Goal: Information Seeking & Learning: Learn about a topic

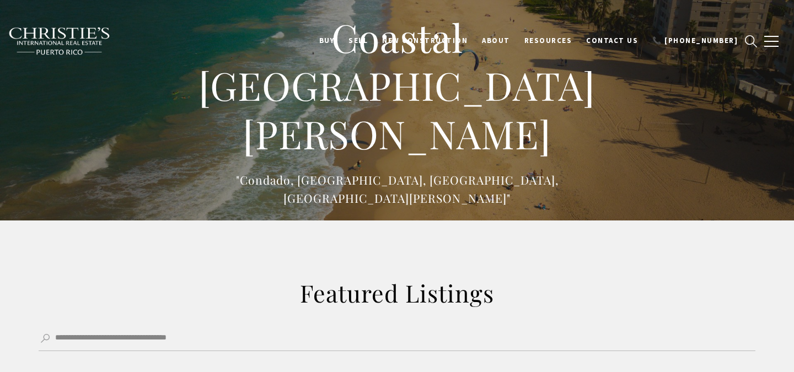
select select "*"
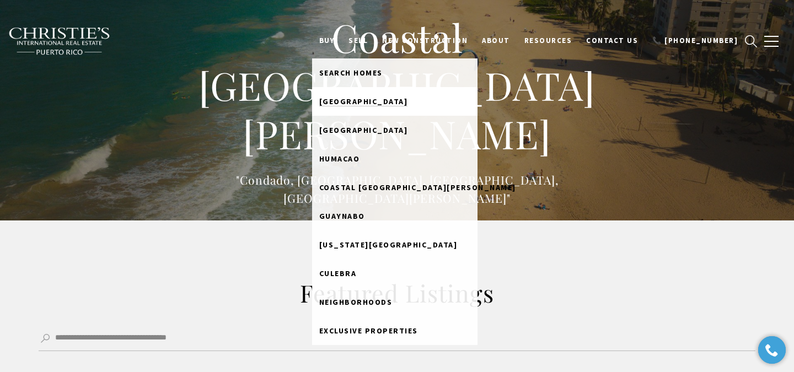
click at [371, 103] on span "Dorado Beach" at bounding box center [363, 101] width 89 height 10
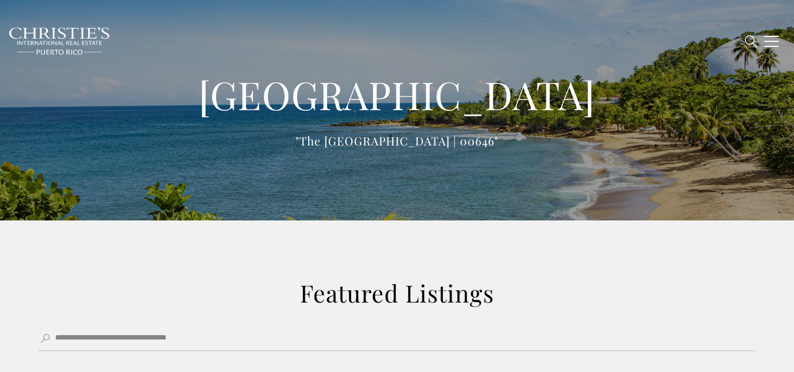
type input "**********"
type input "*********"
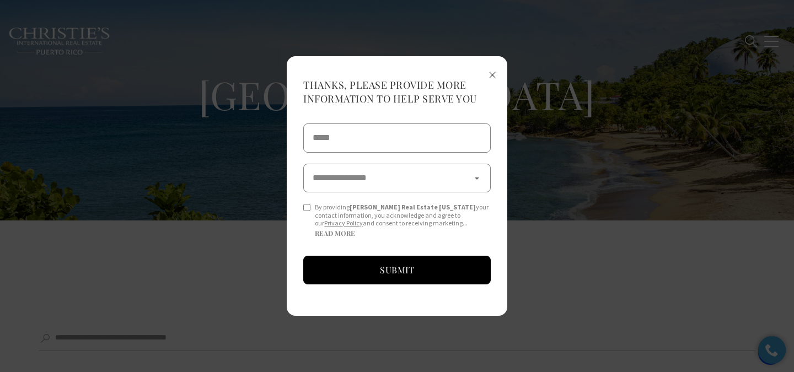
click at [494, 79] on span "×" at bounding box center [492, 74] width 8 height 20
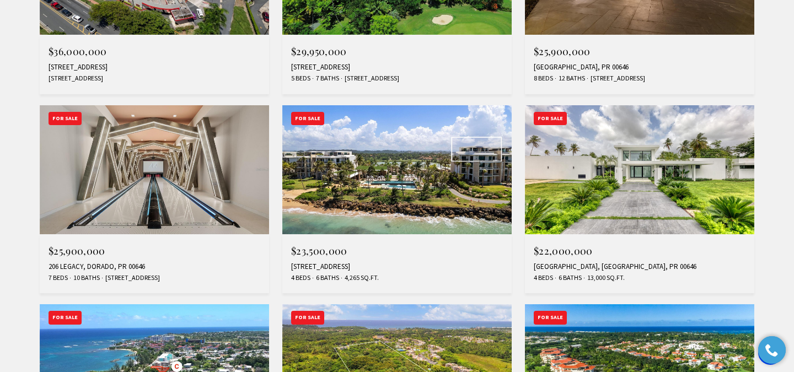
scroll to position [606, 0]
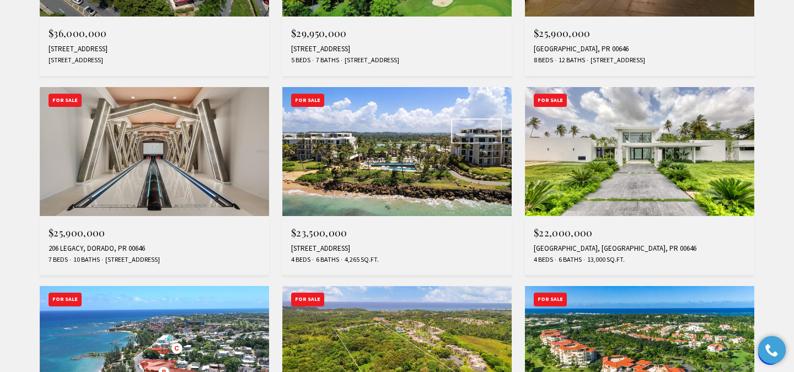
click at [620, 133] on img at bounding box center [639, 151] width 229 height 129
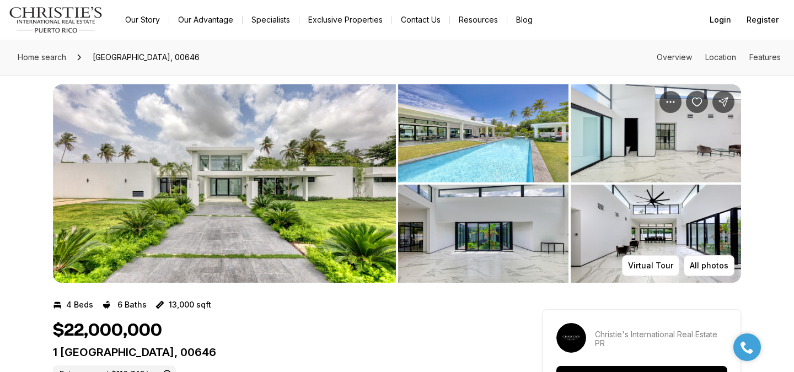
click at [475, 147] on img "View image gallery" at bounding box center [483, 133] width 170 height 98
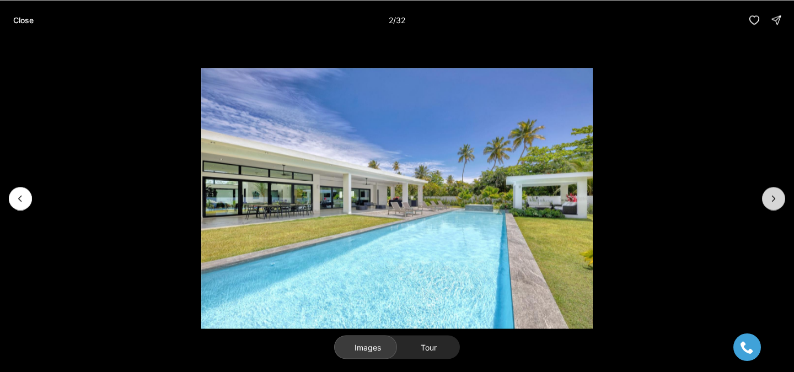
click at [767, 201] on button "Next slide" at bounding box center [773, 198] width 23 height 23
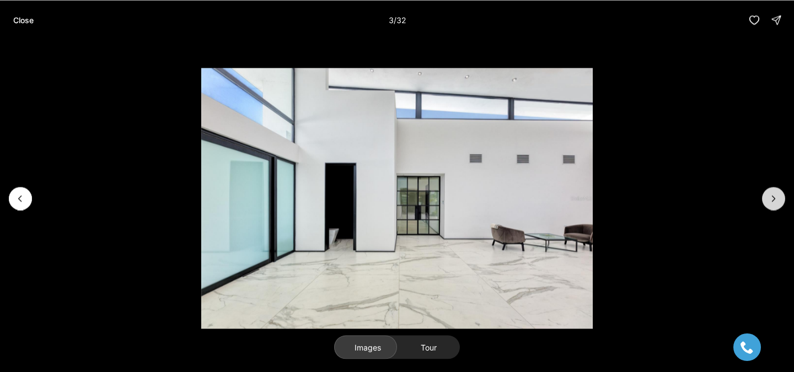
click at [767, 201] on button "Next slide" at bounding box center [773, 198] width 23 height 23
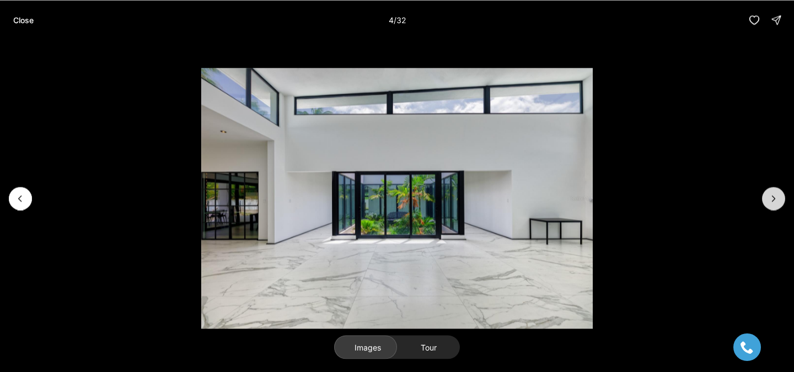
click at [767, 201] on button "Next slide" at bounding box center [773, 198] width 23 height 23
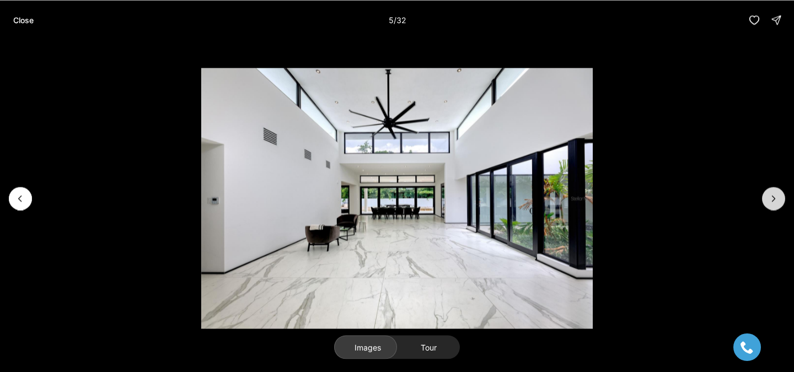
click at [767, 201] on button "Next slide" at bounding box center [773, 198] width 23 height 23
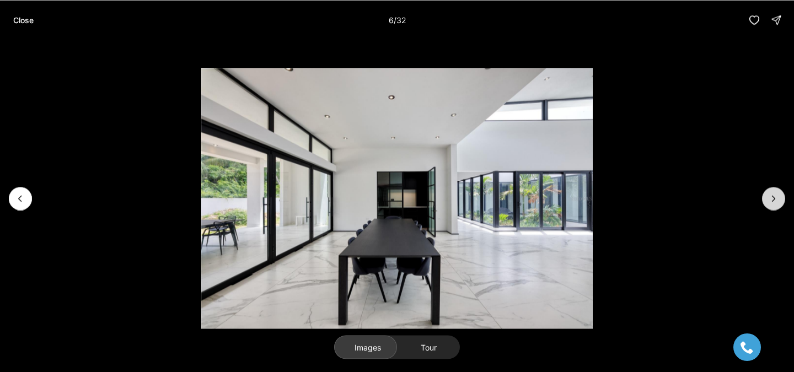
click at [767, 201] on button "Next slide" at bounding box center [773, 198] width 23 height 23
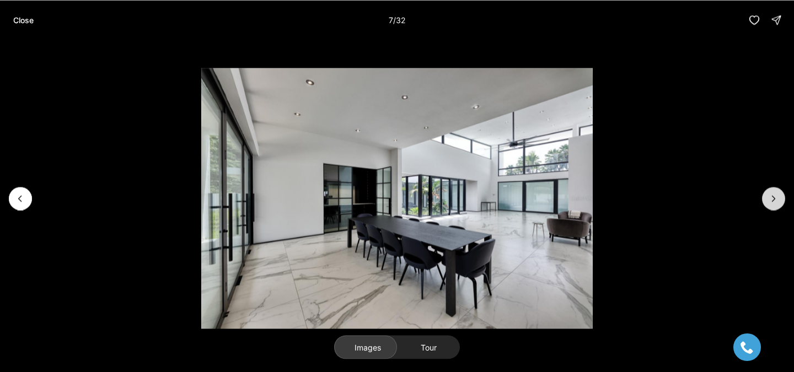
click at [767, 201] on button "Next slide" at bounding box center [773, 198] width 23 height 23
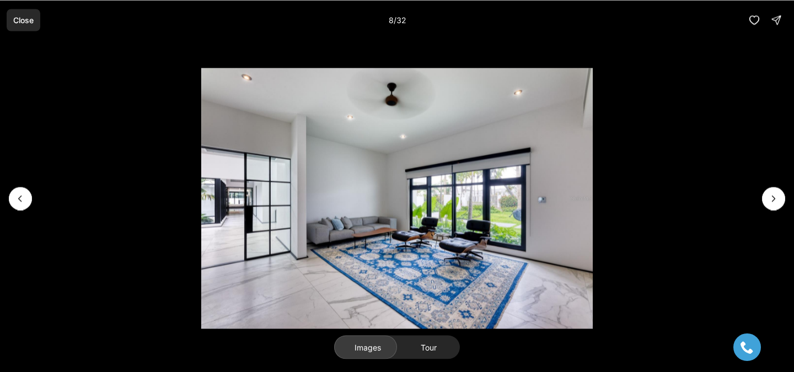
click at [25, 15] on p "Close" at bounding box center [23, 19] width 20 height 9
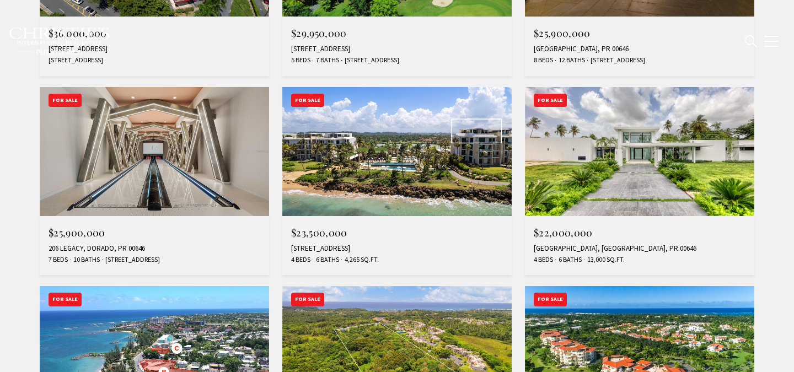
type input "**********"
type input "*********"
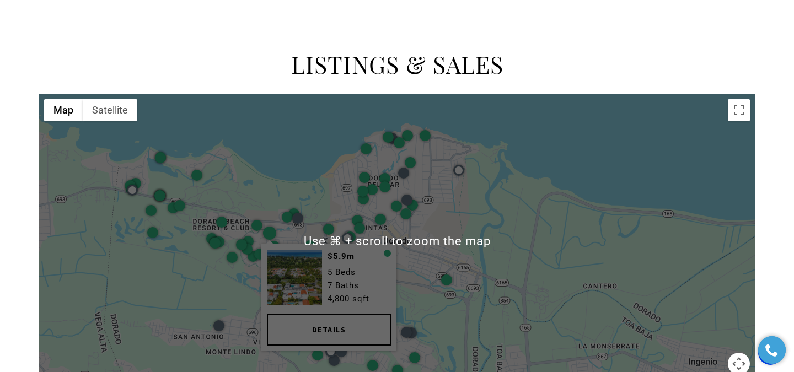
scroll to position [1418, 0]
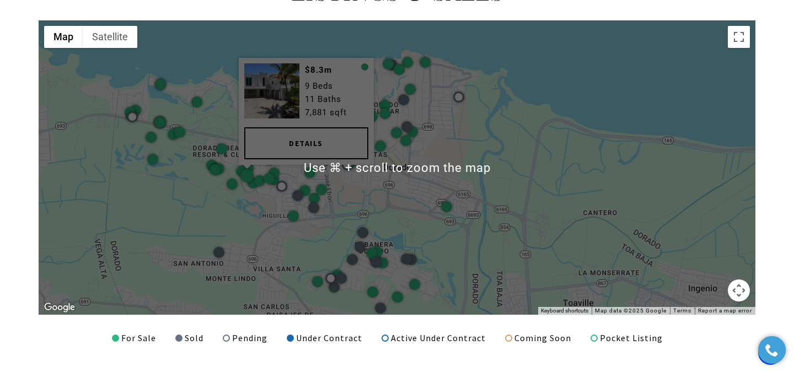
click at [246, 180] on div at bounding box center [247, 176] width 17 height 17
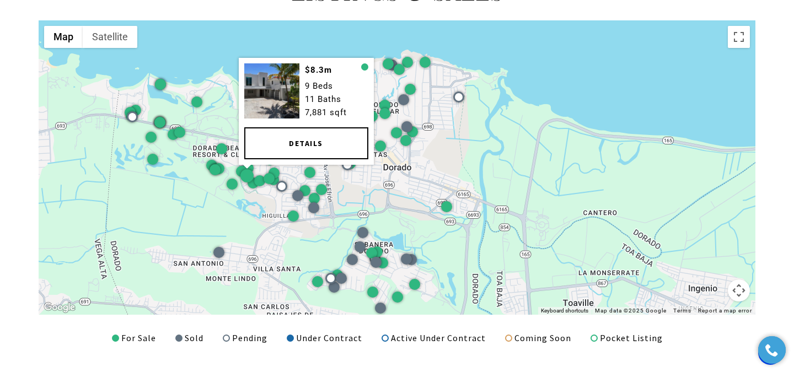
click at [289, 127] on link "Details" at bounding box center [306, 143] width 124 height 32
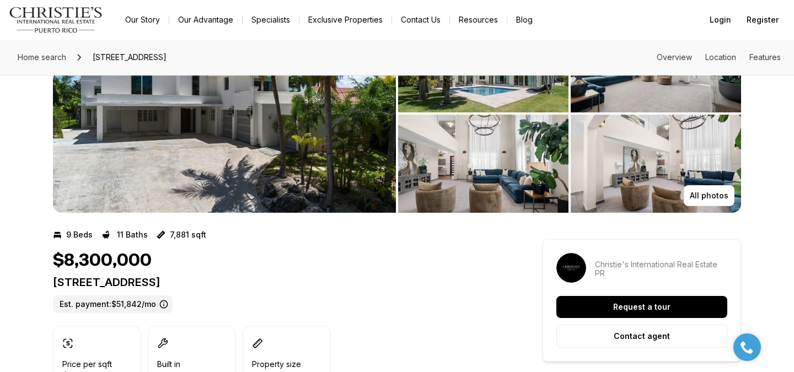
scroll to position [80, 0]
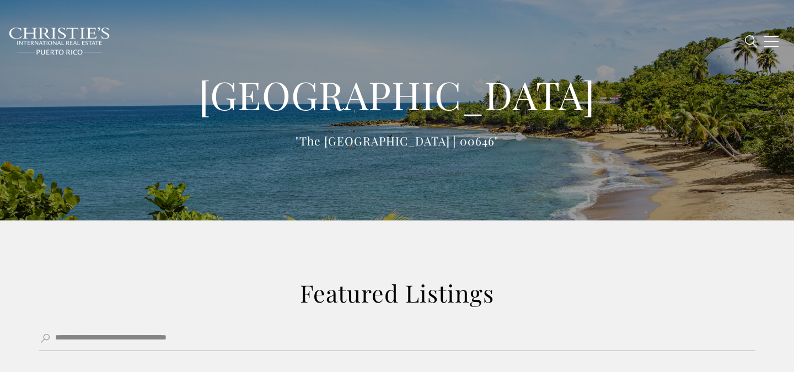
type input "**********"
type input "*********"
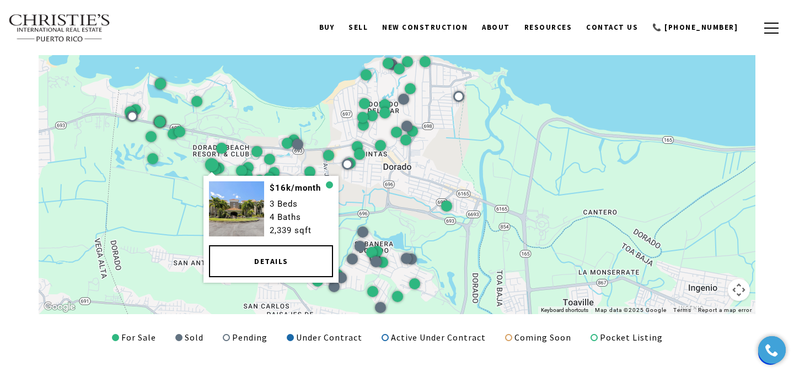
click at [209, 159] on div at bounding box center [211, 164] width 13 height 13
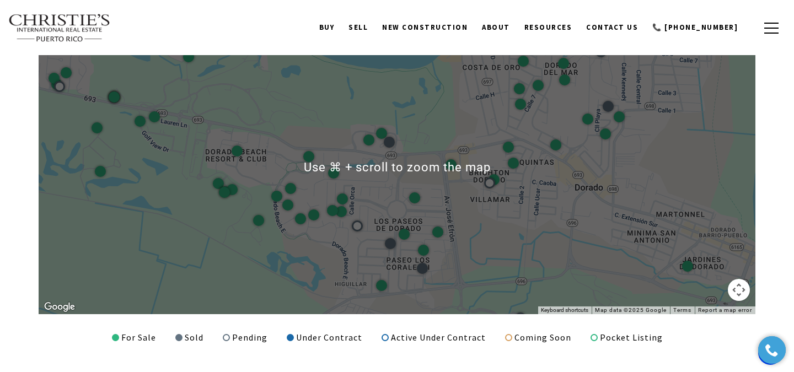
scroll to position [1432, 0]
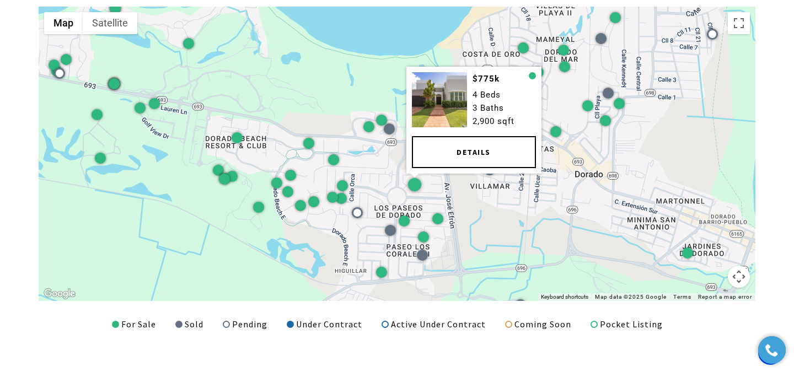
click at [414, 185] on div at bounding box center [414, 184] width 13 height 13
click at [472, 154] on link "Details" at bounding box center [474, 152] width 124 height 32
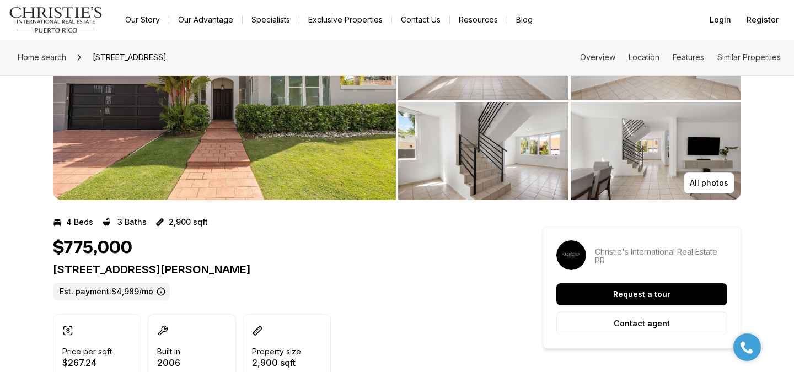
scroll to position [92, 0]
click at [714, 187] on button "All photos" at bounding box center [709, 182] width 51 height 21
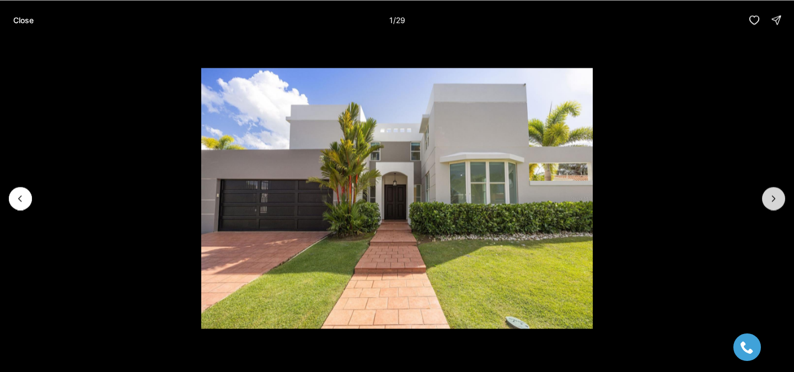
click at [774, 196] on icon "Next slide" at bounding box center [773, 198] width 11 height 11
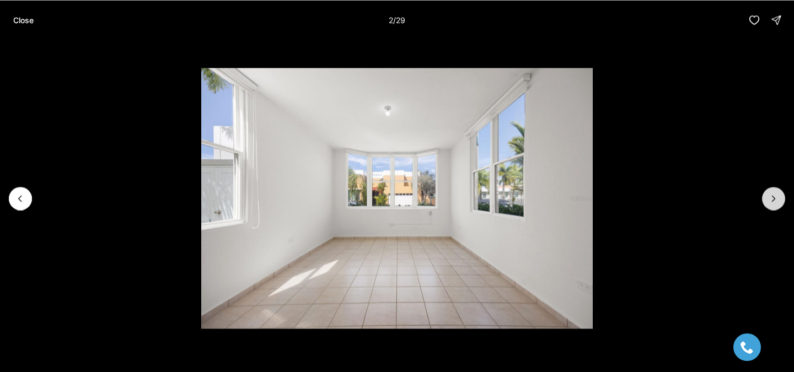
click at [774, 196] on icon "Next slide" at bounding box center [773, 198] width 11 height 11
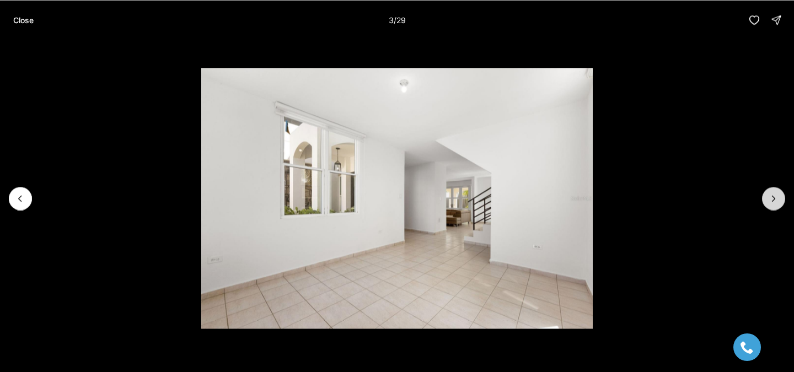
click at [774, 196] on icon "Next slide" at bounding box center [773, 198] width 11 height 11
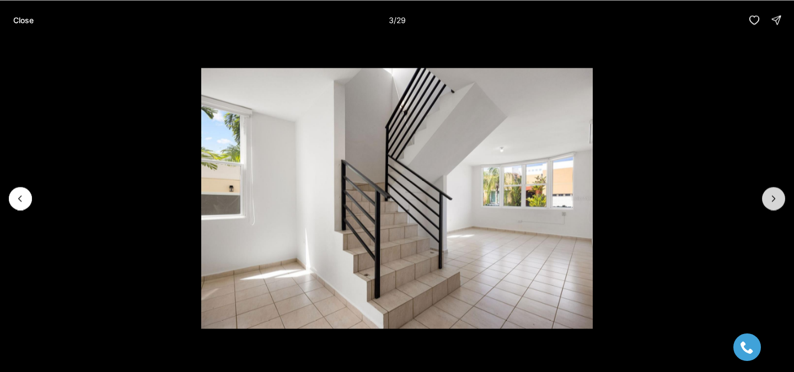
click at [774, 196] on icon "Next slide" at bounding box center [773, 198] width 11 height 11
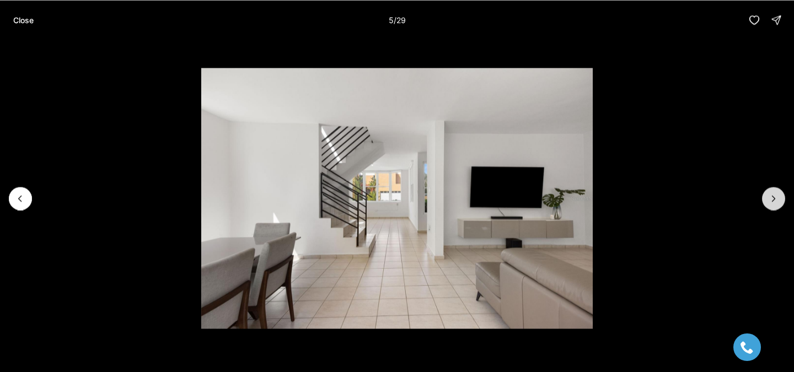
click at [774, 196] on icon "Next slide" at bounding box center [773, 198] width 11 height 11
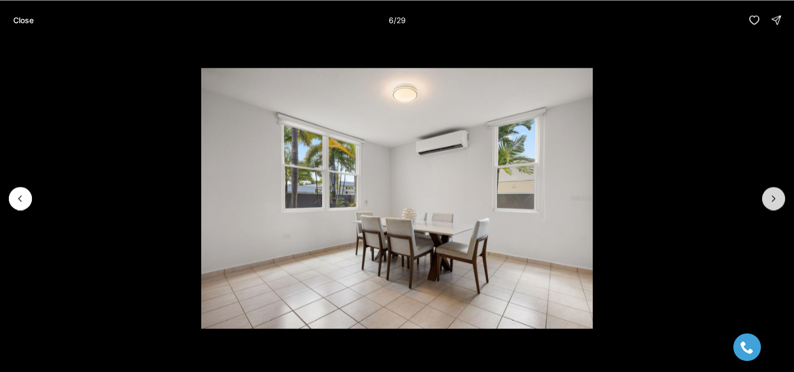
click at [774, 196] on icon "Next slide" at bounding box center [773, 198] width 11 height 11
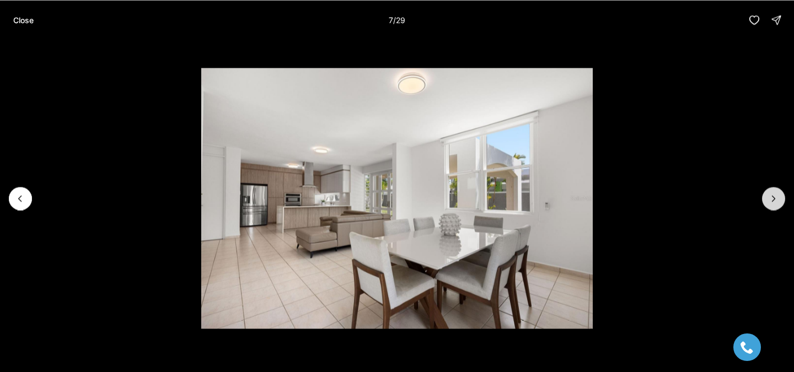
click at [774, 196] on icon "Next slide" at bounding box center [773, 198] width 11 height 11
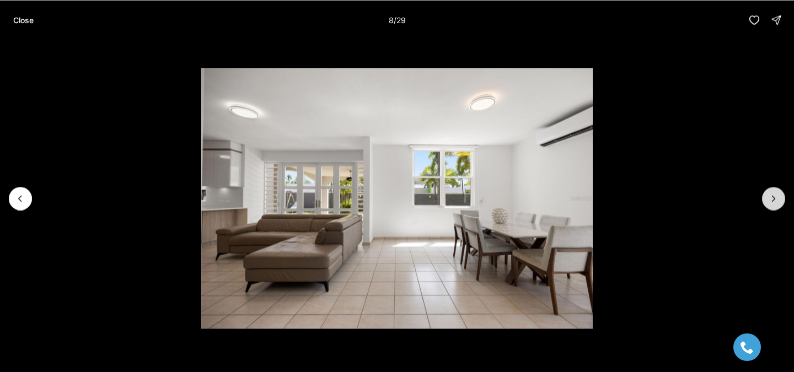
click at [774, 196] on icon "Next slide" at bounding box center [773, 198] width 11 height 11
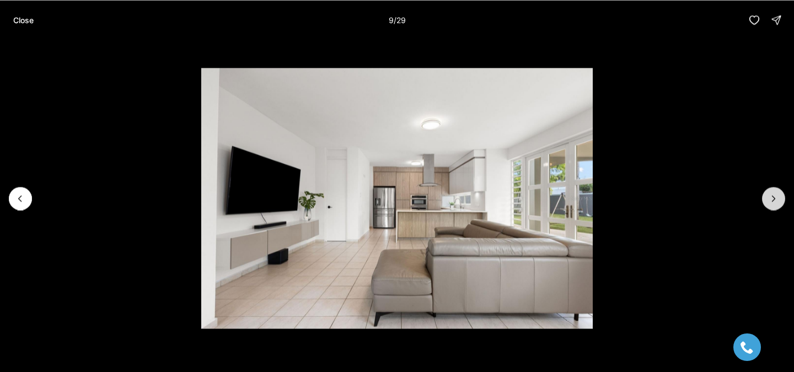
click at [774, 196] on icon "Next slide" at bounding box center [773, 198] width 11 height 11
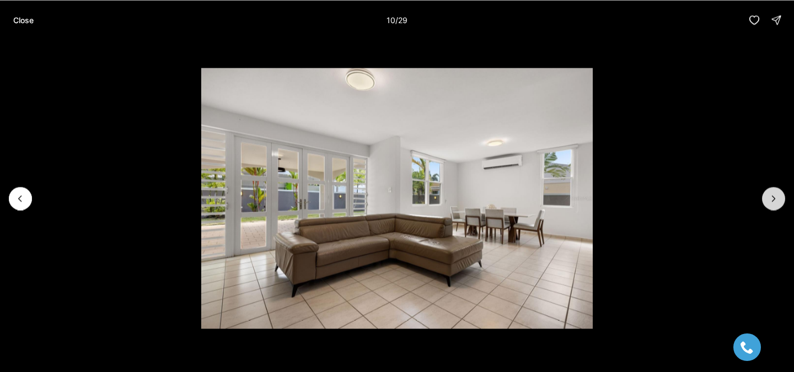
click at [774, 196] on icon "Next slide" at bounding box center [773, 198] width 11 height 11
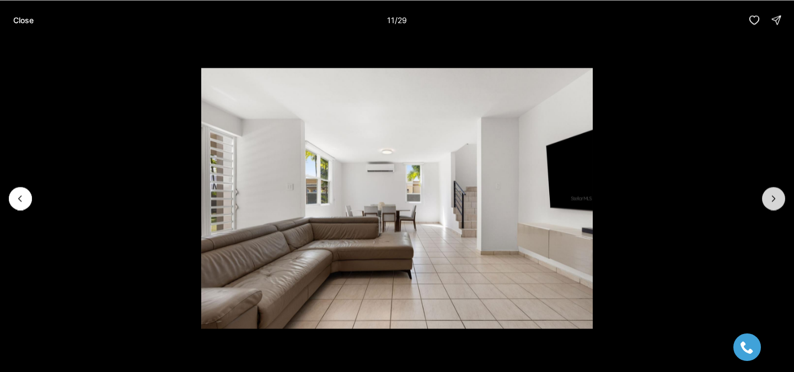
click at [774, 196] on icon "Next slide" at bounding box center [773, 198] width 11 height 11
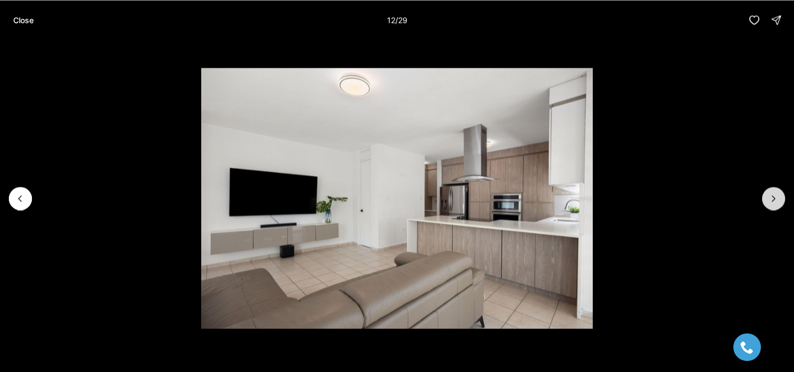
click at [774, 196] on icon "Next slide" at bounding box center [773, 198] width 11 height 11
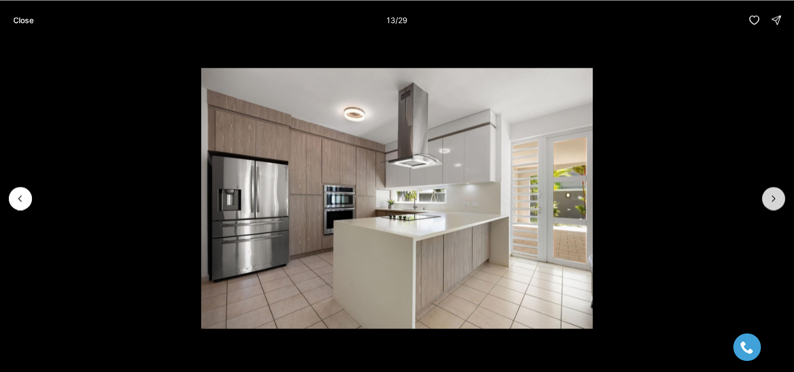
click at [774, 196] on icon "Next slide" at bounding box center [773, 198] width 11 height 11
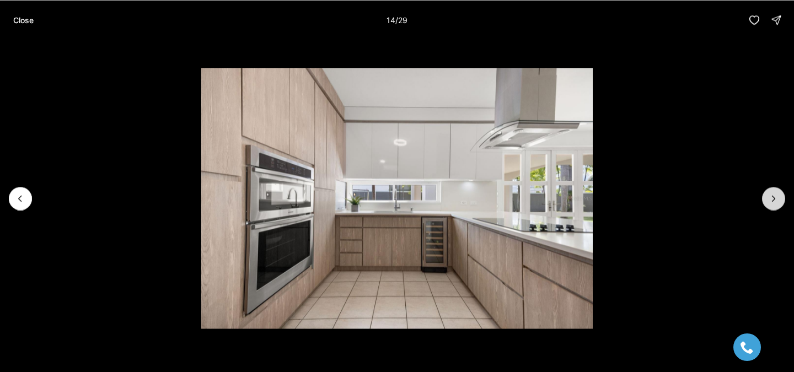
click at [774, 196] on icon "Next slide" at bounding box center [773, 198] width 11 height 11
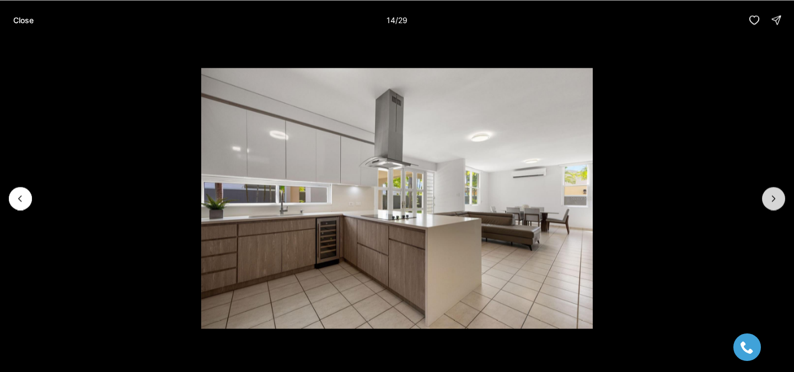
click at [774, 196] on icon "Next slide" at bounding box center [773, 198] width 11 height 11
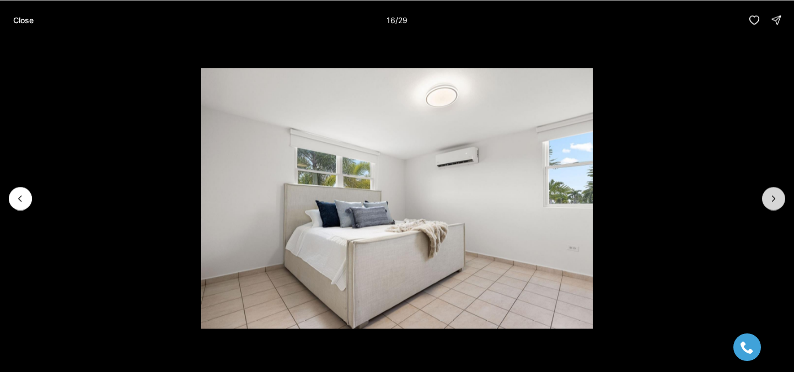
click at [774, 196] on icon "Next slide" at bounding box center [773, 198] width 11 height 11
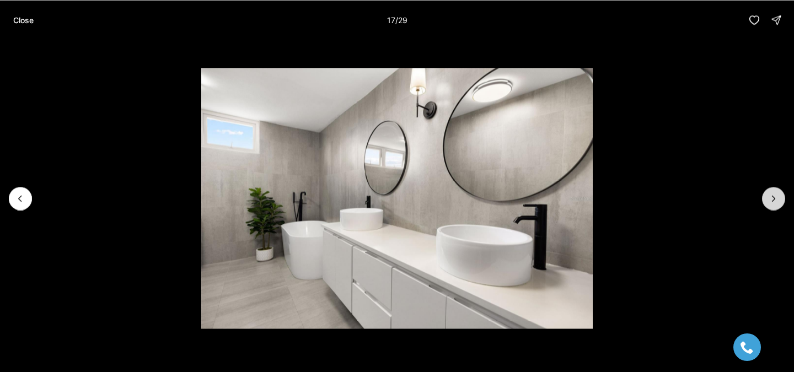
click at [774, 196] on icon "Next slide" at bounding box center [773, 198] width 11 height 11
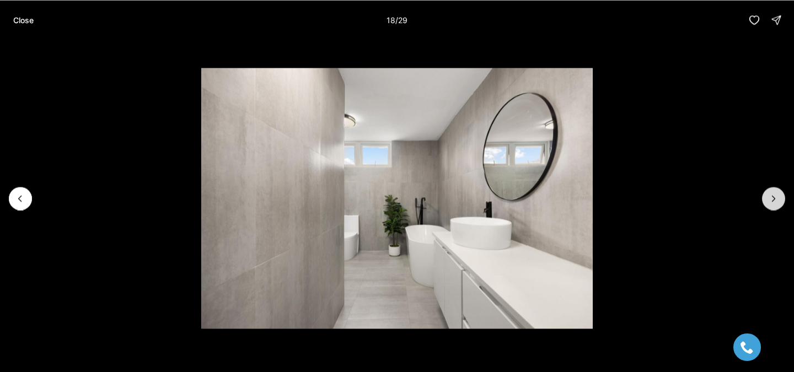
click at [774, 196] on icon "Next slide" at bounding box center [773, 198] width 11 height 11
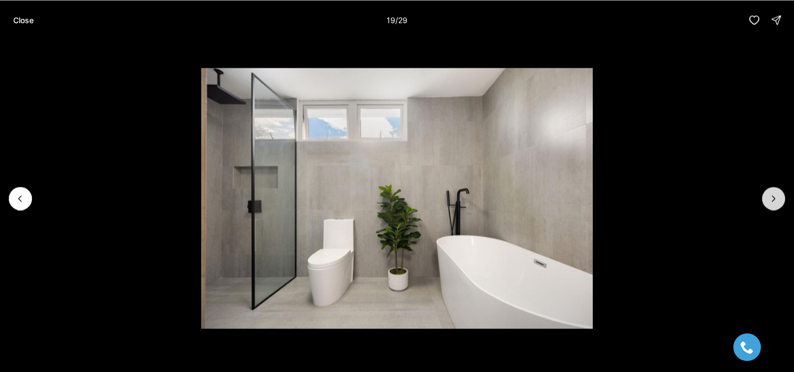
click at [774, 196] on icon "Next slide" at bounding box center [773, 198] width 11 height 11
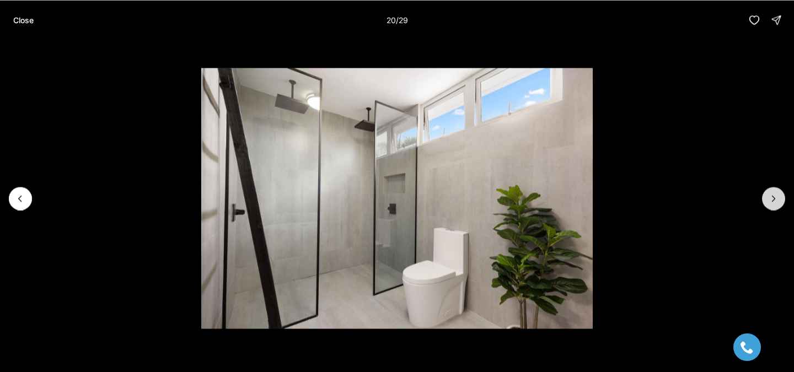
click at [774, 196] on icon "Next slide" at bounding box center [773, 198] width 11 height 11
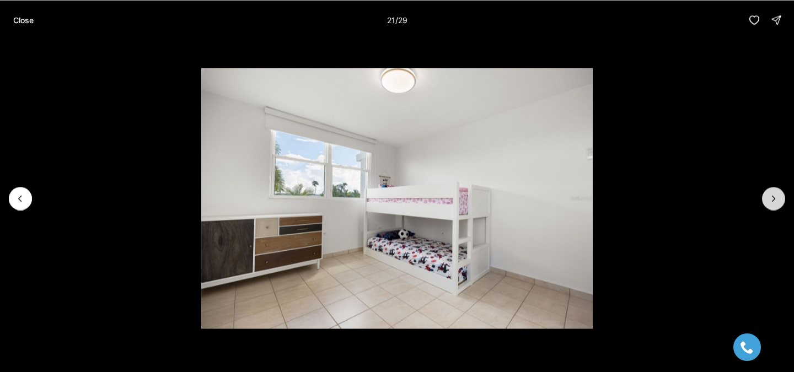
click at [774, 196] on icon "Next slide" at bounding box center [773, 198] width 11 height 11
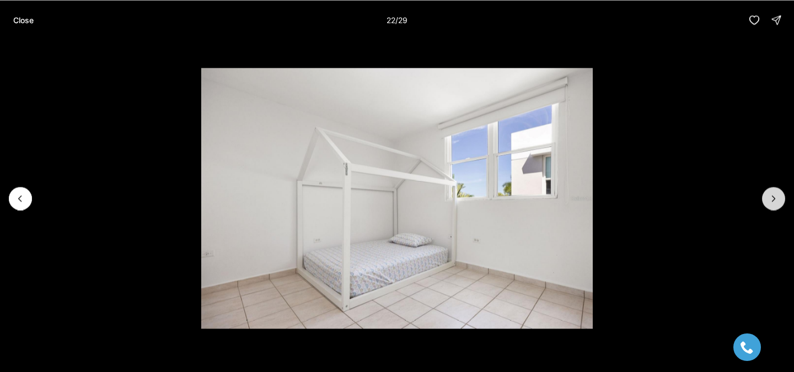
click at [774, 196] on icon "Next slide" at bounding box center [773, 198] width 11 height 11
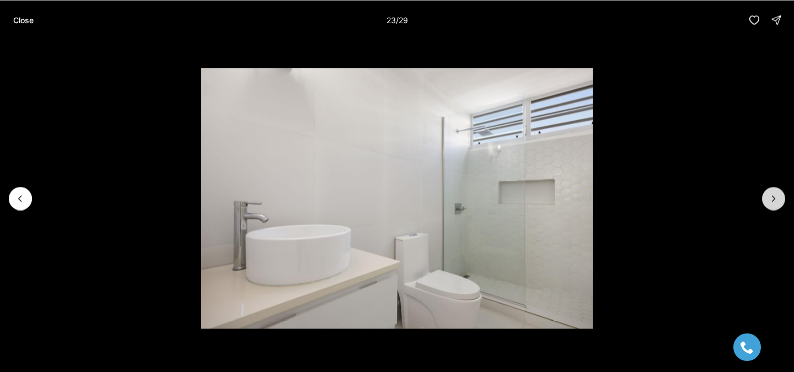
click at [774, 196] on icon "Next slide" at bounding box center [773, 198] width 11 height 11
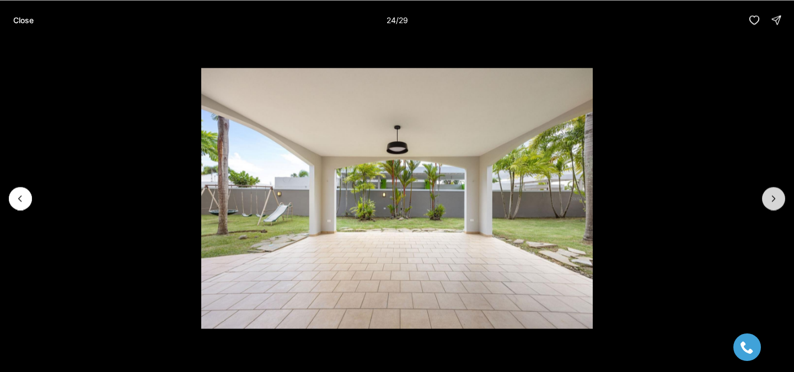
click at [774, 196] on icon "Next slide" at bounding box center [773, 198] width 11 height 11
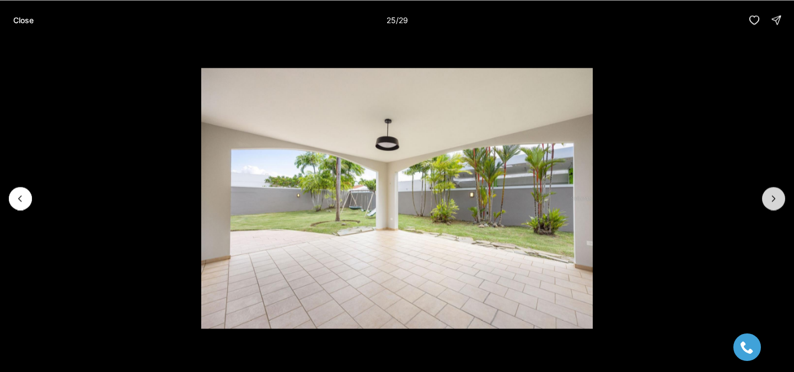
click at [774, 196] on icon "Next slide" at bounding box center [773, 198] width 11 height 11
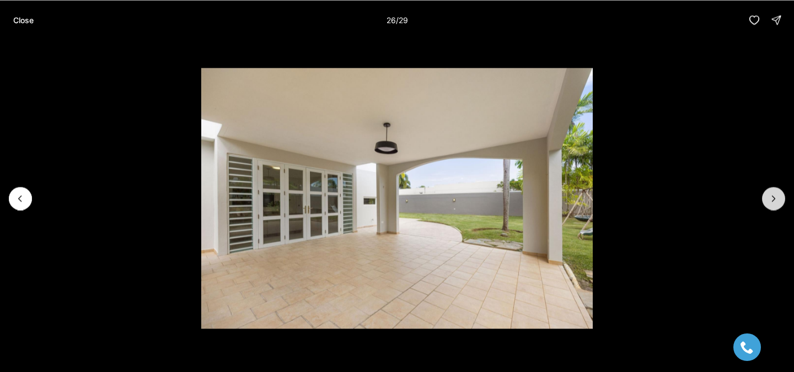
click at [774, 196] on icon "Next slide" at bounding box center [773, 198] width 11 height 11
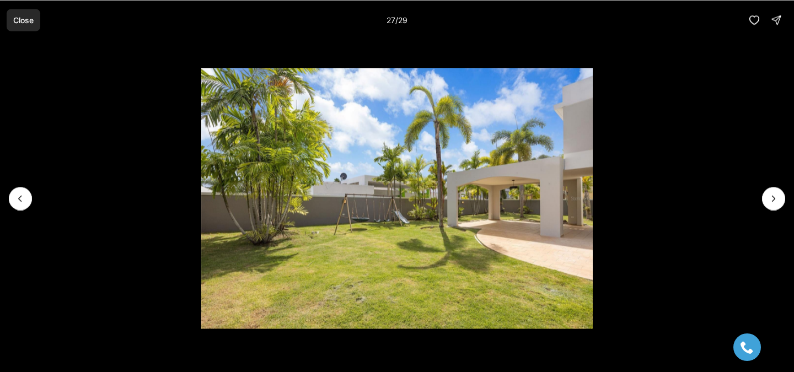
click at [13, 20] on p "Close" at bounding box center [23, 19] width 20 height 9
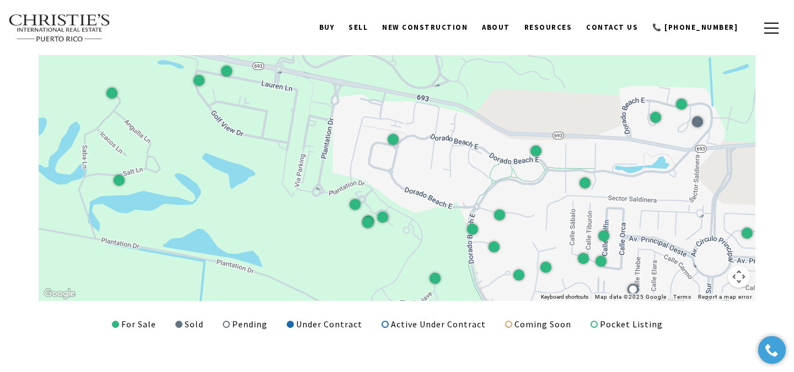
drag, startPoint x: 181, startPoint y: 119, endPoint x: 202, endPoint y: 177, distance: 62.6
click at [202, 177] on div at bounding box center [397, 154] width 717 height 294
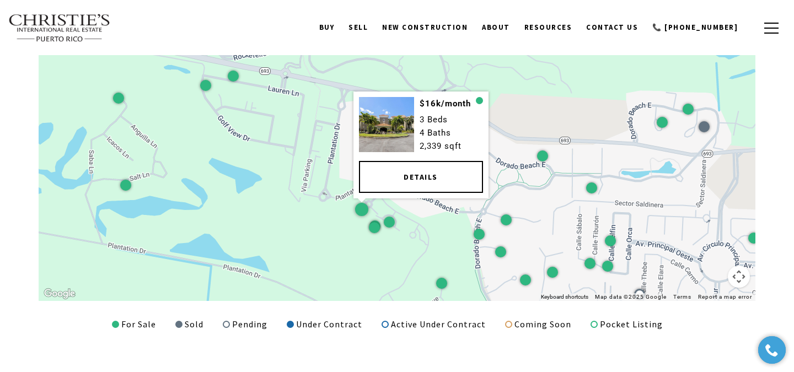
click at [358, 211] on div at bounding box center [361, 209] width 13 height 13
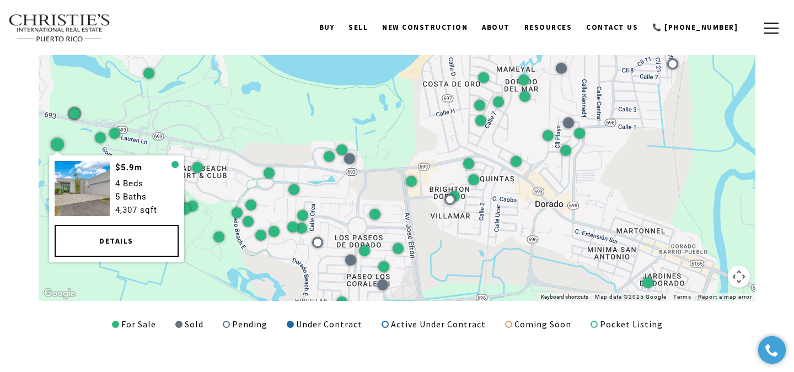
drag, startPoint x: 243, startPoint y: 114, endPoint x: 53, endPoint y: 135, distance: 190.8
click at [53, 136] on div at bounding box center [57, 144] width 17 height 17
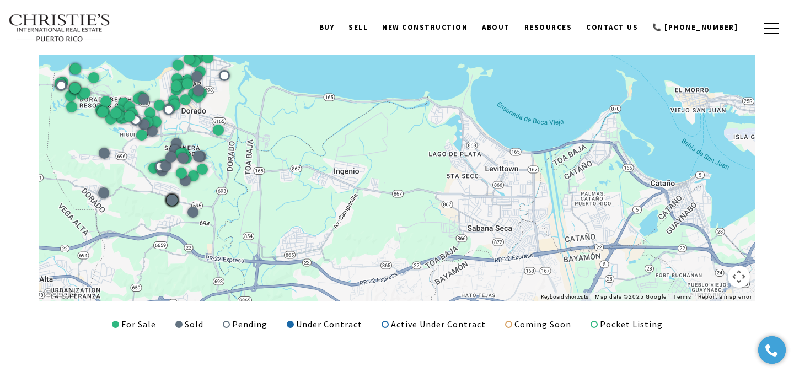
drag, startPoint x: 406, startPoint y: 206, endPoint x: 242, endPoint y: 140, distance: 176.9
click at [242, 140] on div at bounding box center [397, 154] width 717 height 294
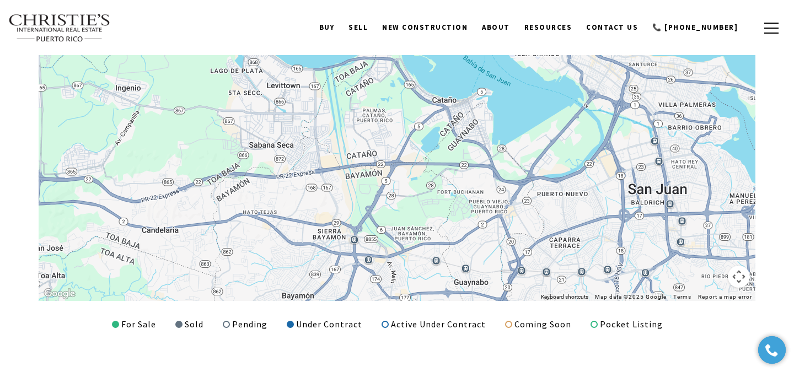
drag, startPoint x: 599, startPoint y: 237, endPoint x: 380, endPoint y: 155, distance: 234.3
click at [380, 154] on div at bounding box center [397, 154] width 717 height 294
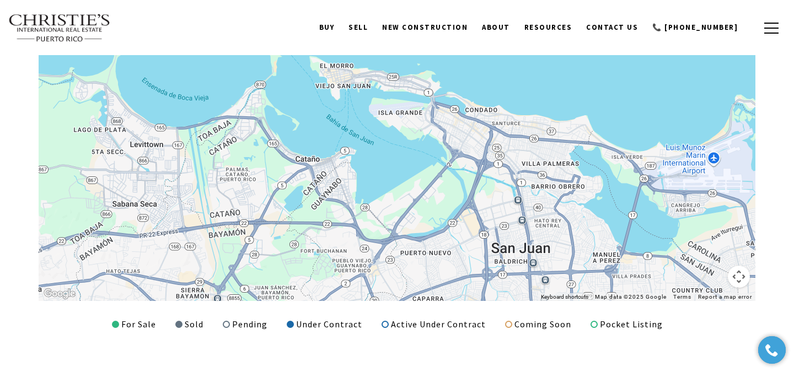
drag, startPoint x: 506, startPoint y: 157, endPoint x: 363, endPoint y: 214, distance: 154.4
click at [363, 214] on div at bounding box center [397, 154] width 717 height 294
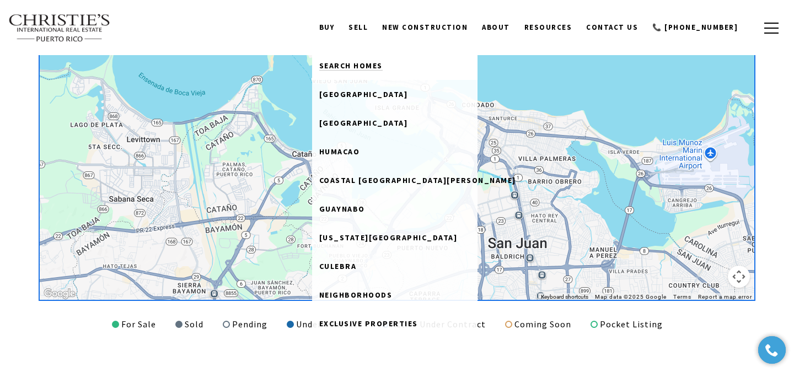
click at [364, 65] on span "Search Homes" at bounding box center [350, 66] width 63 height 10
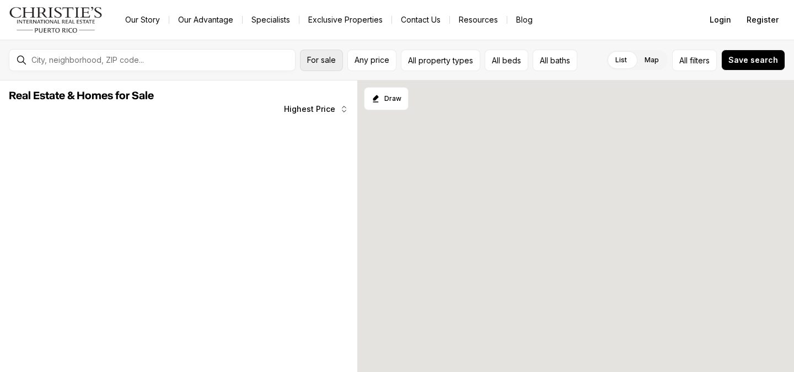
click at [337, 63] on button "For sale" at bounding box center [321, 60] width 43 height 21
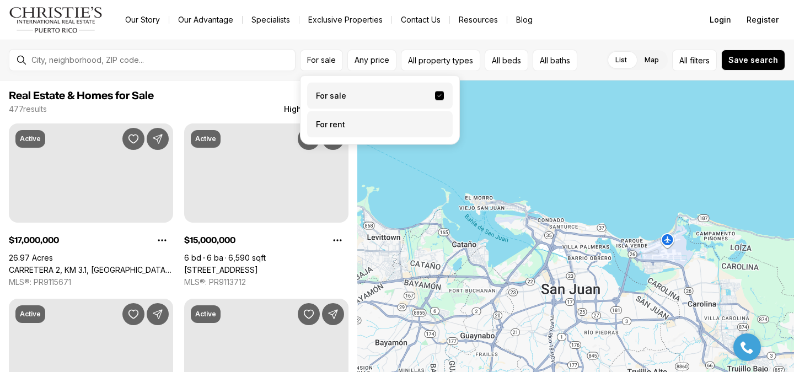
click at [346, 124] on label "For rent" at bounding box center [380, 124] width 146 height 26
click at [435, 120] on button "For rent" at bounding box center [439, 120] width 9 height 0
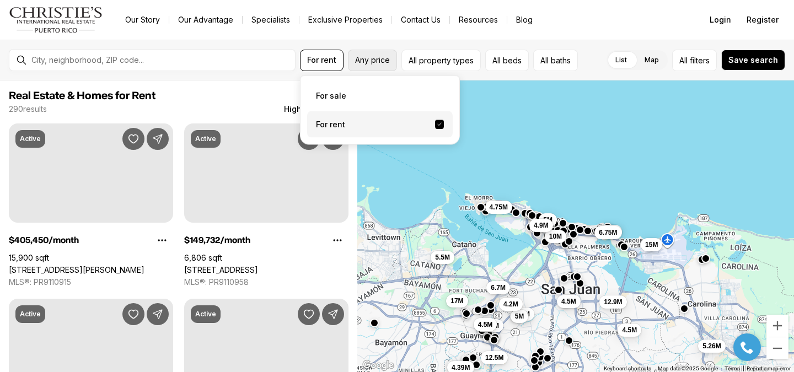
click at [378, 56] on span "Any price" at bounding box center [372, 60] width 35 height 9
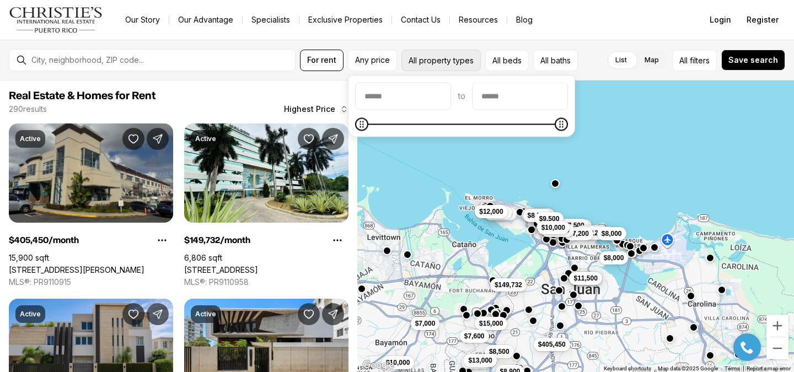
click at [418, 64] on button "All property types" at bounding box center [440, 60] width 79 height 21
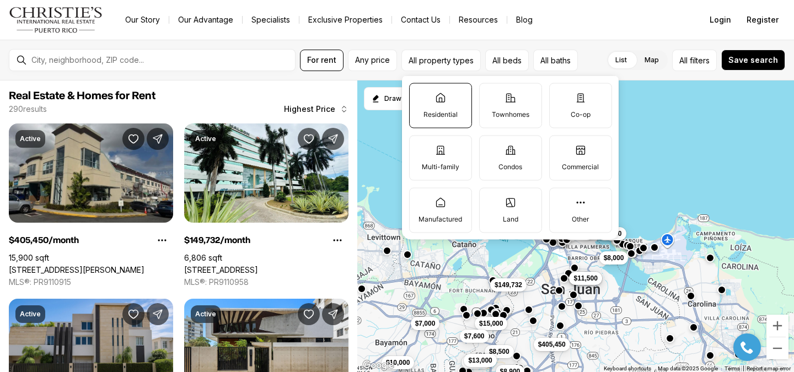
click at [440, 104] on label "Residential" at bounding box center [440, 105] width 63 height 45
click at [421, 94] on button "Residential" at bounding box center [415, 88] width 11 height 11
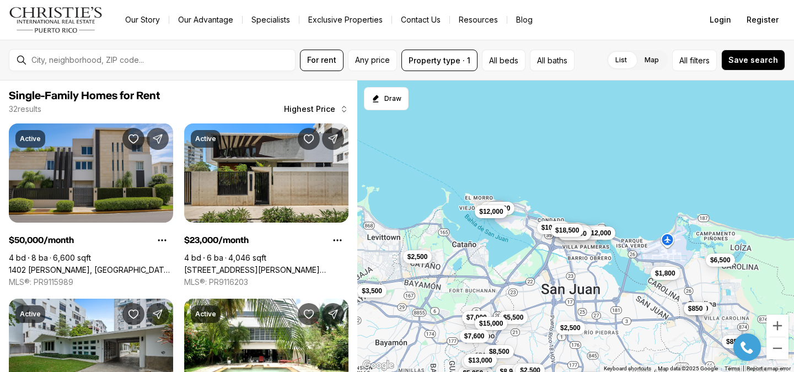
click at [548, 44] on div "For rent Any price Property type · 1 All beds All baths List Map List Map All f…" at bounding box center [397, 60] width 794 height 41
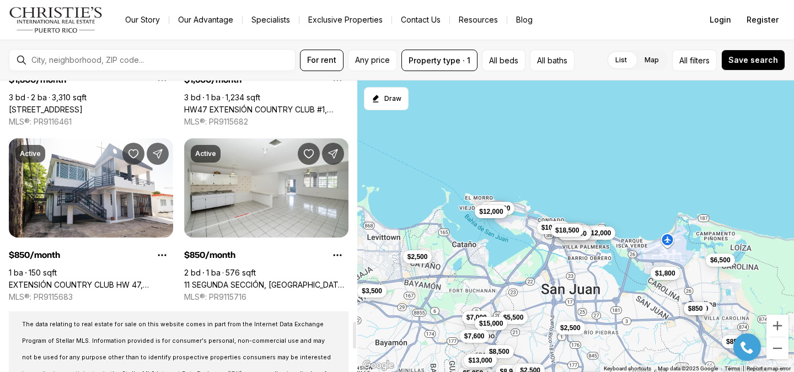
scroll to position [2619, 0]
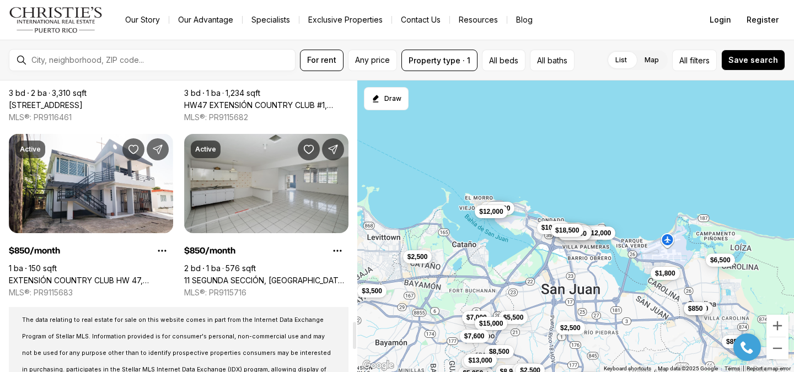
click at [249, 276] on link "11 SEGUNDA SECCIÓN, VILA CAROLINA, #2, CAROLINA PR, 00985" at bounding box center [266, 281] width 164 height 10
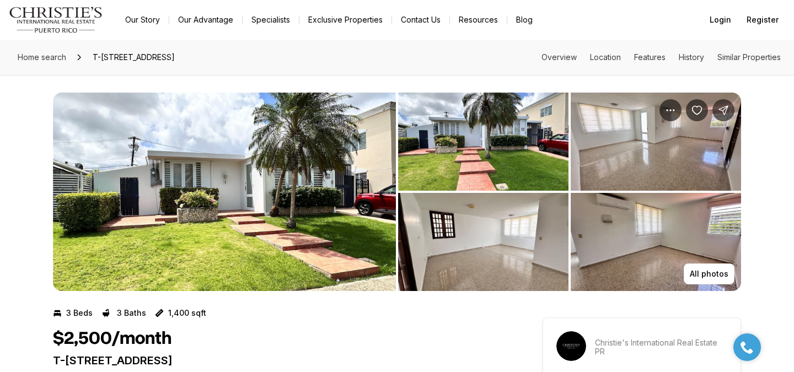
scroll to position [17, 0]
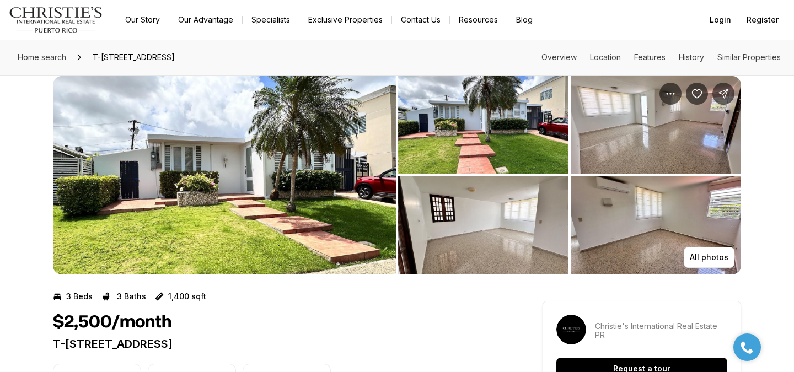
click at [615, 134] on img "View image gallery" at bounding box center [656, 125] width 170 height 98
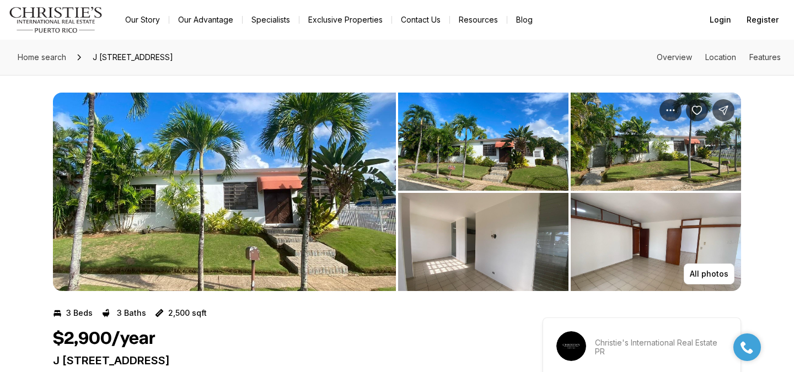
click at [356, 133] on img "View image gallery" at bounding box center [224, 192] width 343 height 198
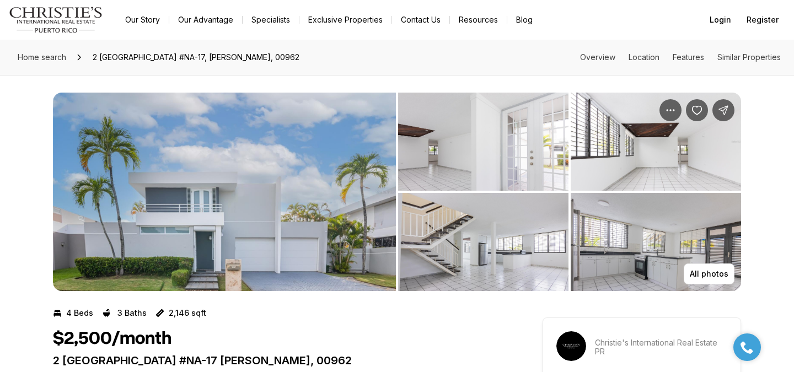
click at [357, 162] on img "View image gallery" at bounding box center [224, 192] width 343 height 198
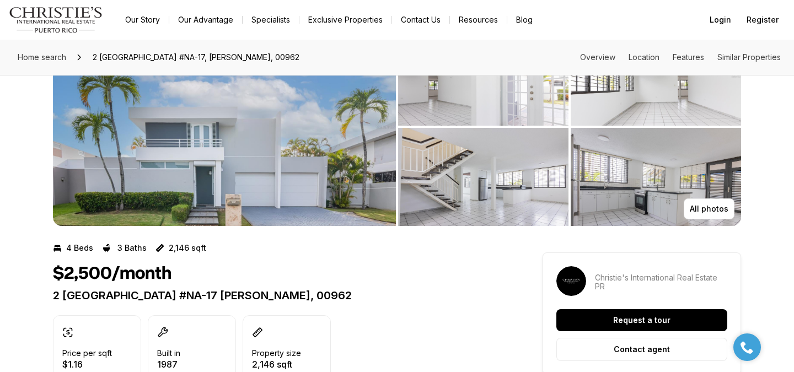
scroll to position [62, 0]
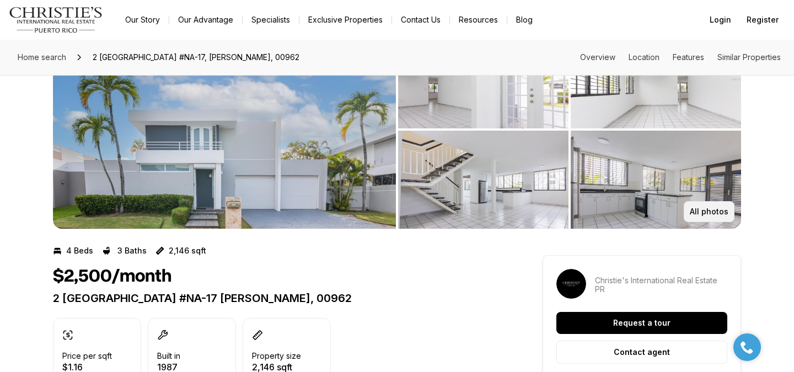
click at [714, 205] on button "All photos" at bounding box center [709, 211] width 51 height 21
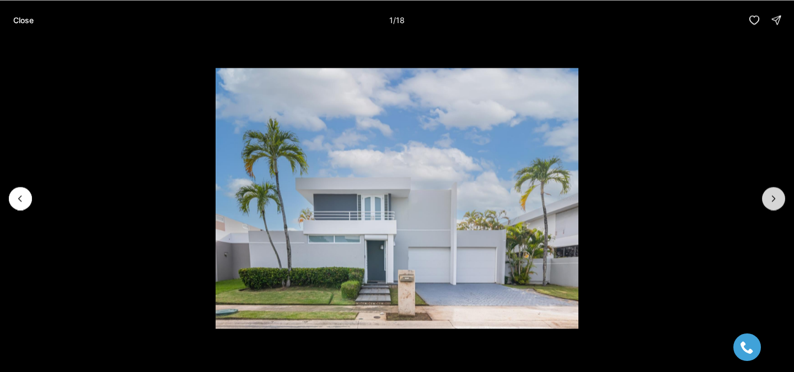
click at [780, 201] on button "Next slide" at bounding box center [773, 198] width 23 height 23
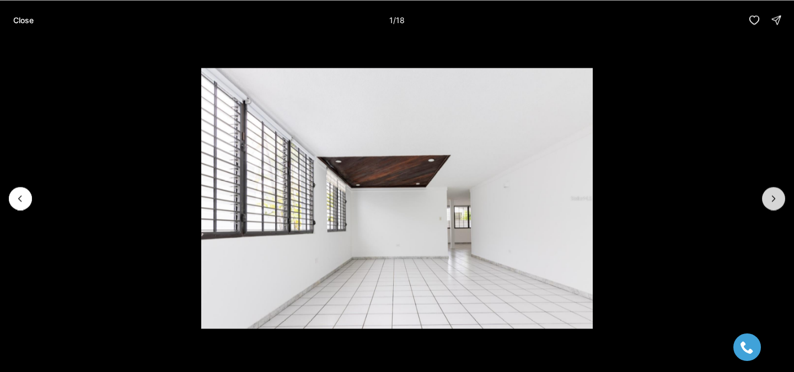
click at [780, 201] on button "Next slide" at bounding box center [773, 198] width 23 height 23
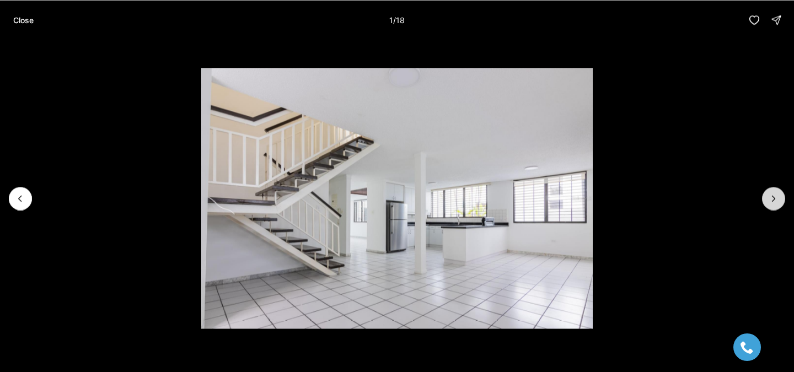
click at [780, 201] on button "Next slide" at bounding box center [773, 198] width 23 height 23
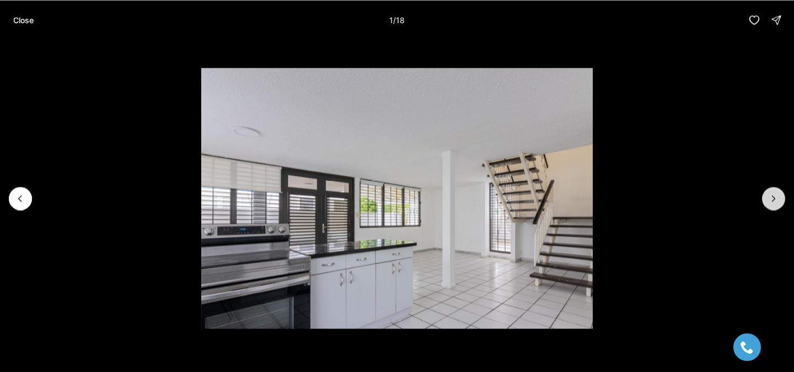
click at [780, 201] on button "Next slide" at bounding box center [773, 198] width 23 height 23
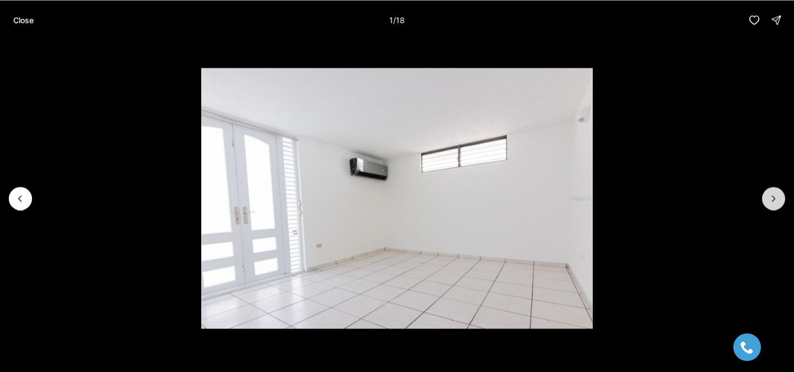
click at [780, 201] on button "Next slide" at bounding box center [773, 198] width 23 height 23
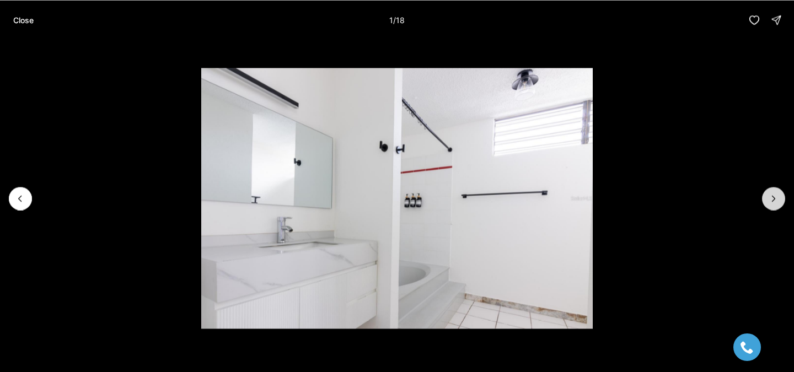
click at [780, 201] on button "Next slide" at bounding box center [773, 198] width 23 height 23
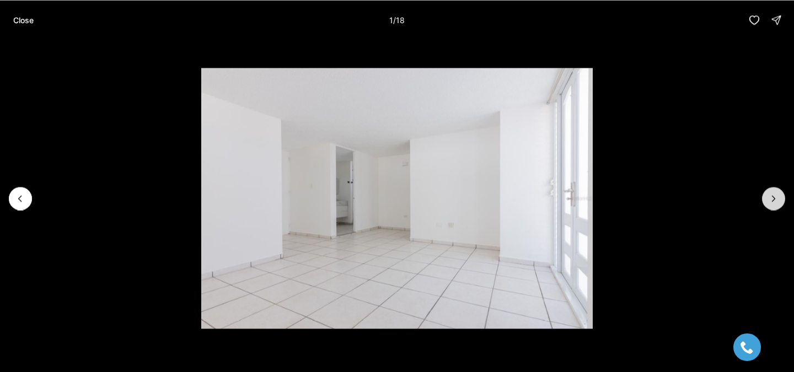
click at [780, 201] on button "Next slide" at bounding box center [773, 198] width 23 height 23
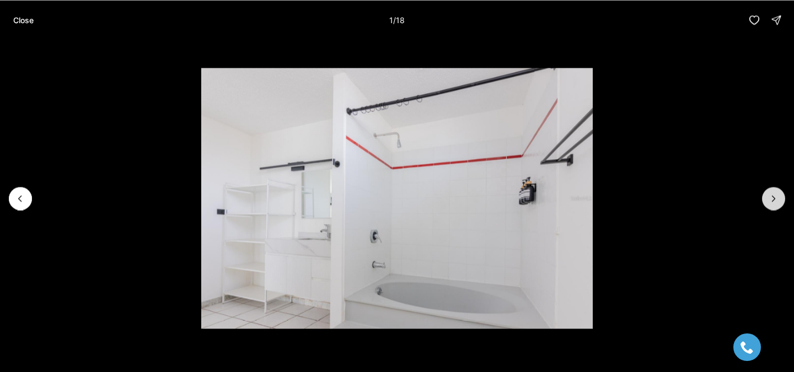
click at [780, 201] on button "Next slide" at bounding box center [773, 198] width 23 height 23
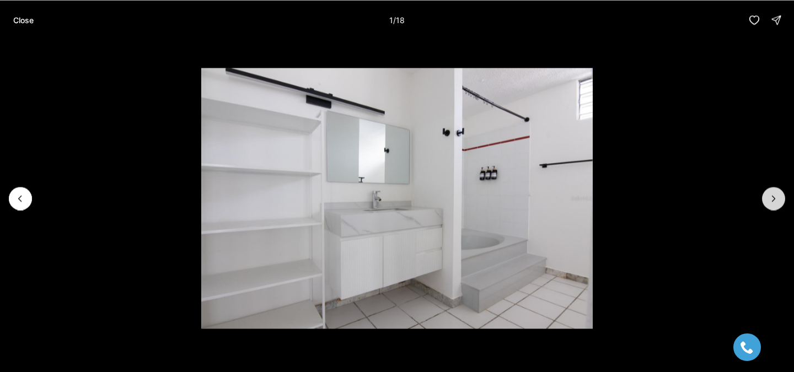
click at [780, 201] on button "Next slide" at bounding box center [773, 198] width 23 height 23
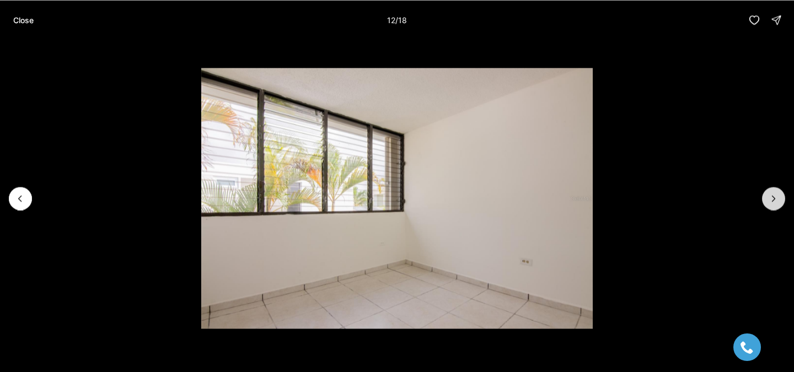
click at [780, 201] on button "Next slide" at bounding box center [773, 198] width 23 height 23
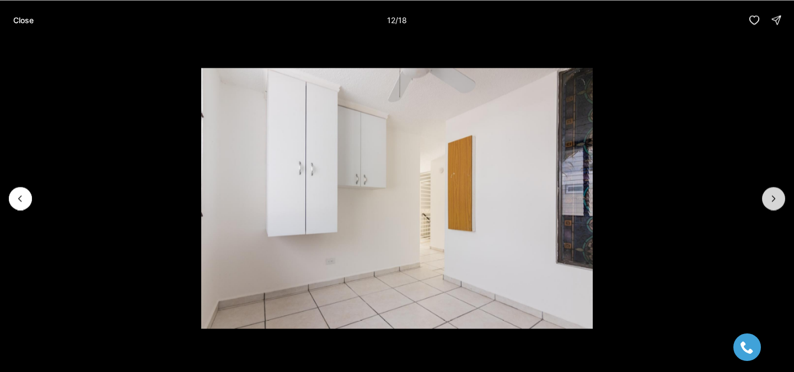
click at [780, 201] on button "Next slide" at bounding box center [773, 198] width 23 height 23
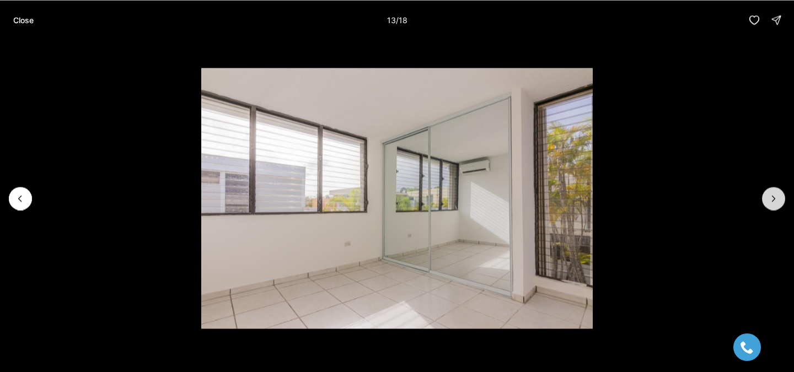
click at [780, 201] on button "Next slide" at bounding box center [773, 198] width 23 height 23
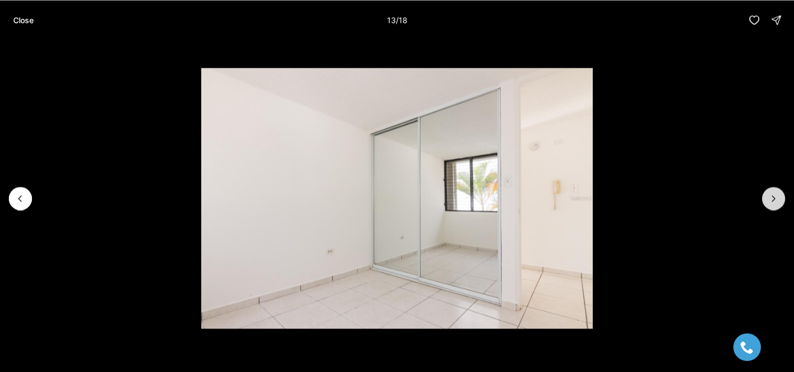
click at [780, 201] on button "Next slide" at bounding box center [773, 198] width 23 height 23
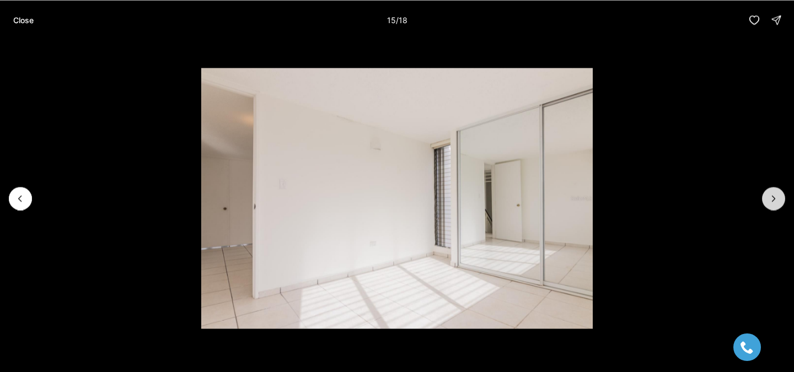
click at [780, 201] on button "Next slide" at bounding box center [773, 198] width 23 height 23
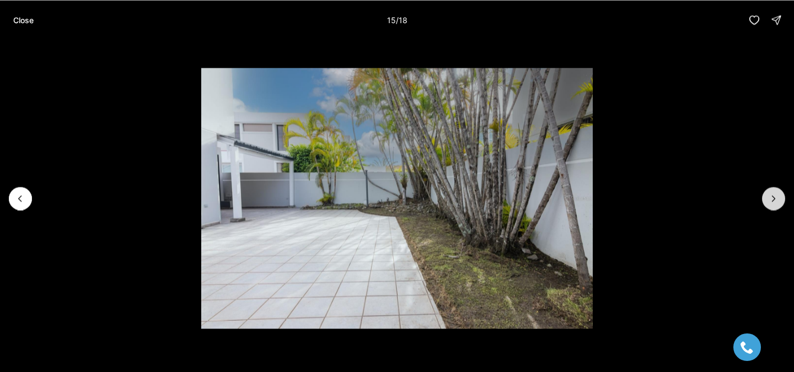
click at [780, 201] on button "Next slide" at bounding box center [773, 198] width 23 height 23
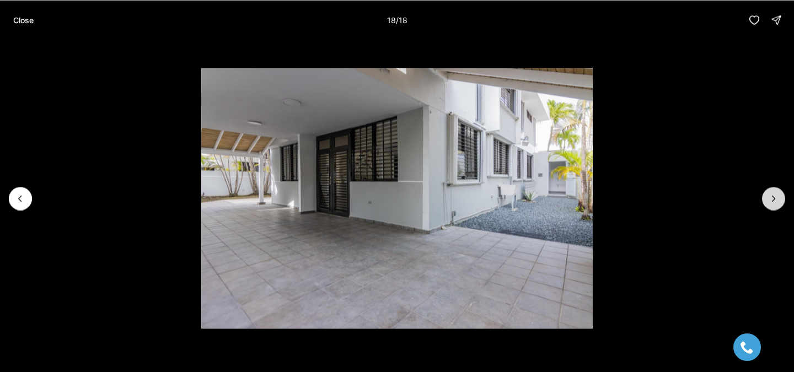
click at [780, 201] on div at bounding box center [773, 198] width 23 height 23
click at [24, 200] on icon "Previous slide" at bounding box center [20, 198] width 11 height 11
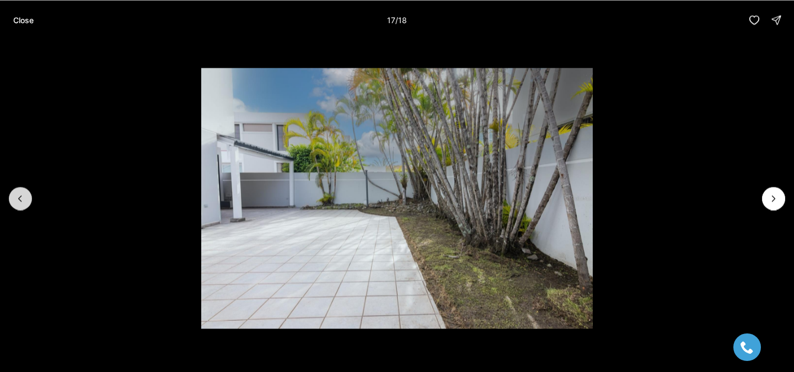
click at [24, 200] on icon "Previous slide" at bounding box center [20, 198] width 11 height 11
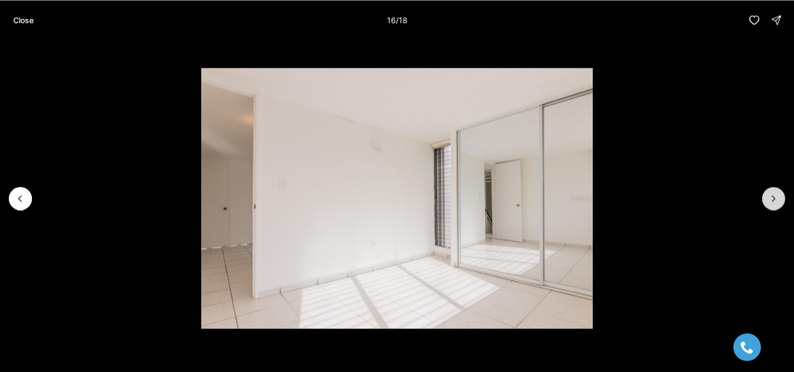
click at [774, 202] on icon "Next slide" at bounding box center [773, 198] width 11 height 11
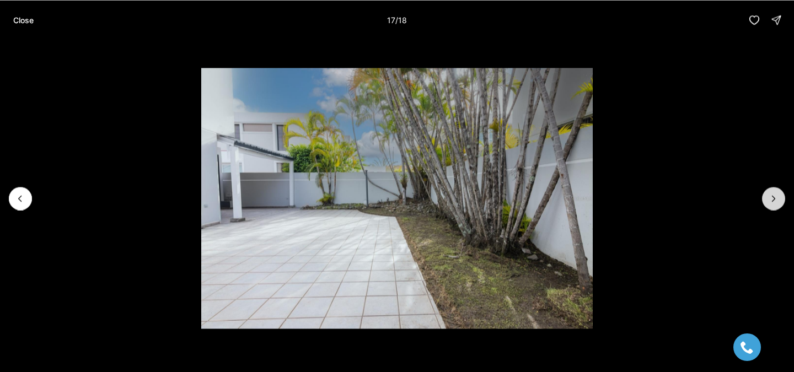
click at [774, 202] on icon "Next slide" at bounding box center [773, 198] width 11 height 11
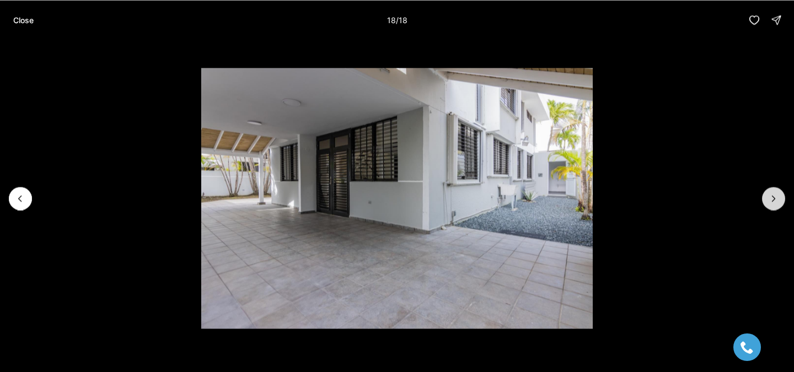
click at [774, 202] on div at bounding box center [773, 198] width 23 height 23
click at [23, 22] on p "Close" at bounding box center [23, 19] width 20 height 9
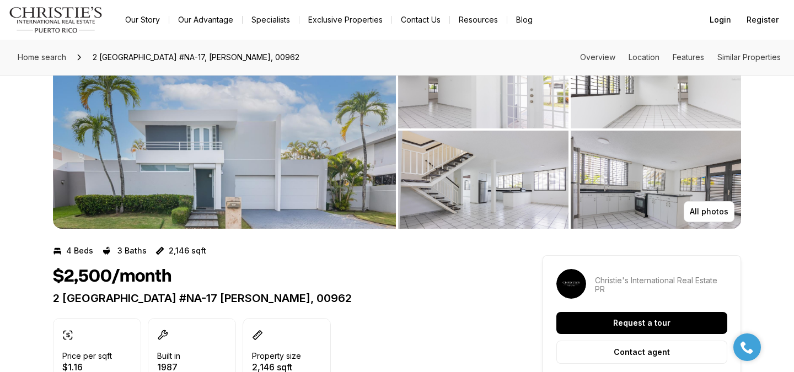
click at [358, 18] on link "Exclusive Properties" at bounding box center [345, 19] width 92 height 15
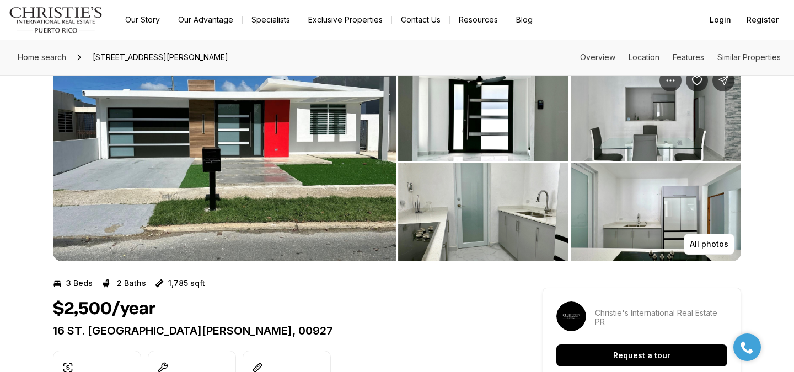
scroll to position [32, 0]
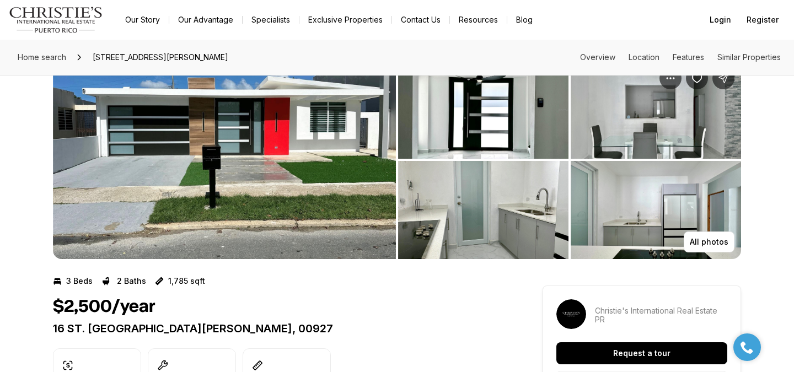
click at [334, 180] on img "View image gallery" at bounding box center [224, 160] width 343 height 198
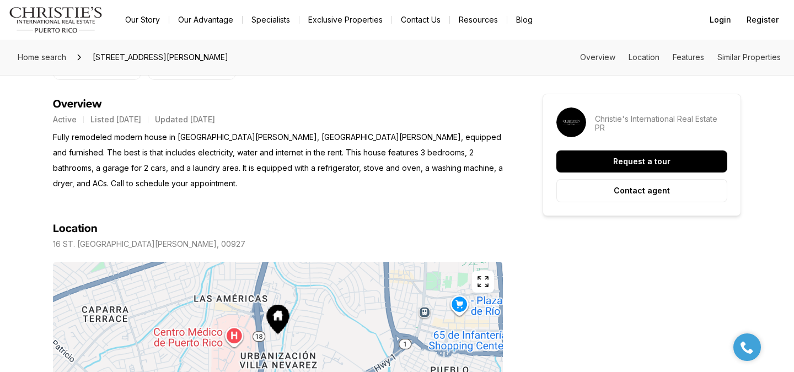
scroll to position [448, 0]
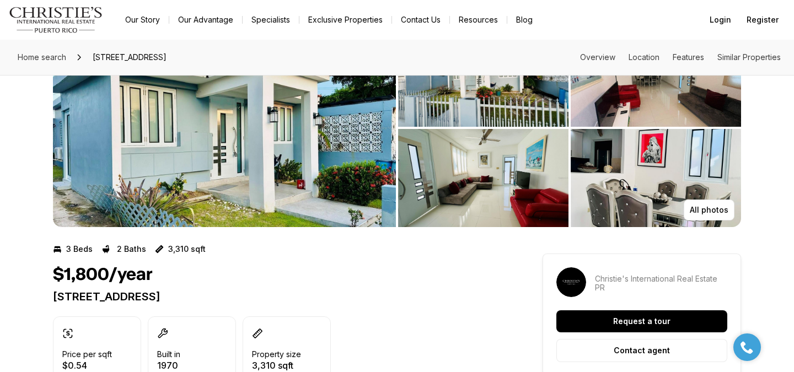
scroll to position [66, 0]
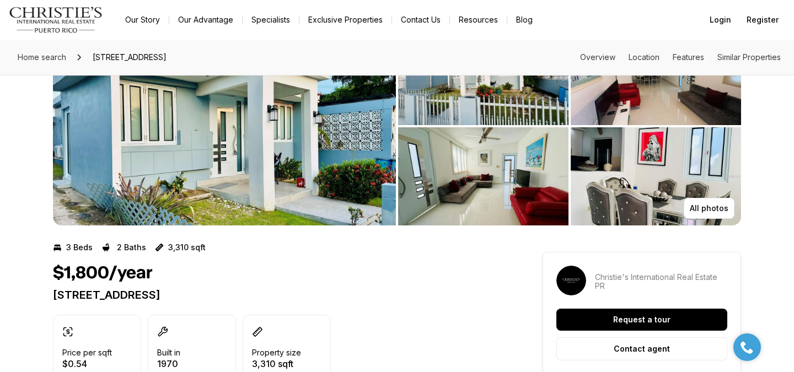
click at [496, 162] on img "View image gallery" at bounding box center [483, 176] width 170 height 98
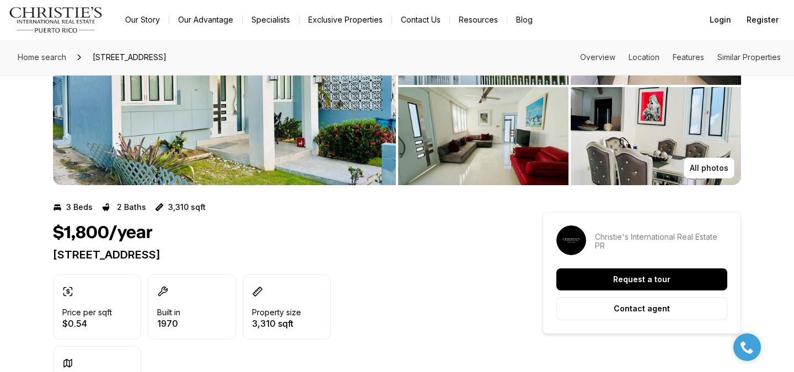
scroll to position [0, 0]
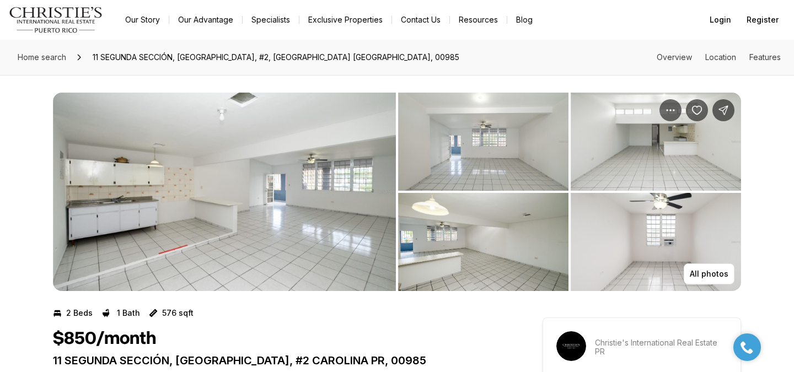
click at [430, 150] on img "View image gallery" at bounding box center [483, 142] width 170 height 98
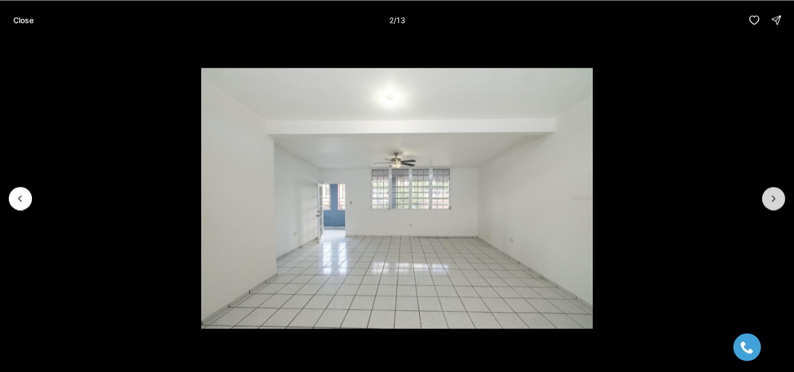
click at [770, 201] on icon "Next slide" at bounding box center [773, 198] width 11 height 11
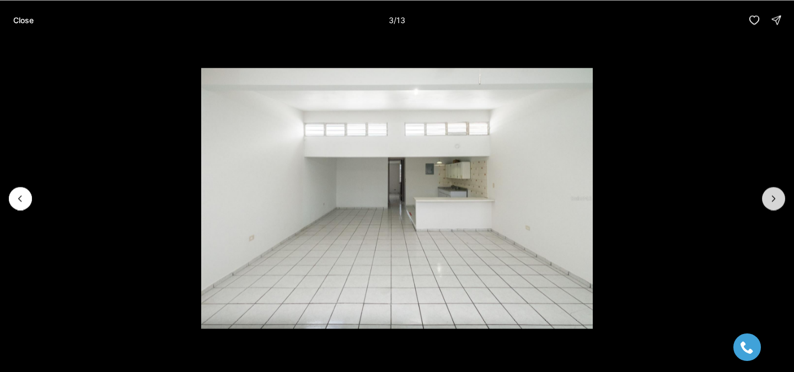
click at [770, 201] on icon "Next slide" at bounding box center [773, 198] width 11 height 11
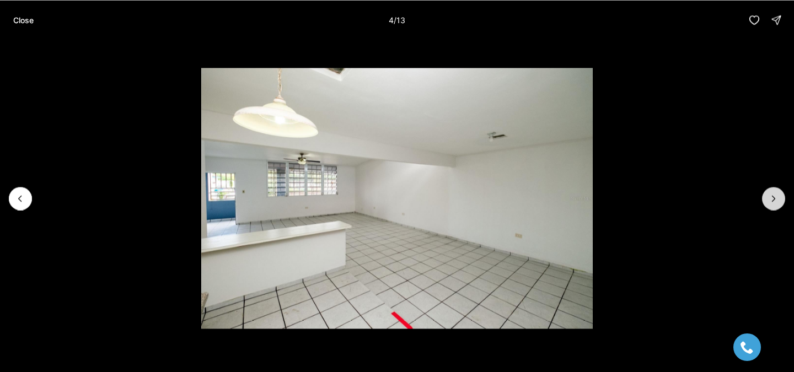
click at [770, 201] on icon "Next slide" at bounding box center [773, 198] width 11 height 11
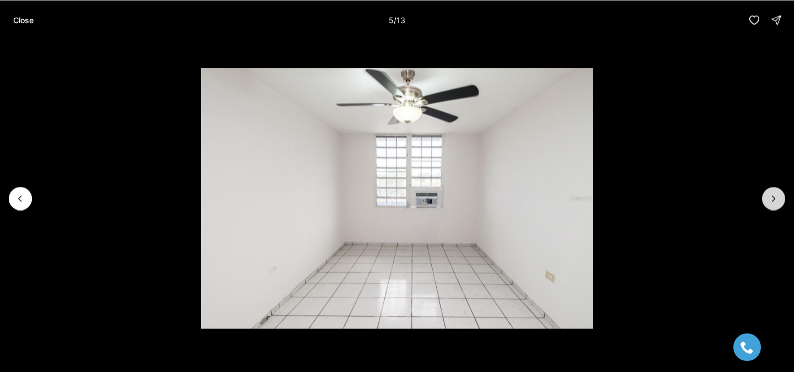
click at [770, 201] on icon "Next slide" at bounding box center [773, 198] width 11 height 11
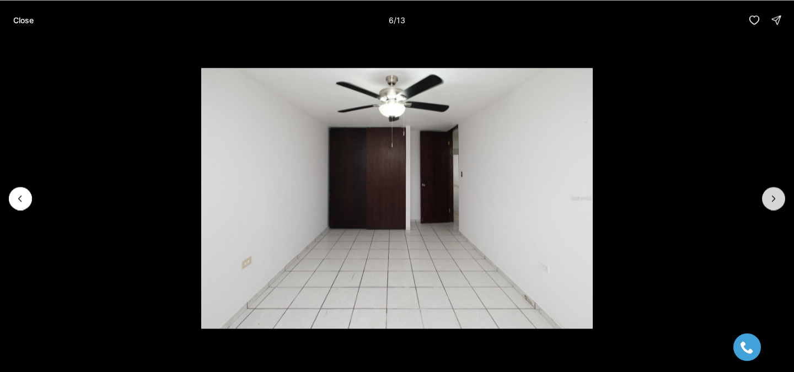
click at [770, 201] on icon "Next slide" at bounding box center [773, 198] width 11 height 11
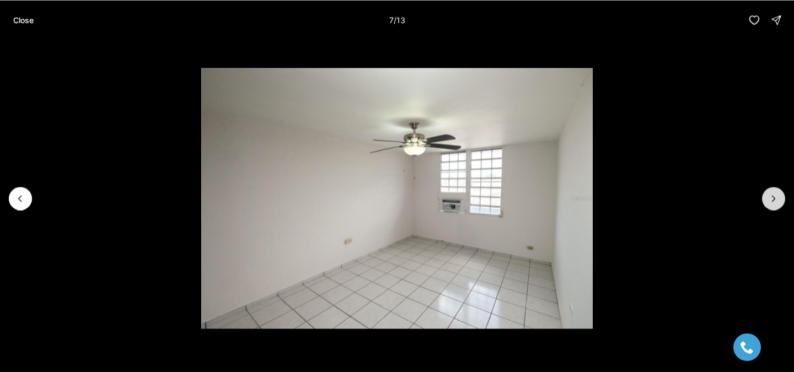
click at [770, 201] on icon "Next slide" at bounding box center [773, 198] width 11 height 11
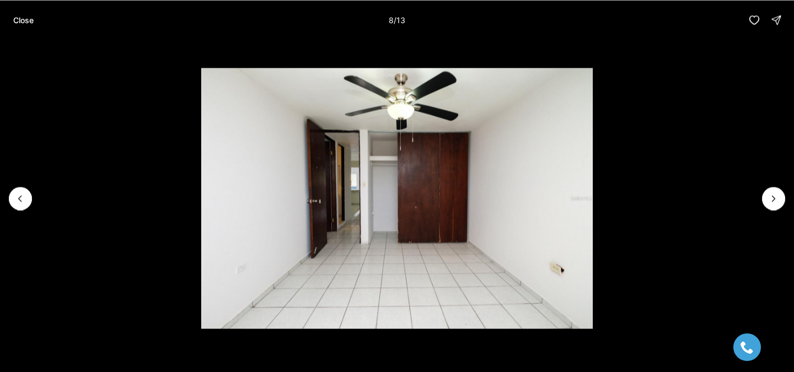
click at [721, 79] on li "8 of 13" at bounding box center [397, 198] width 794 height 317
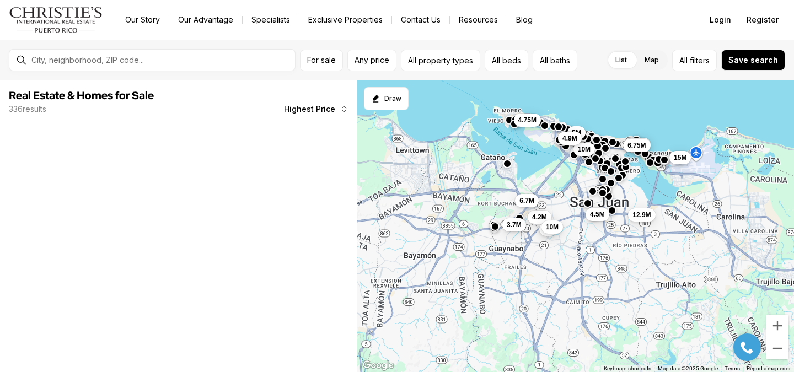
click at [604, 106] on div "5M 10M 6.5M 6.75M 4.9M 15M 12.9M 3.7M 4.2M 4.5M 6.7M 5M 10M 4.75M" at bounding box center [575, 226] width 437 height 292
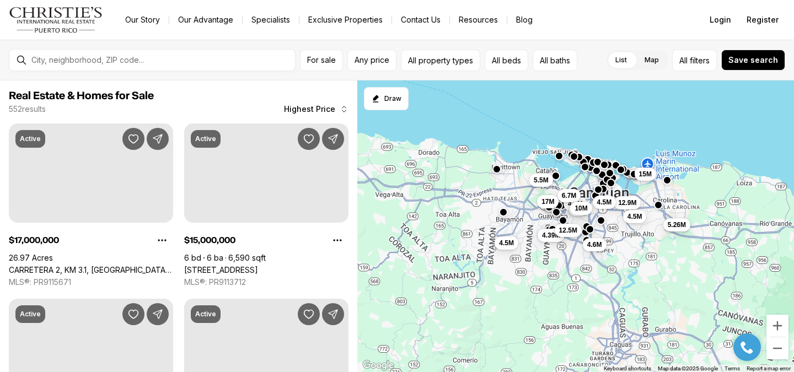
drag, startPoint x: 566, startPoint y: 255, endPoint x: 573, endPoint y: 144, distance: 111.0
click at [573, 144] on div "15M 12.9M 4.2M 4.5M 6.7M 5M 10M 4.5M 5.26M 5.5M 17M 4.39M 4.5M 12.5M 4.6M" at bounding box center [575, 226] width 437 height 292
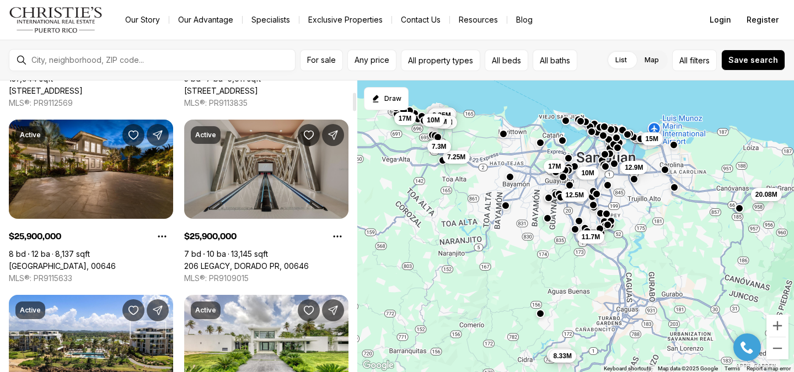
scroll to position [181, 0]
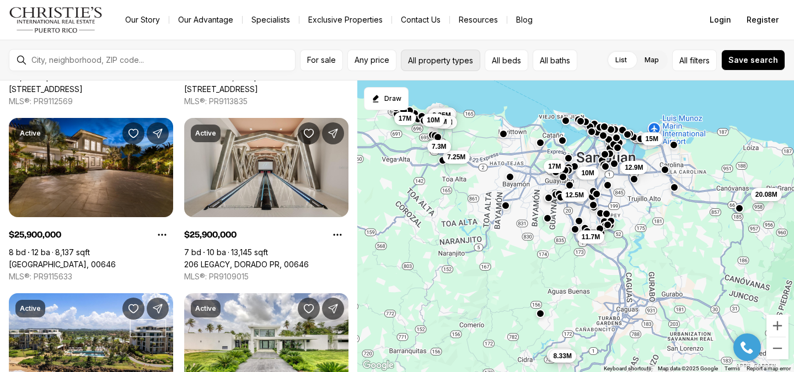
click at [429, 64] on button "All property types" at bounding box center [440, 60] width 79 height 21
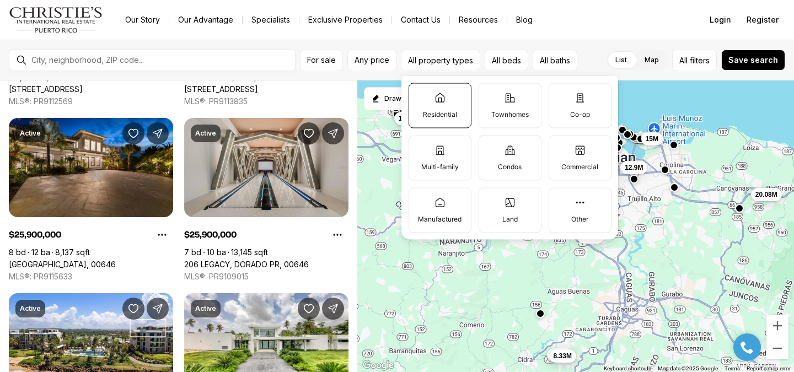
click at [429, 105] on label "Residential" at bounding box center [439, 105] width 63 height 45
click at [420, 94] on button "Residential" at bounding box center [414, 88] width 11 height 11
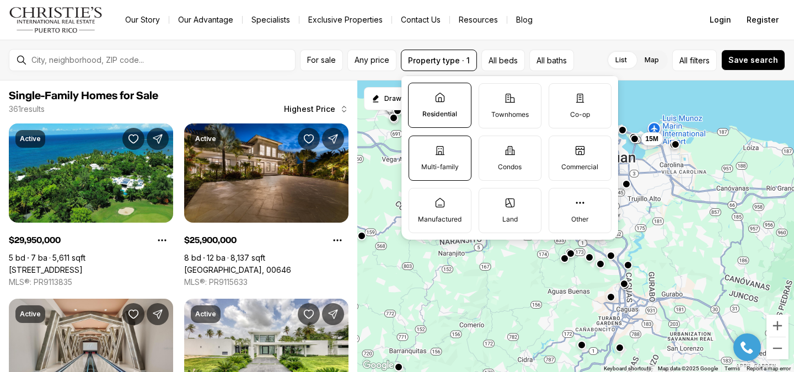
click at [429, 159] on label "Multi-family" at bounding box center [439, 158] width 63 height 45
click at [420, 147] on button "Multi-family" at bounding box center [414, 141] width 11 height 11
click at [609, 27] on div "Our Story Our Advantage Specialists Exclusive Properties Contact Us Resources B…" at bounding box center [402, 19] width 573 height 15
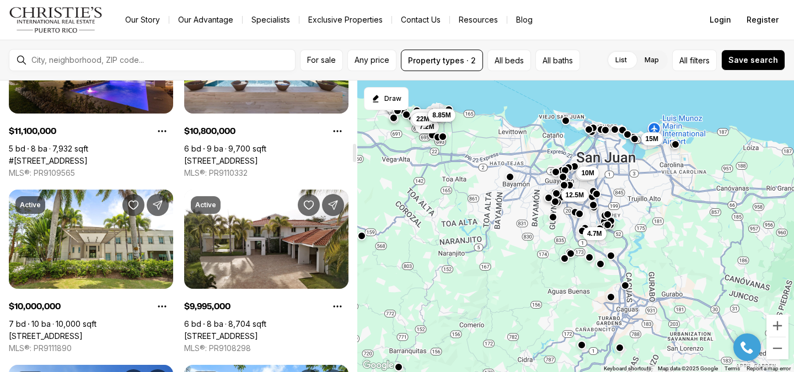
scroll to position [1007, 0]
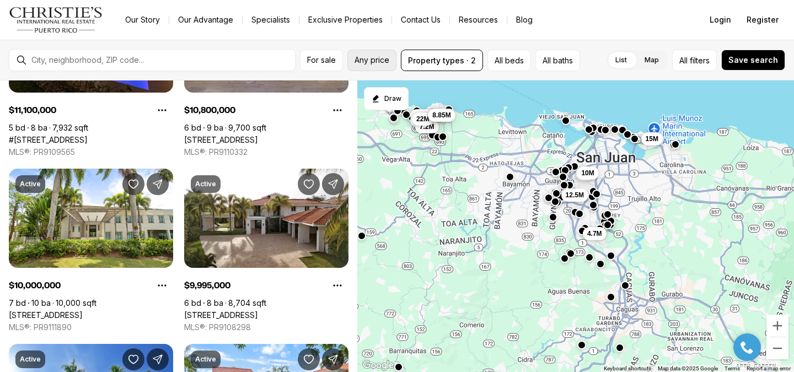
click at [384, 62] on span "Any price" at bounding box center [371, 60] width 35 height 9
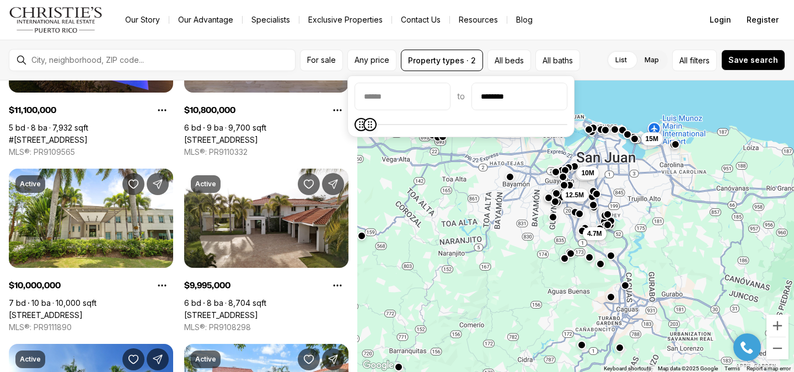
type input "********"
click at [363, 131] on span "Maximum" at bounding box center [368, 124] width 13 height 13
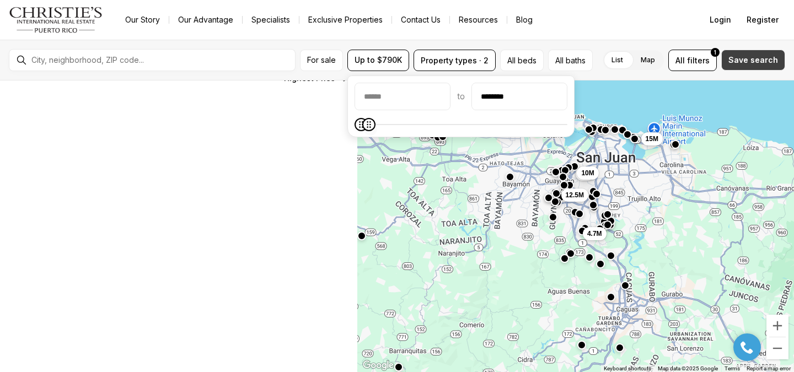
scroll to position [12, 0]
click at [749, 60] on span "Save search" at bounding box center [753, 60] width 50 height 9
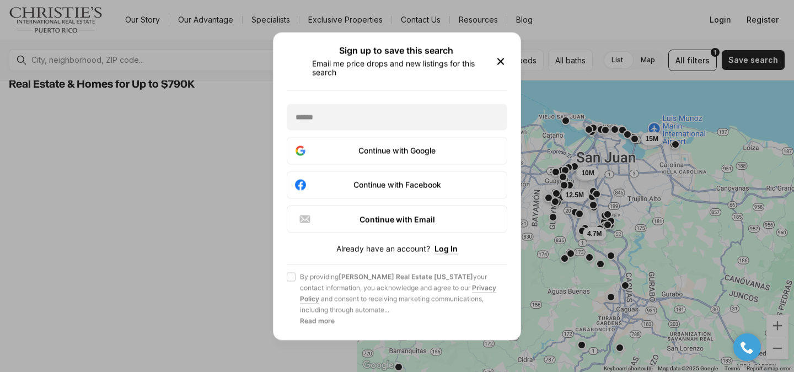
scroll to position [0, 0]
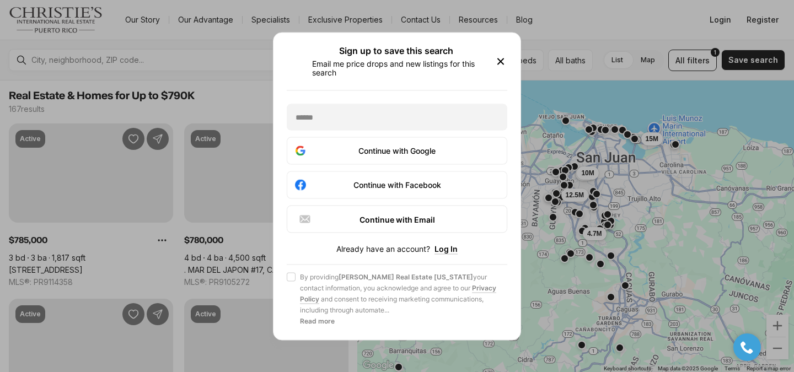
click at [500, 57] on icon "button" at bounding box center [500, 61] width 13 height 13
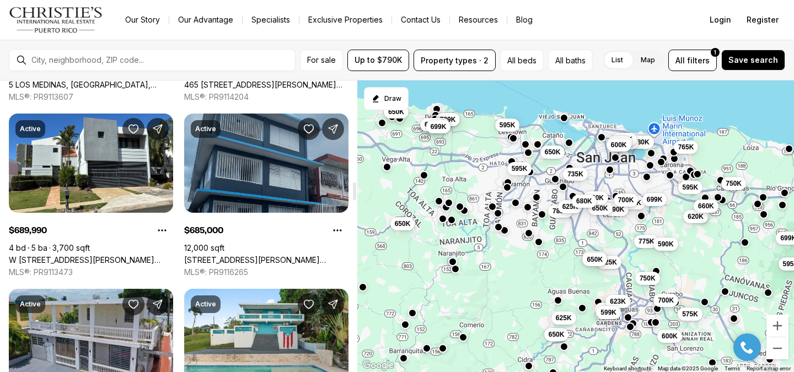
scroll to position [1604, 0]
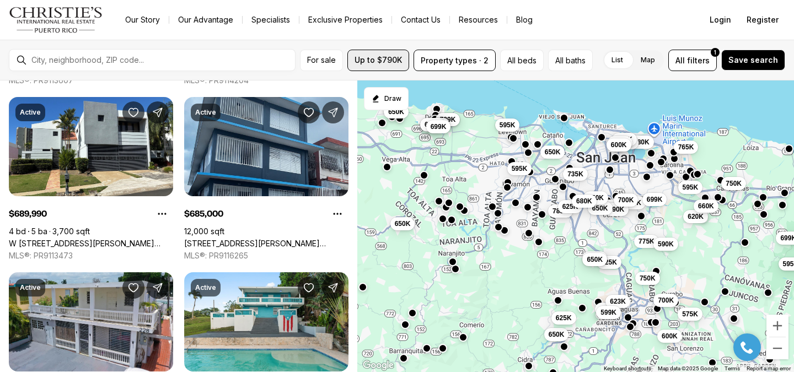
click at [386, 60] on span "Up to $790K" at bounding box center [377, 60] width 47 height 9
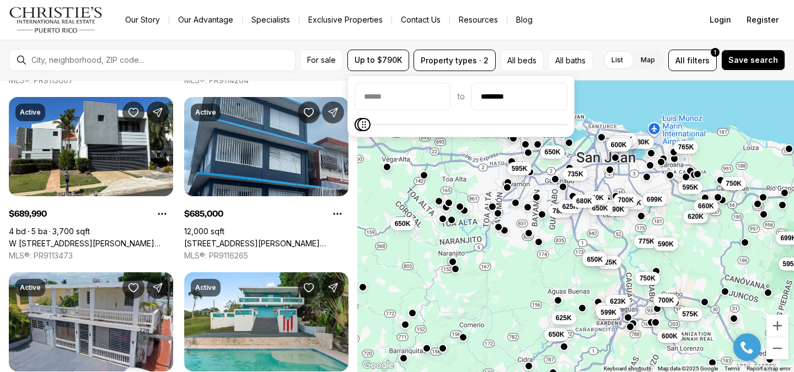
type input "********"
click at [360, 126] on icon "Maximum" at bounding box center [364, 124] width 9 height 9
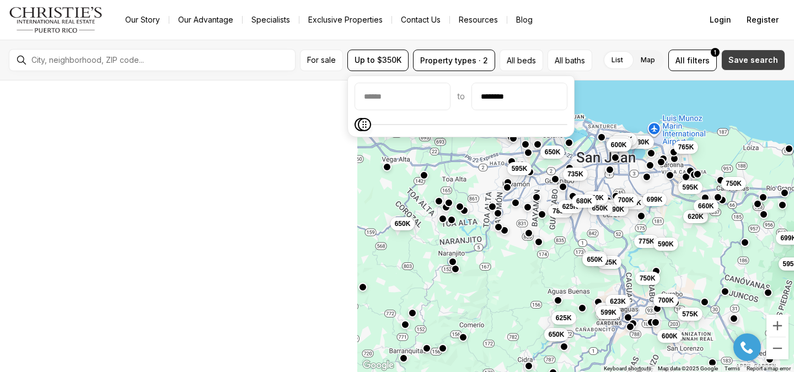
scroll to position [1045, 0]
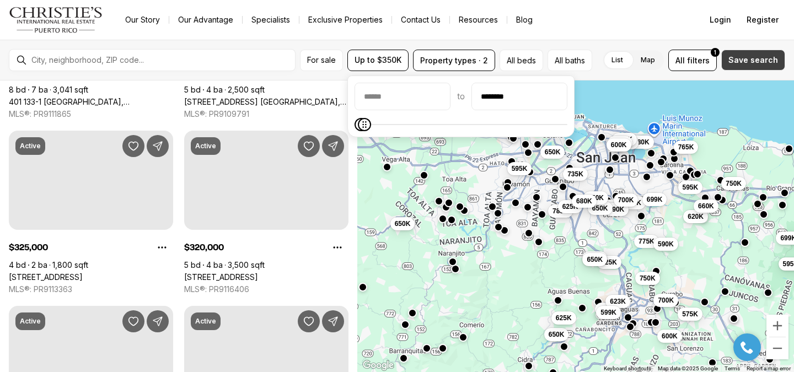
click at [751, 62] on span "Save search" at bounding box center [753, 60] width 50 height 9
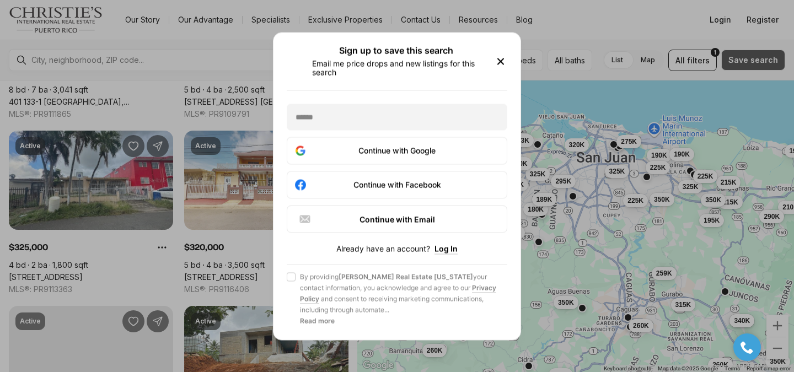
scroll to position [0, 0]
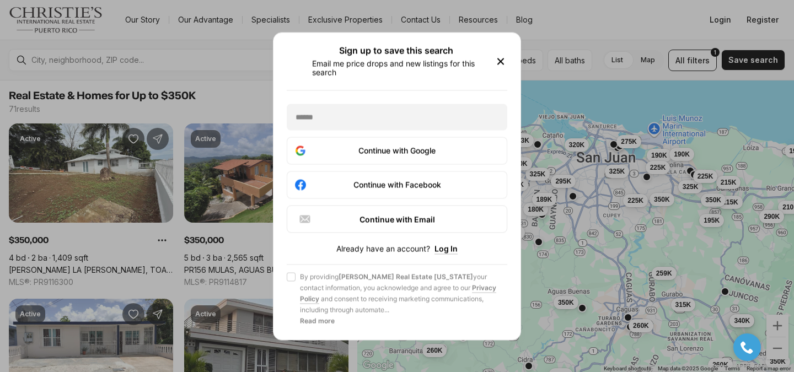
click at [497, 64] on icon "button" at bounding box center [500, 61] width 13 height 13
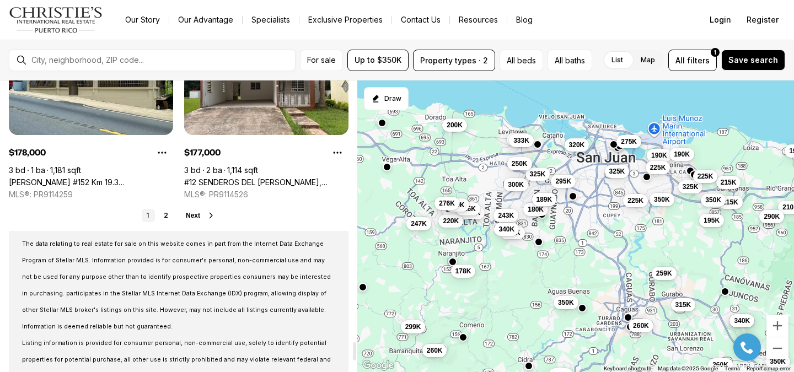
scroll to position [4123, 0]
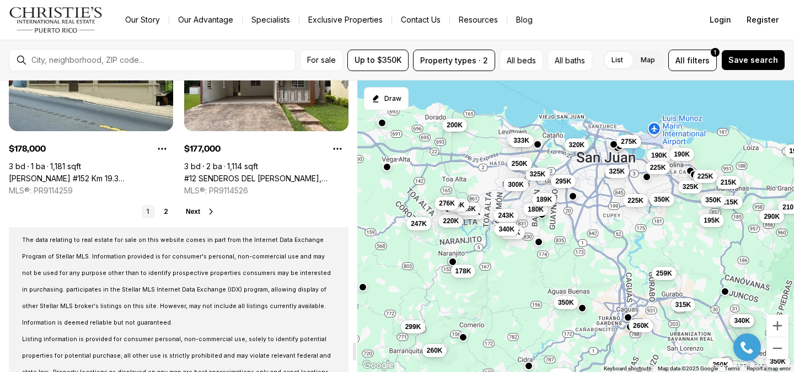
click at [193, 211] on span "Next" at bounding box center [193, 212] width 14 height 8
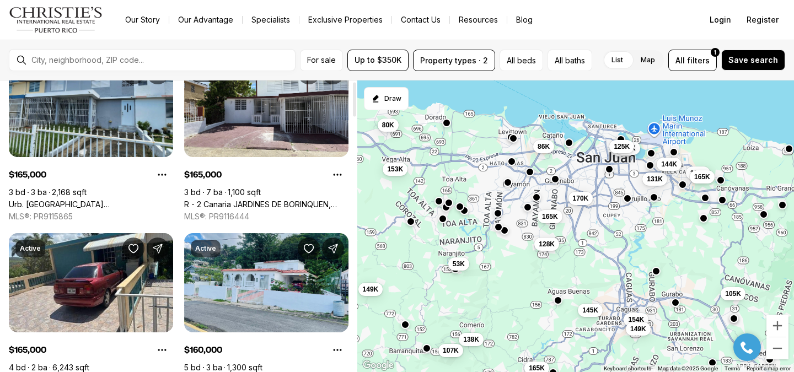
scroll to position [7, 0]
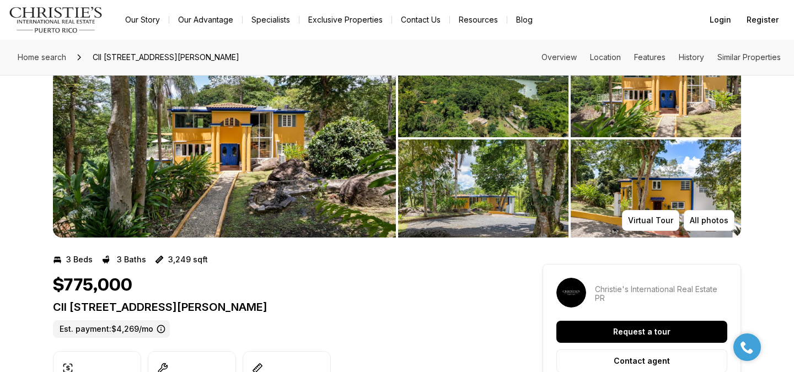
scroll to position [53, 0]
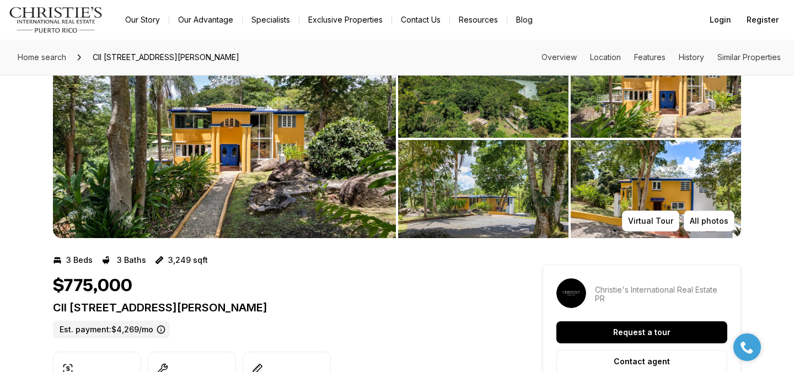
click at [465, 232] on img "View image gallery" at bounding box center [483, 189] width 170 height 98
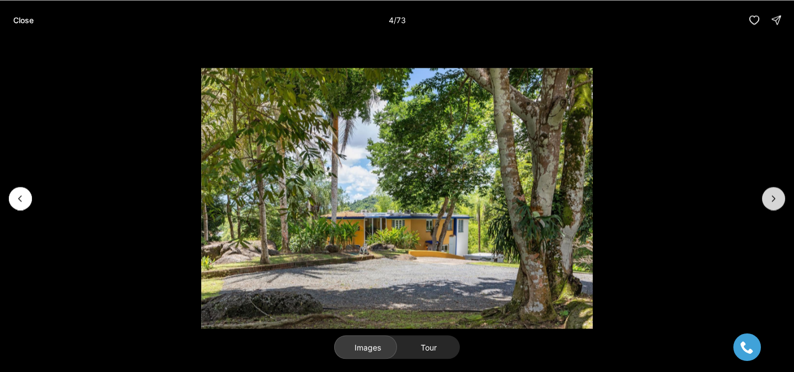
click at [774, 196] on icon "Next slide" at bounding box center [773, 198] width 11 height 11
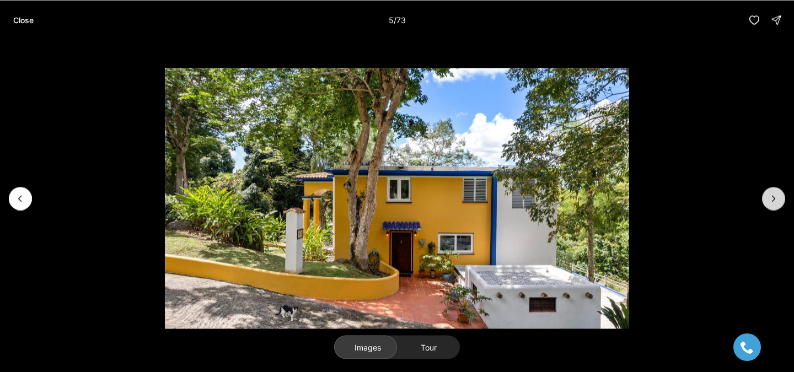
click at [774, 196] on icon "Next slide" at bounding box center [773, 198] width 11 height 11
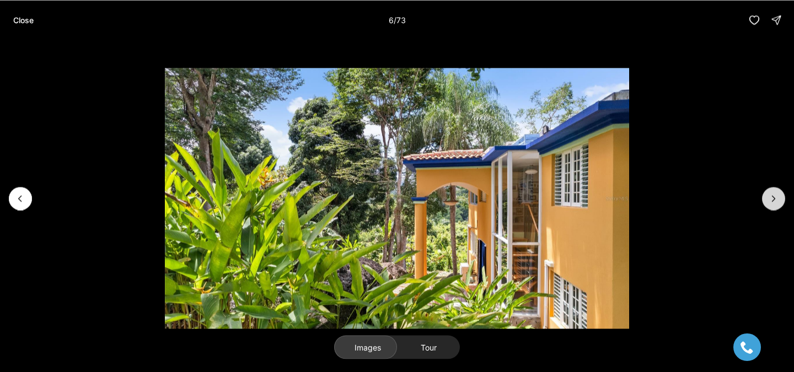
click at [774, 196] on icon "Next slide" at bounding box center [773, 198] width 11 height 11
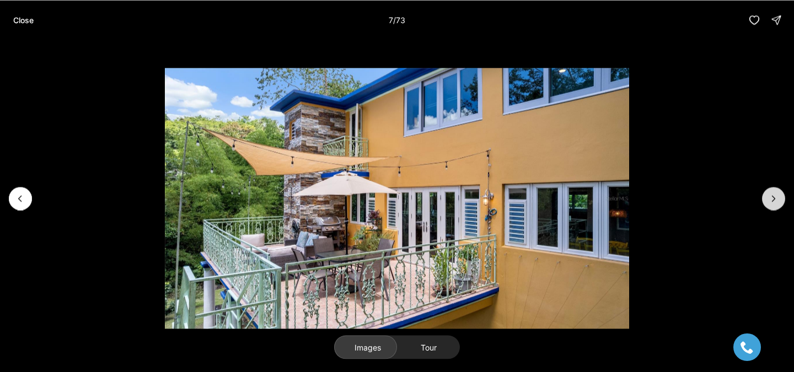
click at [774, 196] on icon "Next slide" at bounding box center [773, 198] width 11 height 11
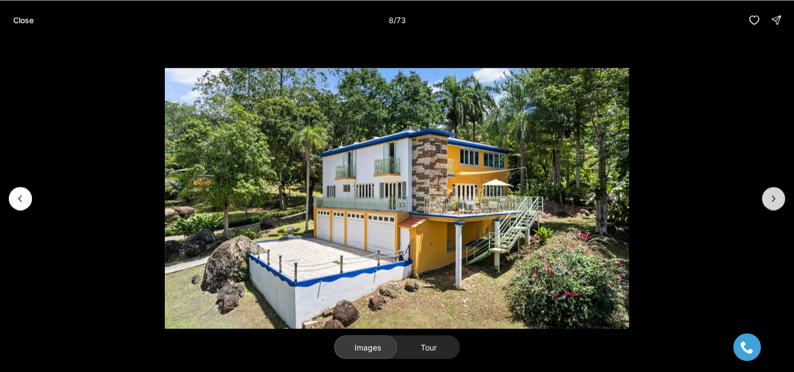
click at [774, 196] on icon "Next slide" at bounding box center [773, 198] width 11 height 11
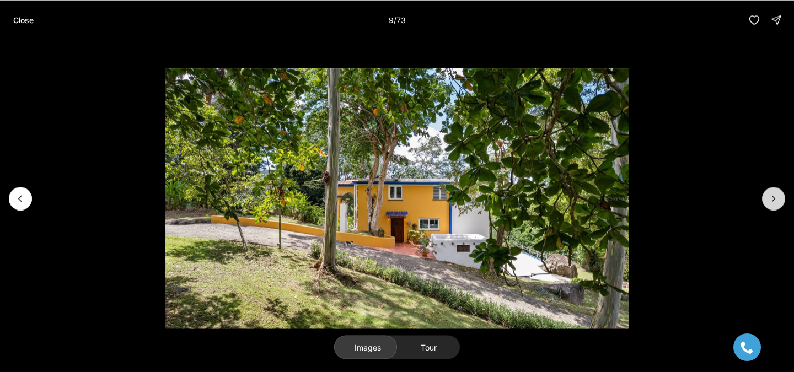
click at [774, 196] on icon "Next slide" at bounding box center [773, 198] width 11 height 11
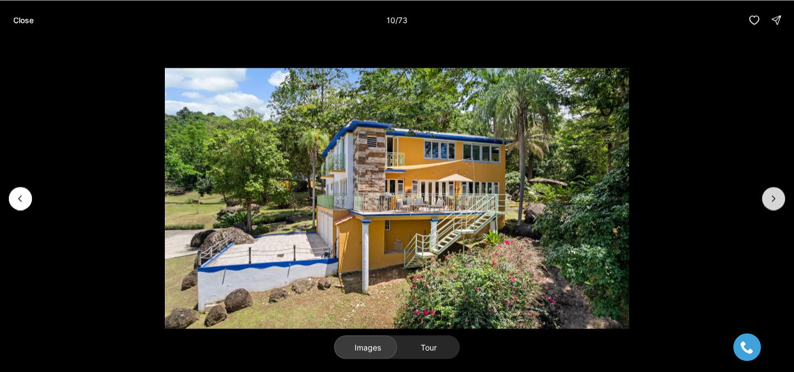
click at [774, 196] on icon "Next slide" at bounding box center [773, 198] width 11 height 11
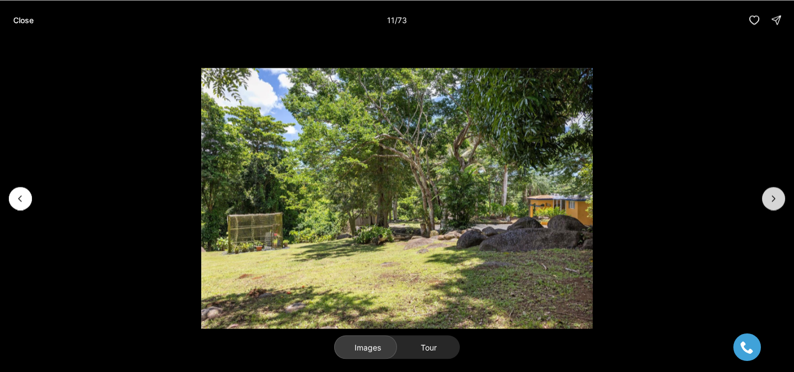
click at [774, 196] on icon "Next slide" at bounding box center [773, 198] width 11 height 11
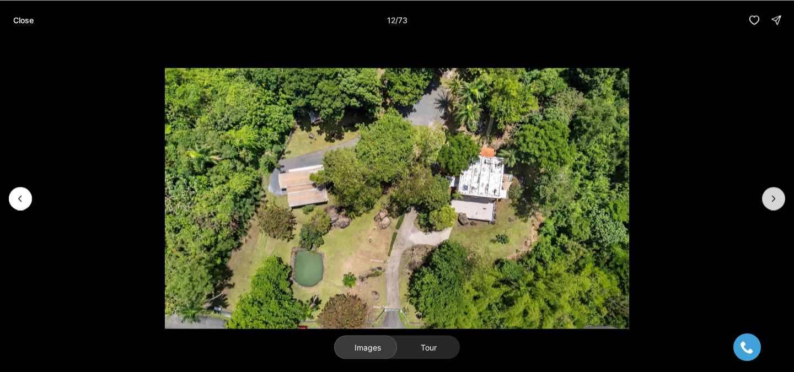
click at [774, 196] on icon "Next slide" at bounding box center [773, 198] width 11 height 11
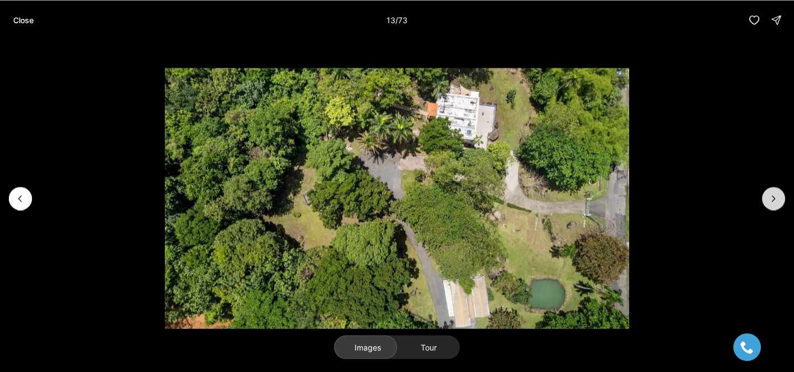
click at [774, 196] on icon "Next slide" at bounding box center [773, 198] width 11 height 11
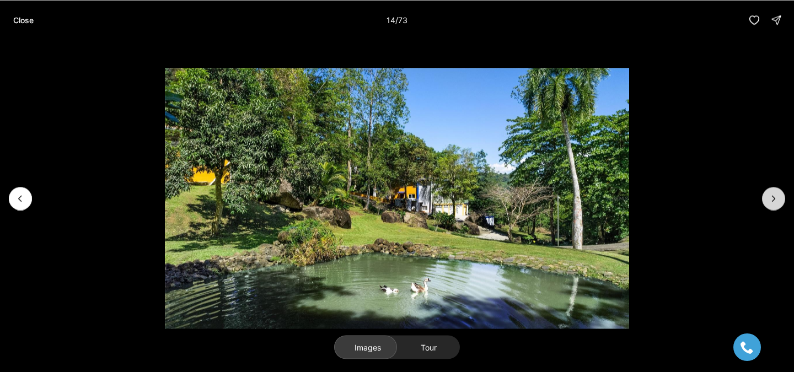
click at [774, 196] on icon "Next slide" at bounding box center [773, 198] width 11 height 11
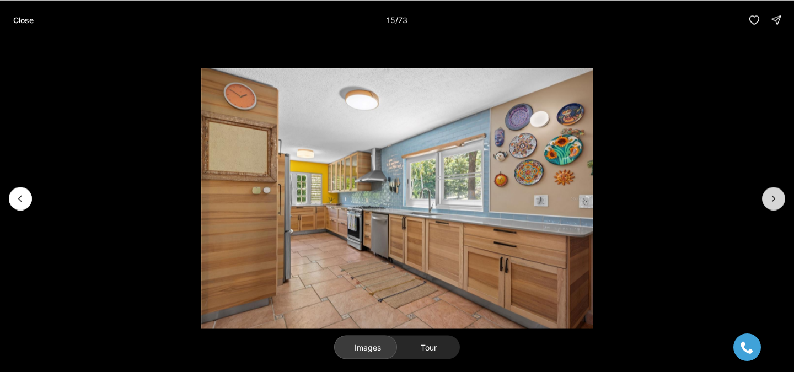
click at [774, 196] on icon "Next slide" at bounding box center [773, 198] width 11 height 11
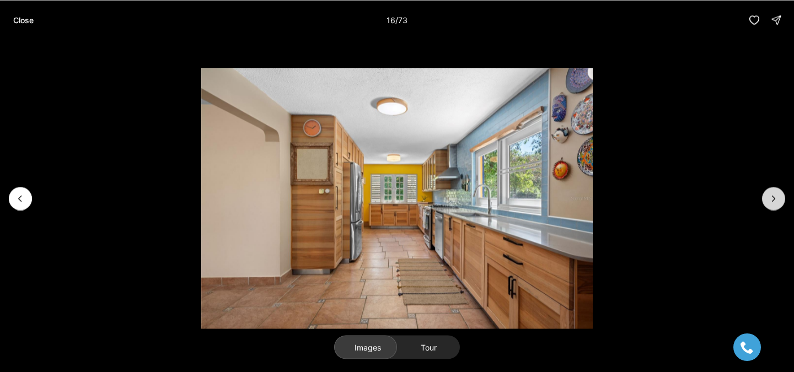
click at [774, 196] on icon "Next slide" at bounding box center [773, 198] width 11 height 11
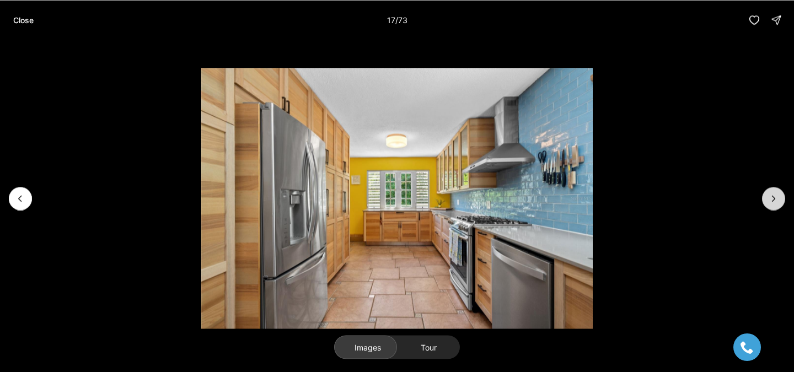
click at [774, 196] on icon "Next slide" at bounding box center [773, 198] width 11 height 11
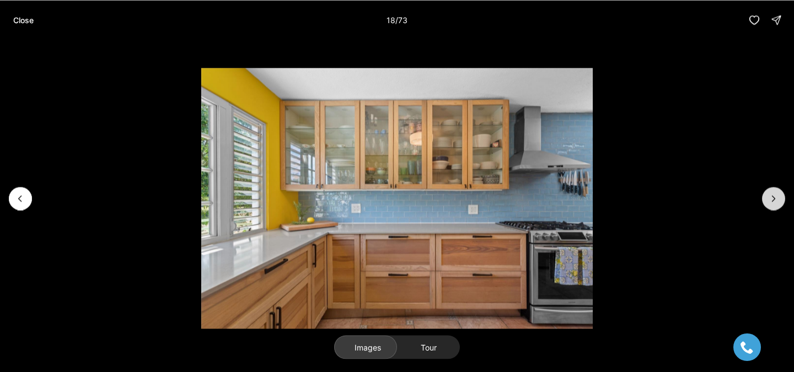
click at [774, 196] on icon "Next slide" at bounding box center [773, 198] width 11 height 11
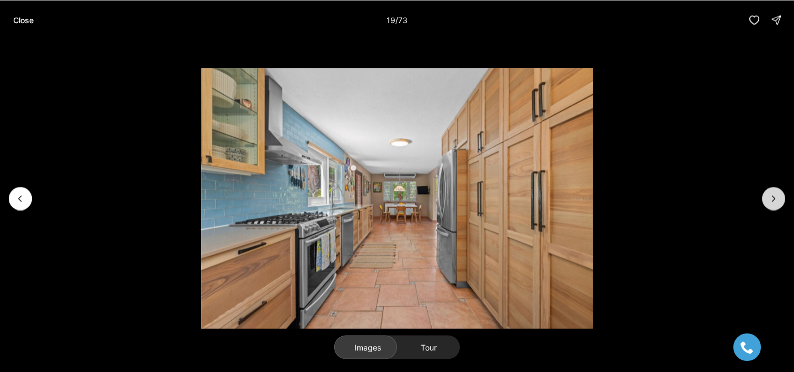
click at [774, 196] on icon "Next slide" at bounding box center [773, 198] width 11 height 11
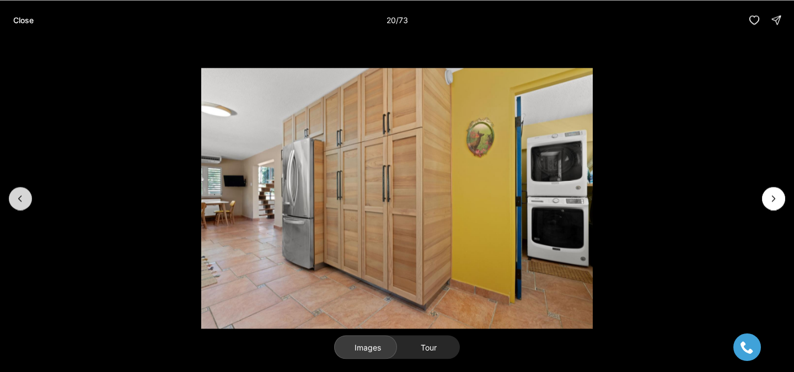
click at [18, 202] on icon "Previous slide" at bounding box center [20, 198] width 11 height 11
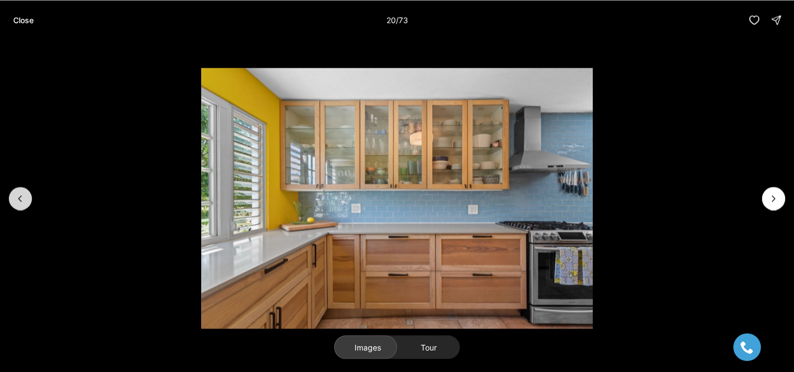
click at [18, 202] on icon "Previous slide" at bounding box center [20, 198] width 11 height 11
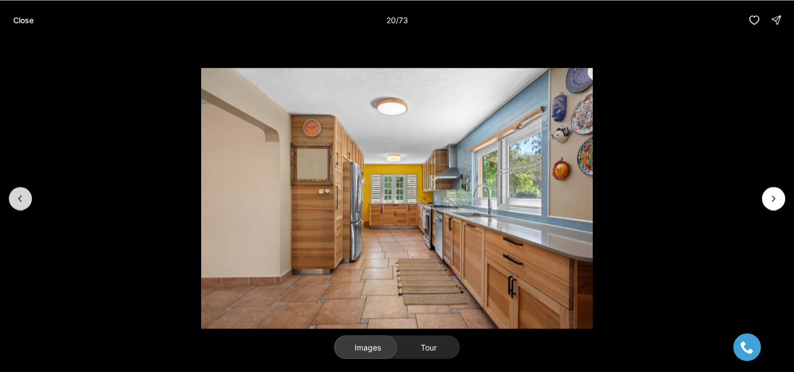
click at [18, 202] on icon "Previous slide" at bounding box center [20, 198] width 11 height 11
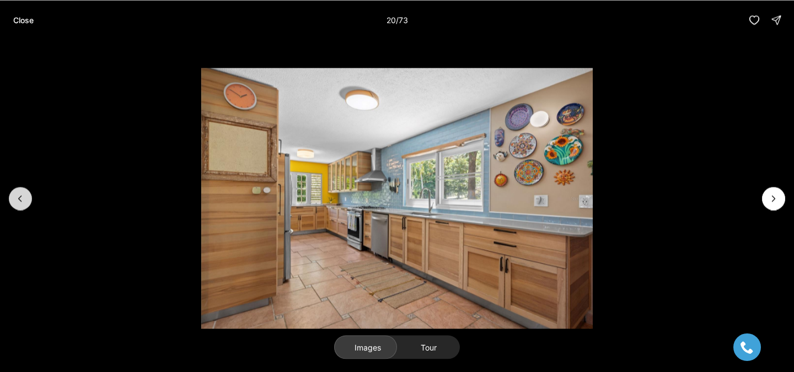
click at [18, 202] on icon "Previous slide" at bounding box center [20, 198] width 11 height 11
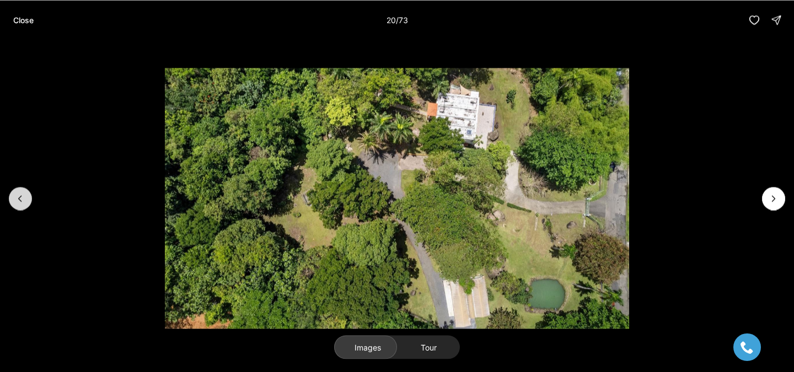
click at [18, 202] on icon "Previous slide" at bounding box center [20, 198] width 11 height 11
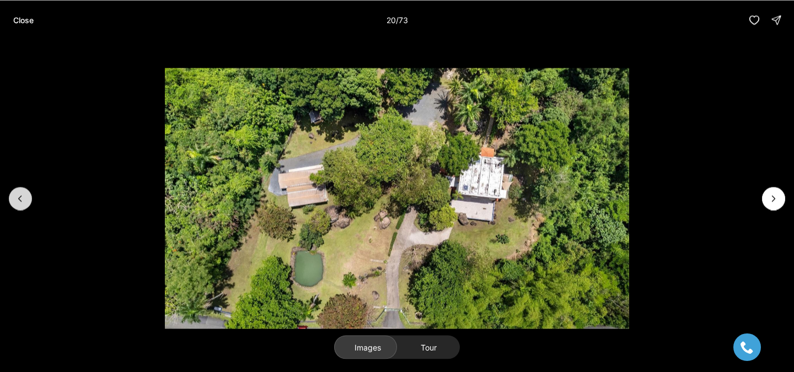
click at [18, 202] on icon "Previous slide" at bounding box center [20, 198] width 11 height 11
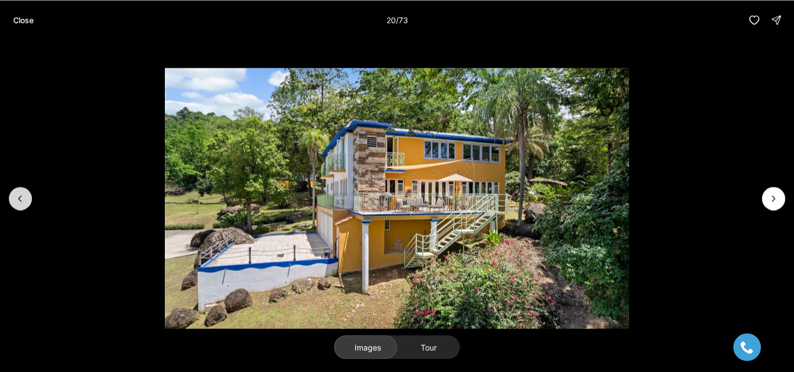
click at [18, 202] on icon "Previous slide" at bounding box center [20, 198] width 11 height 11
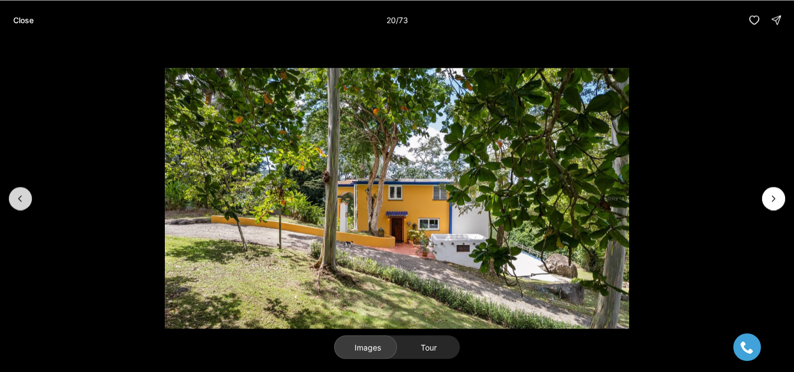
click at [18, 202] on icon "Previous slide" at bounding box center [20, 198] width 11 height 11
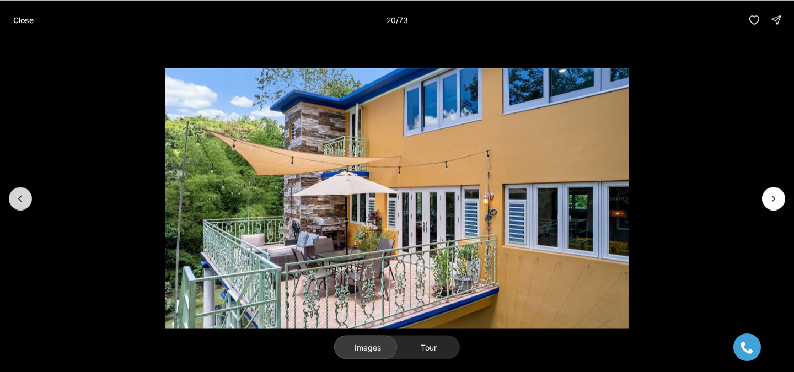
click at [18, 202] on icon "Previous slide" at bounding box center [20, 198] width 11 height 11
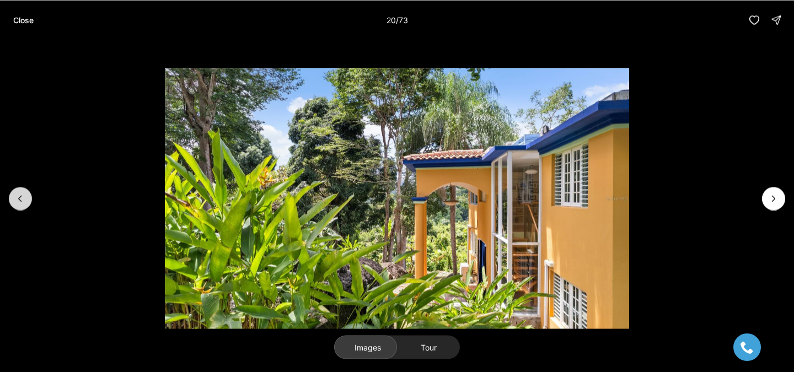
click at [18, 202] on icon "Previous slide" at bounding box center [20, 198] width 11 height 11
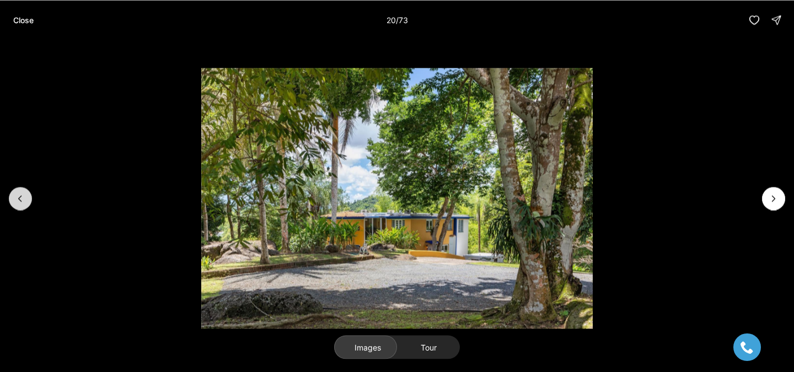
click at [18, 202] on icon "Previous slide" at bounding box center [20, 198] width 11 height 11
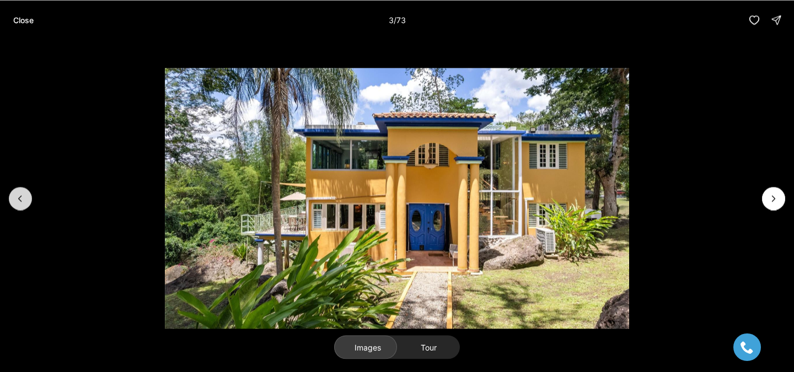
click at [18, 202] on icon "Previous slide" at bounding box center [20, 198] width 11 height 11
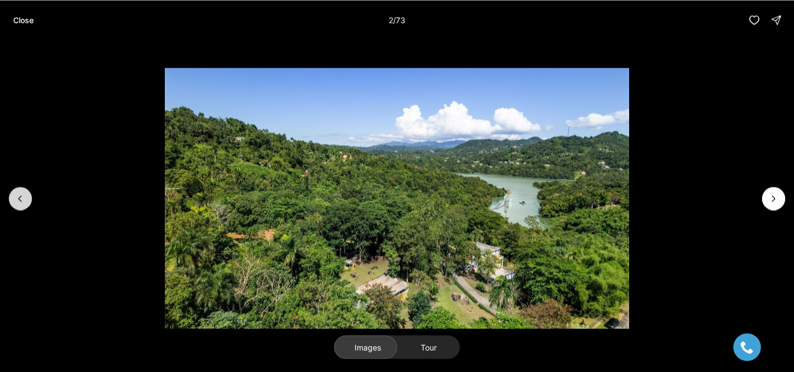
click at [18, 203] on button "Previous slide" at bounding box center [20, 198] width 23 height 23
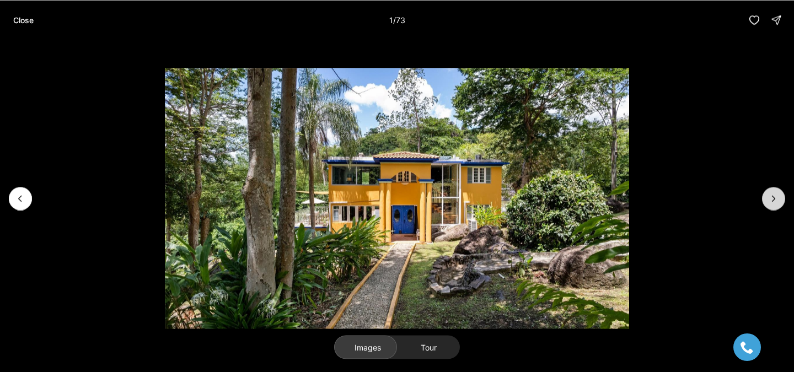
click at [772, 198] on icon "Next slide" at bounding box center [773, 198] width 11 height 11
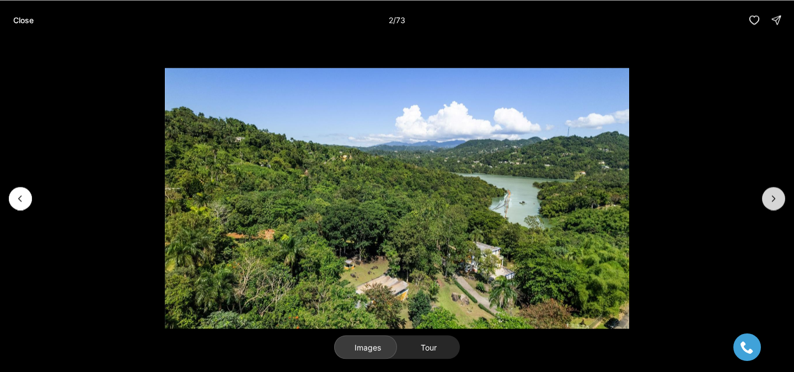
click at [772, 198] on icon "Next slide" at bounding box center [773, 198] width 11 height 11
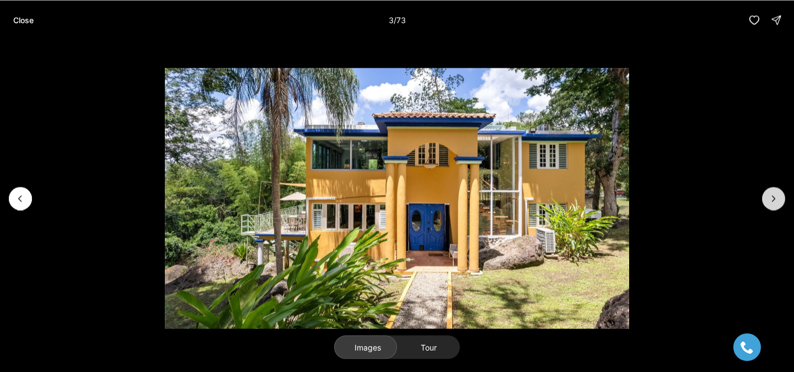
click at [772, 198] on icon "Next slide" at bounding box center [773, 198] width 11 height 11
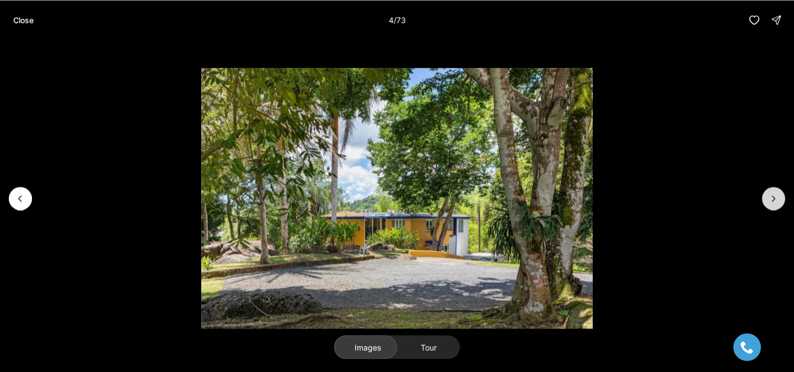
click at [772, 198] on icon "Next slide" at bounding box center [773, 198] width 11 height 11
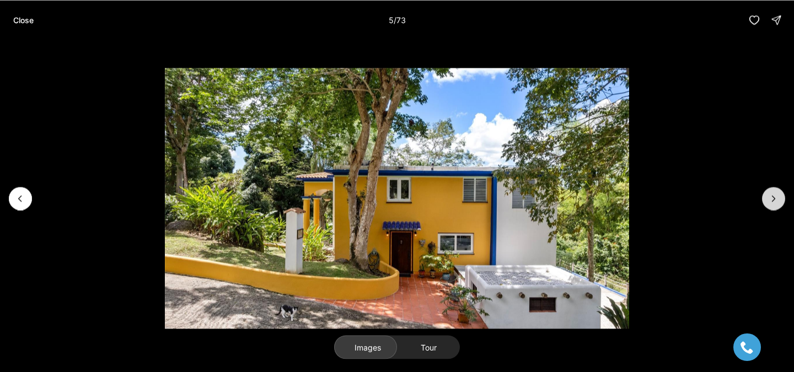
click at [772, 198] on icon "Next slide" at bounding box center [773, 198] width 11 height 11
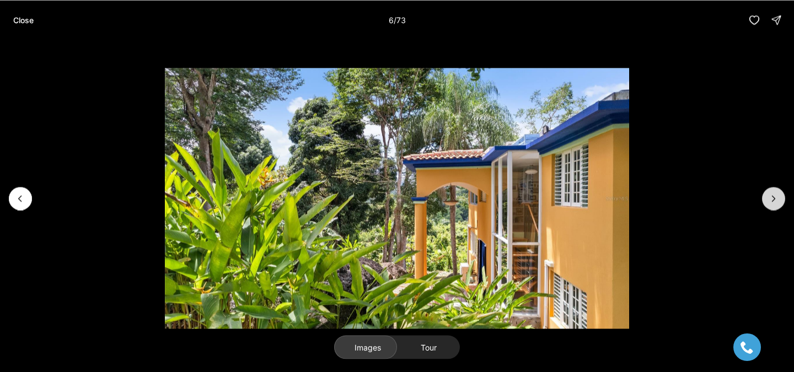
click at [772, 198] on icon "Next slide" at bounding box center [773, 198] width 11 height 11
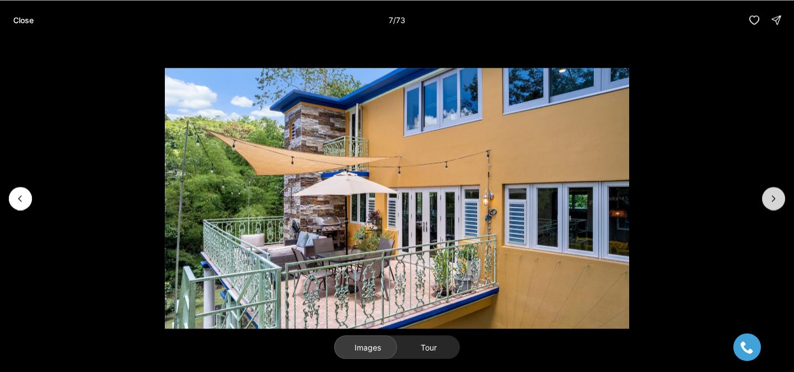
click at [772, 198] on icon "Next slide" at bounding box center [773, 198] width 11 height 11
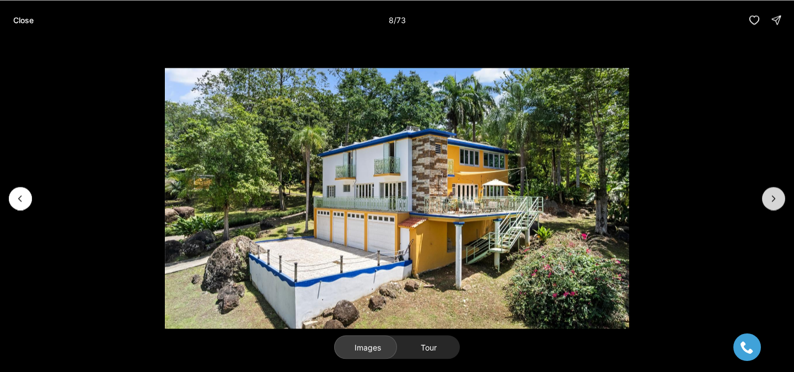
click at [772, 198] on icon "Next slide" at bounding box center [773, 198] width 11 height 11
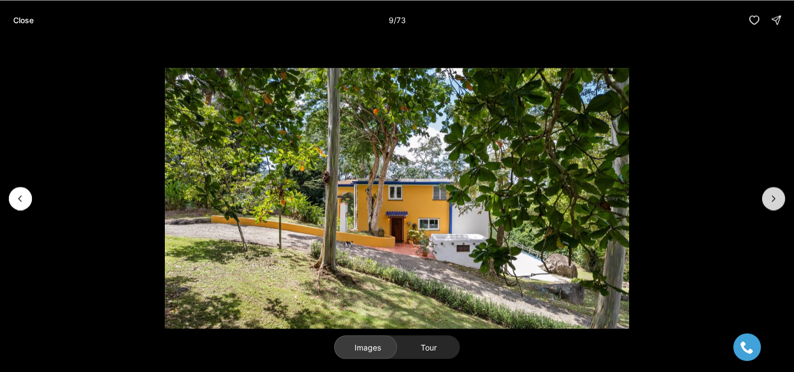
click at [772, 198] on icon "Next slide" at bounding box center [773, 198] width 11 height 11
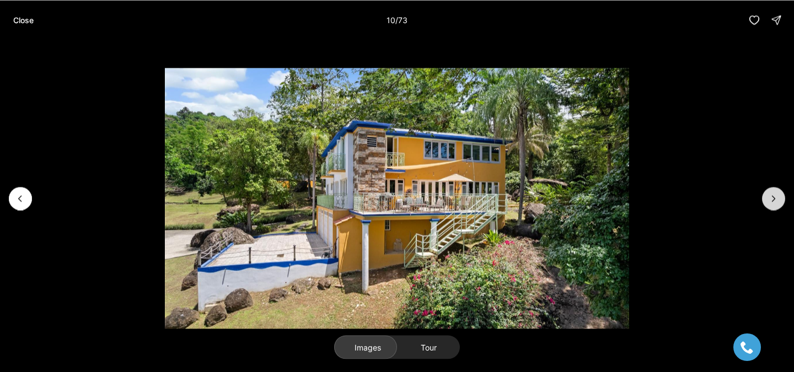
click at [772, 198] on icon "Next slide" at bounding box center [773, 198] width 11 height 11
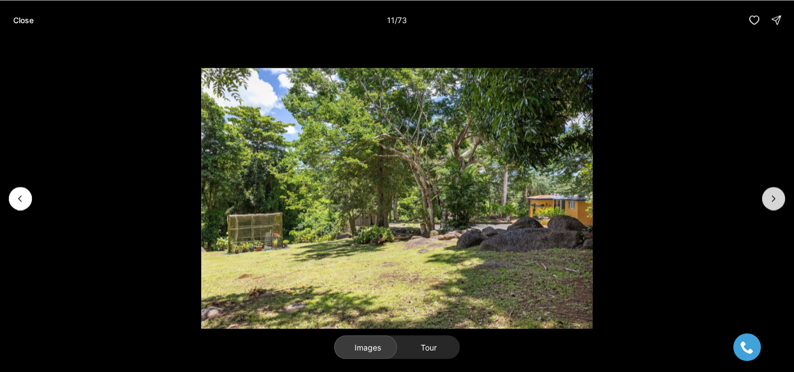
click at [772, 198] on icon "Next slide" at bounding box center [773, 198] width 11 height 11
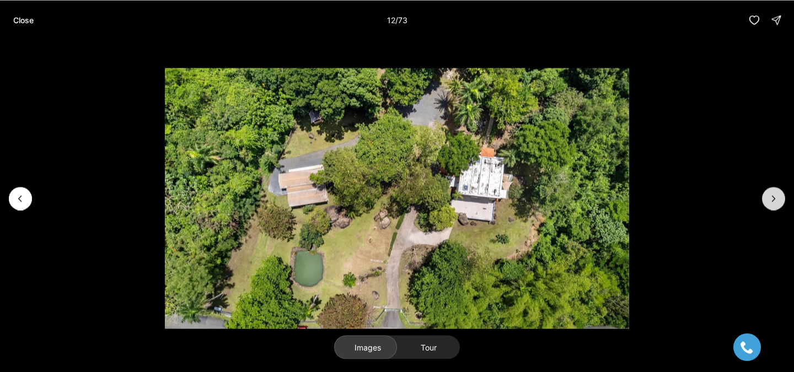
click at [772, 198] on icon "Next slide" at bounding box center [773, 198] width 11 height 11
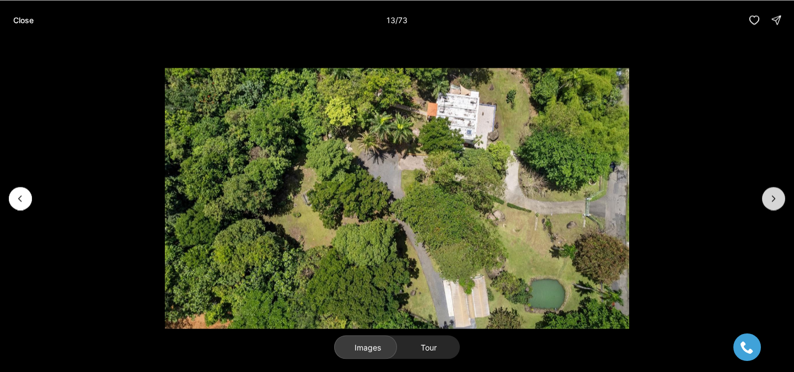
click at [772, 198] on icon "Next slide" at bounding box center [773, 198] width 11 height 11
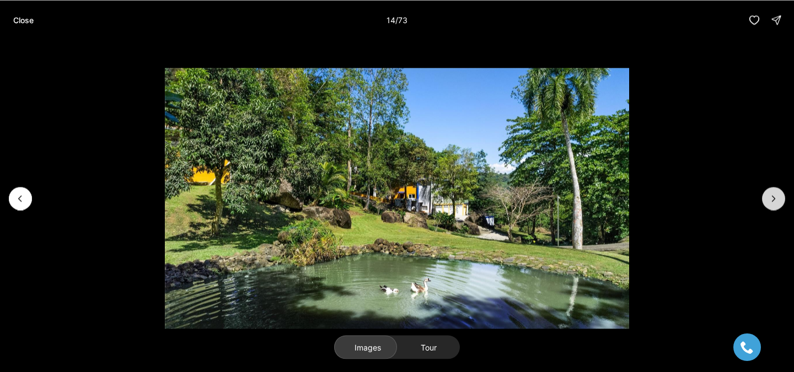
click at [772, 198] on icon "Next slide" at bounding box center [773, 198] width 11 height 11
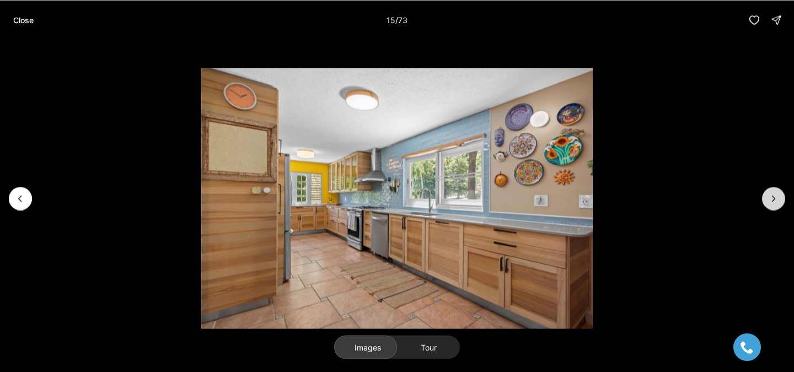
click at [772, 198] on icon "Next slide" at bounding box center [773, 198] width 11 height 11
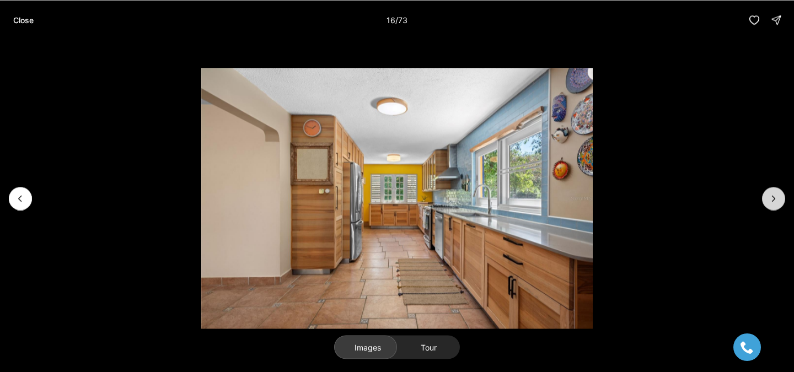
click at [772, 198] on icon "Next slide" at bounding box center [773, 198] width 11 height 11
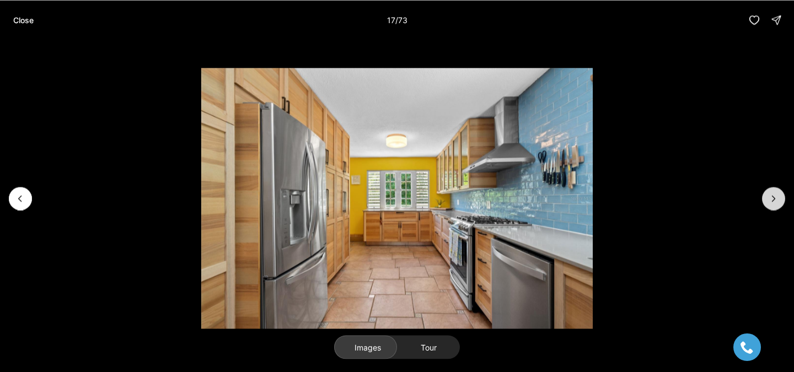
click at [772, 198] on icon "Next slide" at bounding box center [773, 198] width 11 height 11
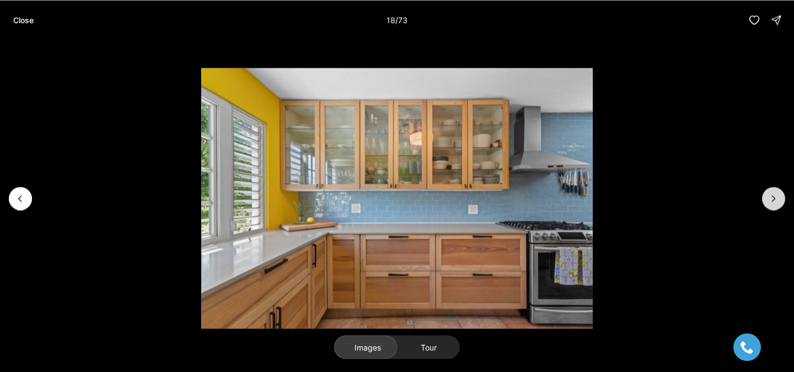
click at [772, 198] on icon "Next slide" at bounding box center [773, 198] width 11 height 11
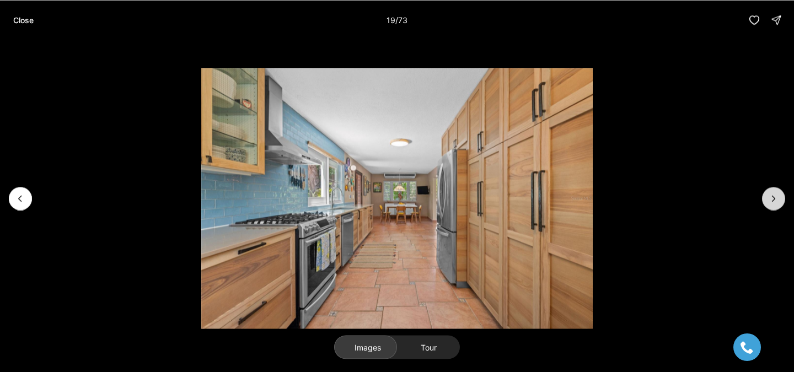
click at [772, 198] on icon "Next slide" at bounding box center [773, 198] width 11 height 11
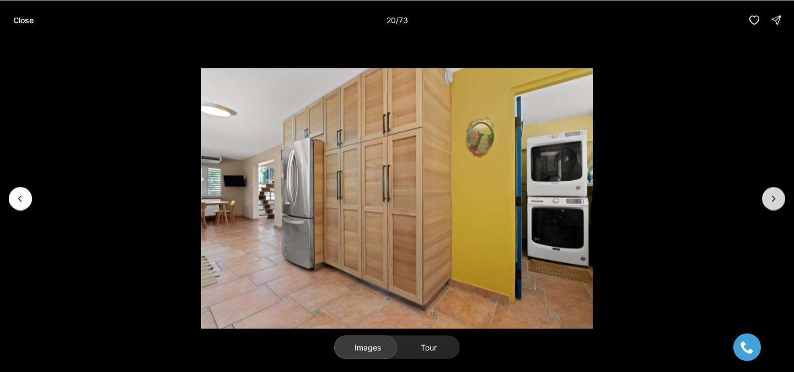
click at [772, 198] on icon "Next slide" at bounding box center [773, 198] width 11 height 11
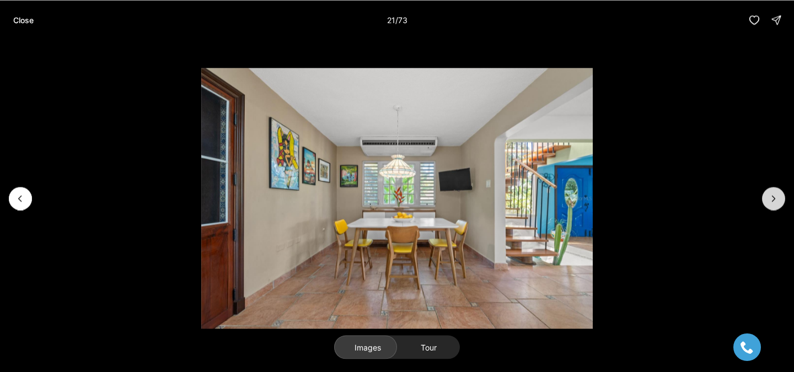
click at [772, 198] on icon "Next slide" at bounding box center [773, 198] width 11 height 11
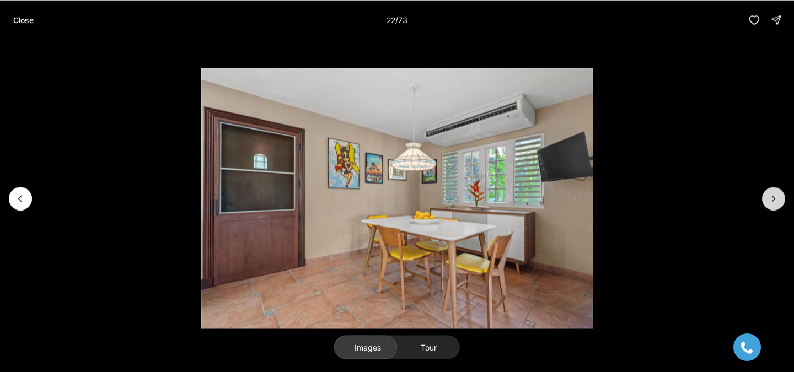
click at [772, 198] on icon "Next slide" at bounding box center [773, 198] width 11 height 11
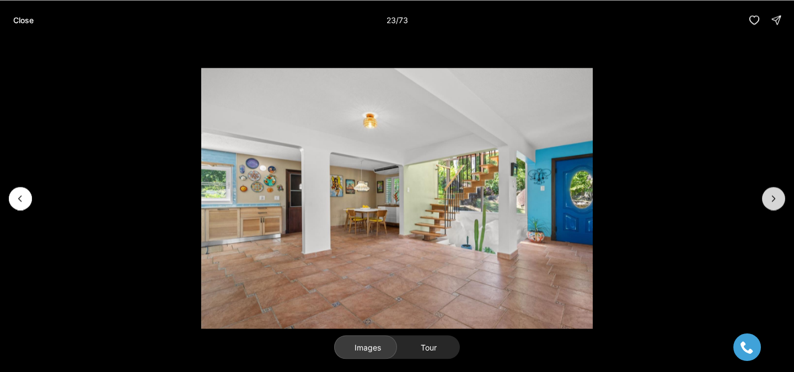
click at [772, 198] on icon "Next slide" at bounding box center [773, 198] width 11 height 11
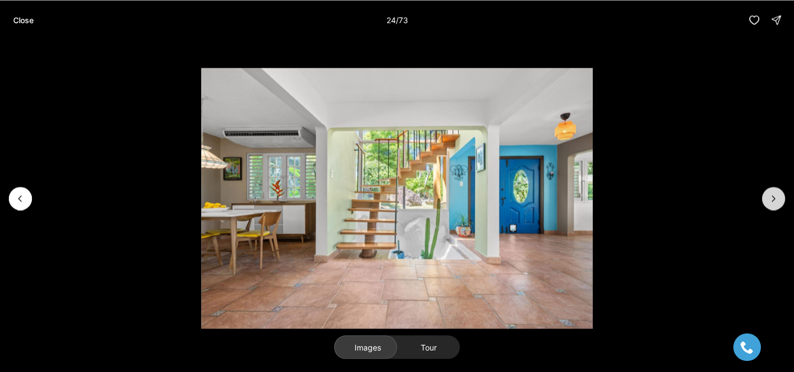
click at [772, 198] on icon "Next slide" at bounding box center [773, 198] width 11 height 11
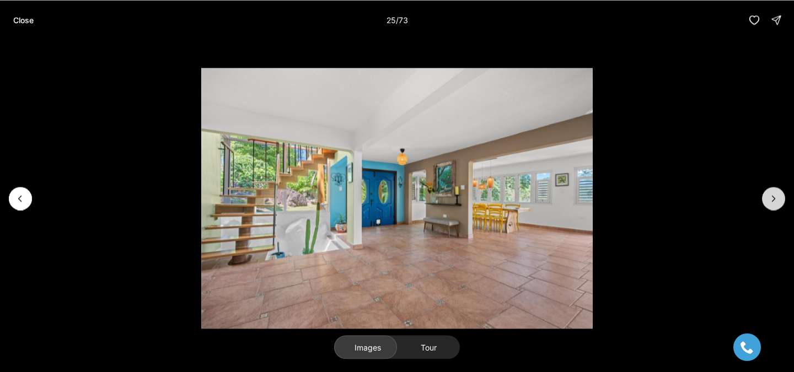
click at [773, 199] on icon "Next slide" at bounding box center [773, 199] width 3 height 6
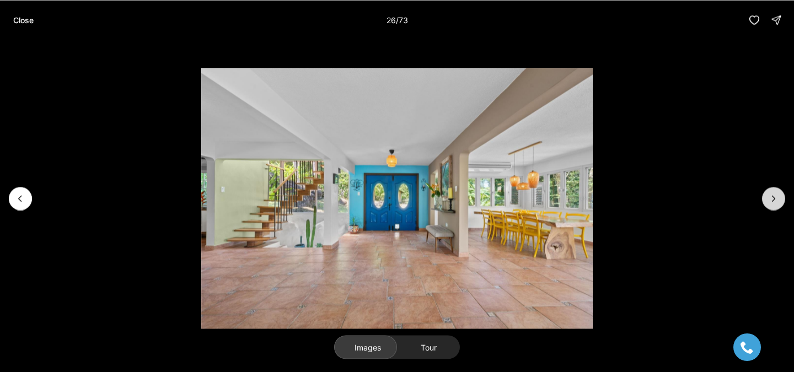
click at [773, 199] on icon "Next slide" at bounding box center [773, 199] width 3 height 6
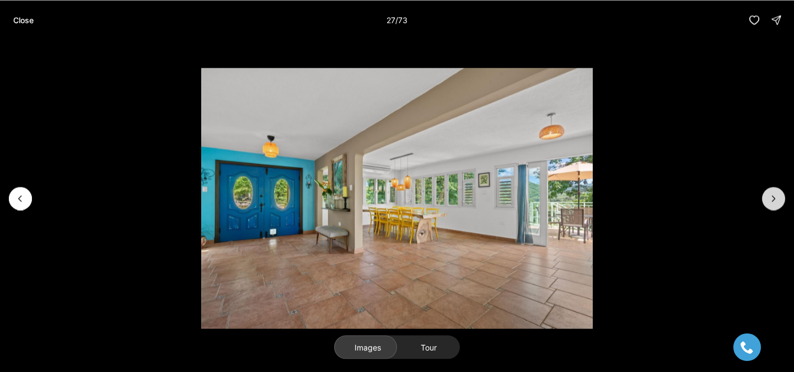
click at [773, 199] on icon "Next slide" at bounding box center [773, 199] width 3 height 6
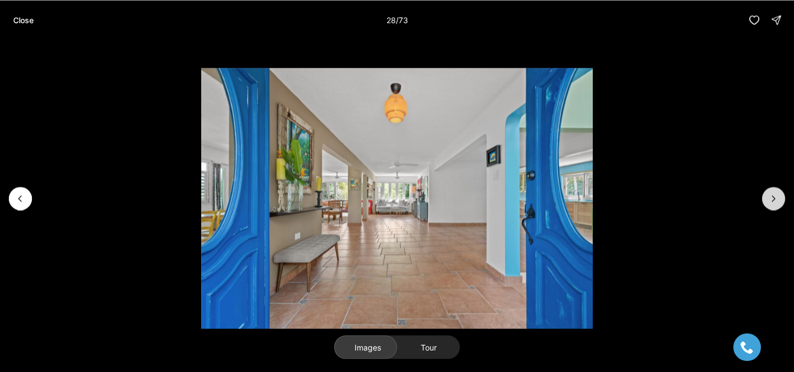
click at [773, 199] on icon "Next slide" at bounding box center [773, 199] width 3 height 6
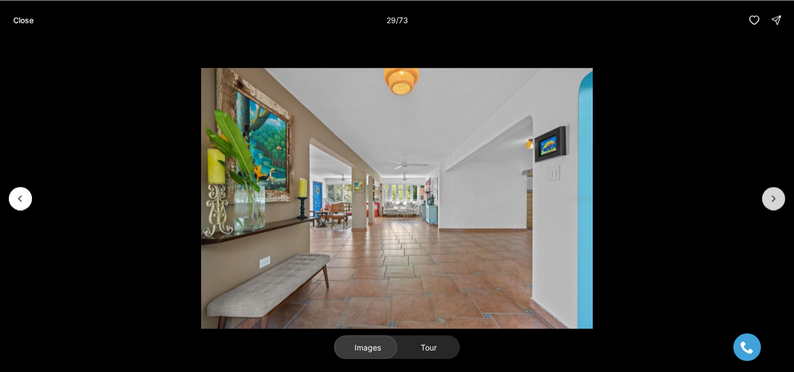
click at [773, 199] on icon "Next slide" at bounding box center [773, 199] width 3 height 6
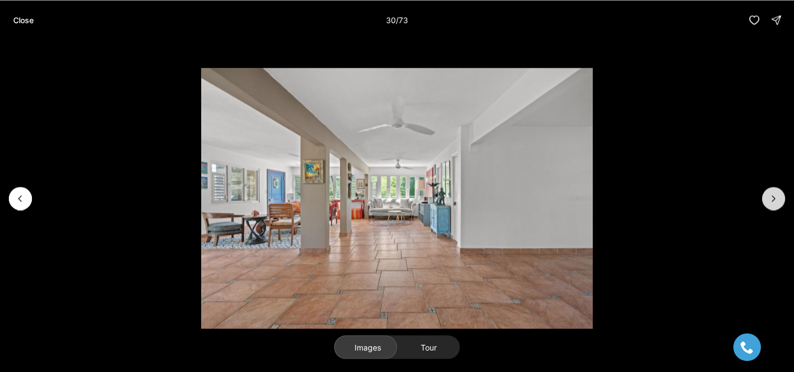
click at [773, 199] on icon "Next slide" at bounding box center [773, 199] width 3 height 6
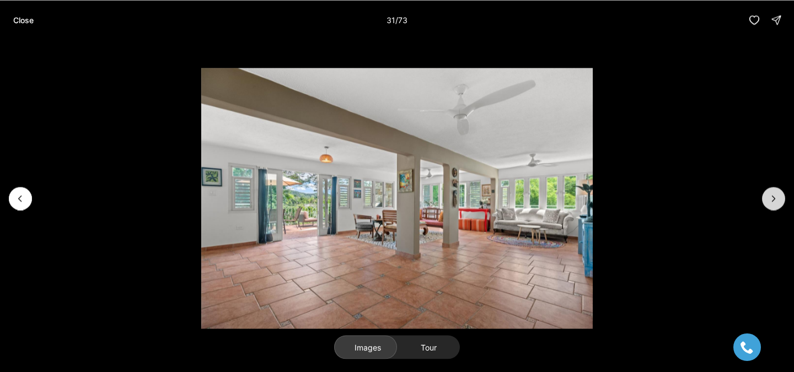
click at [773, 199] on icon "Next slide" at bounding box center [773, 199] width 3 height 6
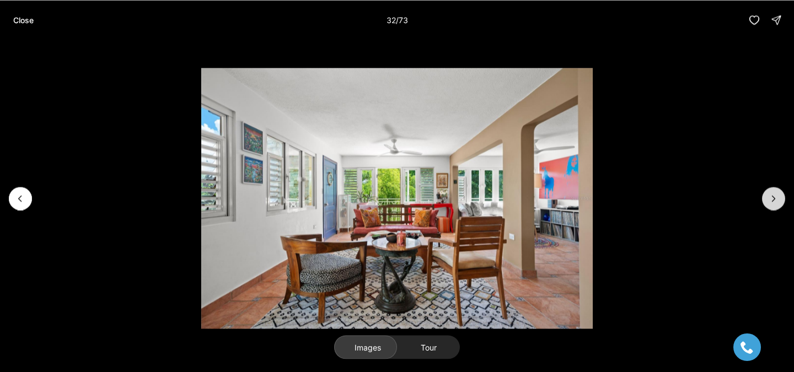
click at [773, 199] on icon "Next slide" at bounding box center [773, 199] width 3 height 6
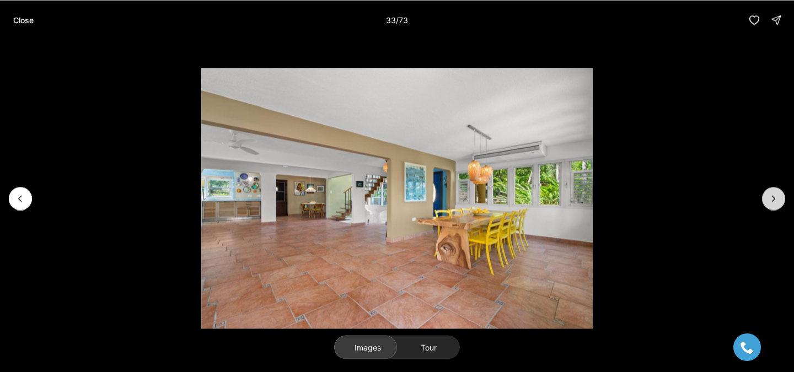
click at [773, 199] on icon "Next slide" at bounding box center [773, 199] width 3 height 6
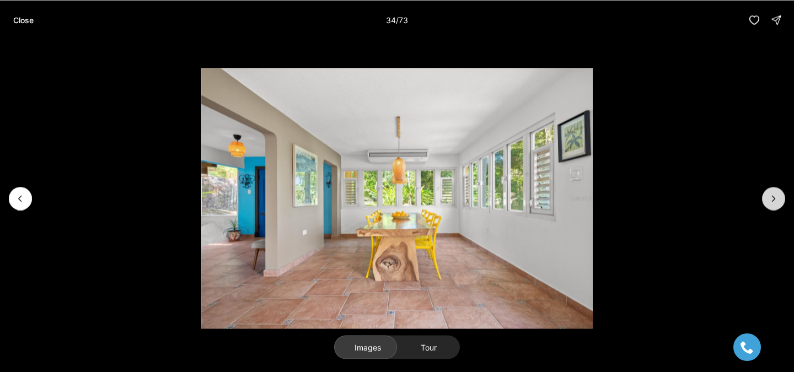
click at [773, 199] on icon "Next slide" at bounding box center [773, 199] width 3 height 6
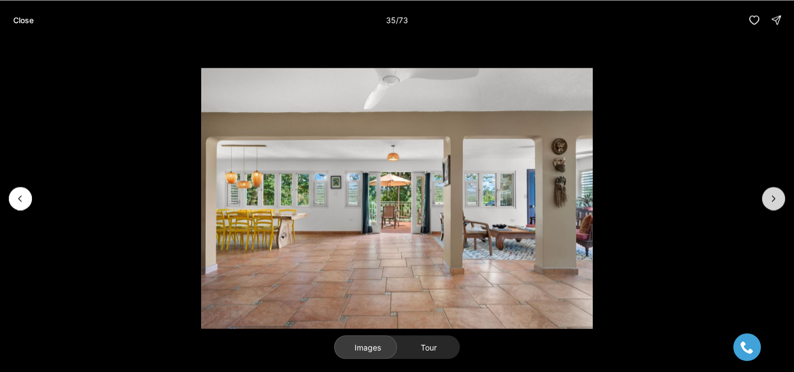
click at [773, 199] on icon "Next slide" at bounding box center [773, 199] width 3 height 6
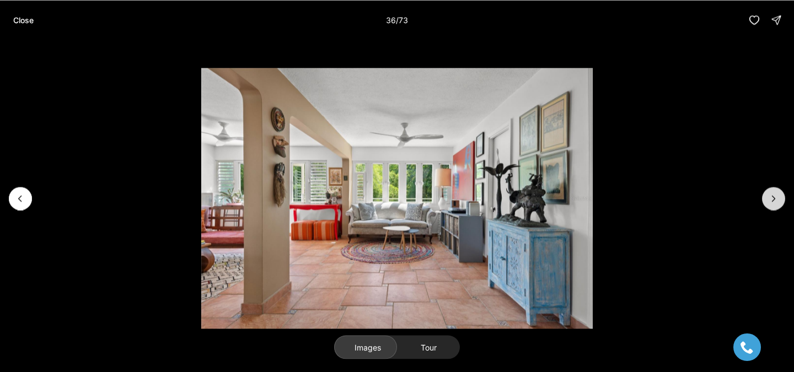
click at [773, 199] on icon "Next slide" at bounding box center [773, 199] width 3 height 6
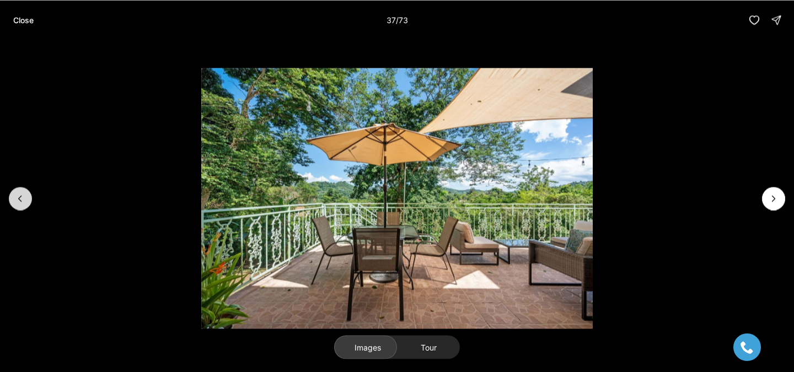
click at [24, 201] on icon "Previous slide" at bounding box center [20, 198] width 11 height 11
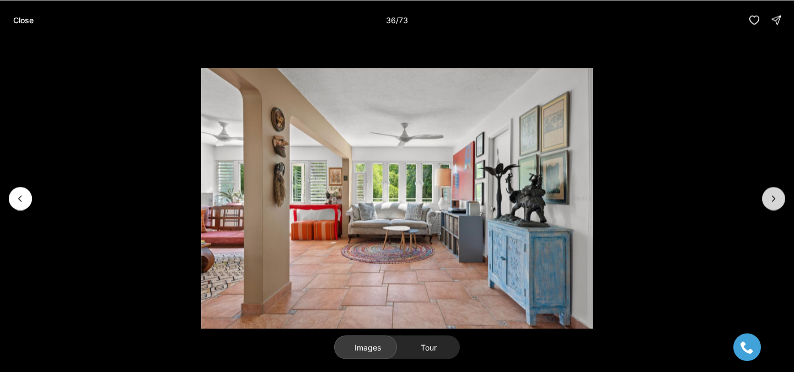
click at [778, 197] on icon "Next slide" at bounding box center [773, 198] width 11 height 11
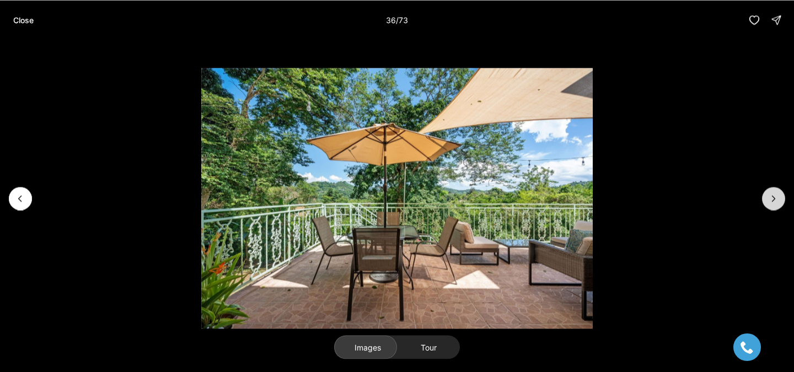
click at [778, 197] on icon "Next slide" at bounding box center [773, 198] width 11 height 11
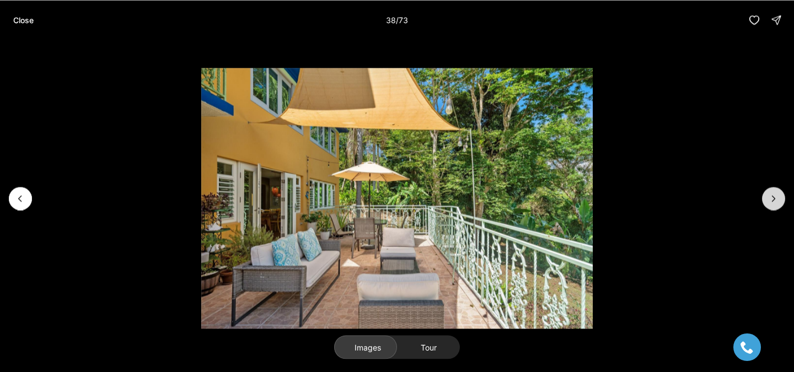
click at [778, 197] on icon "Next slide" at bounding box center [773, 198] width 11 height 11
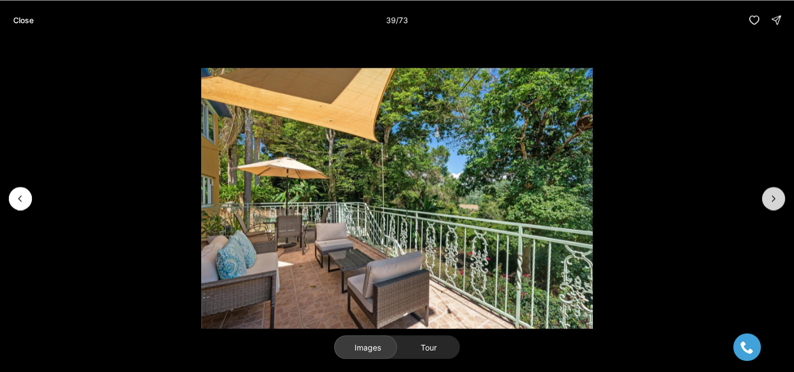
click at [778, 197] on icon "Next slide" at bounding box center [773, 198] width 11 height 11
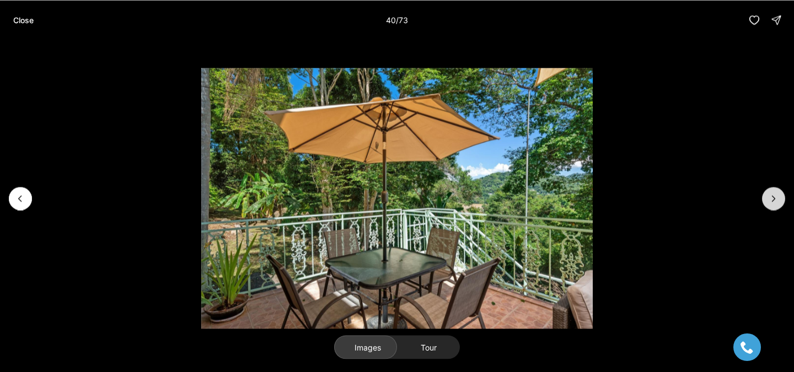
click at [778, 197] on icon "Next slide" at bounding box center [773, 198] width 11 height 11
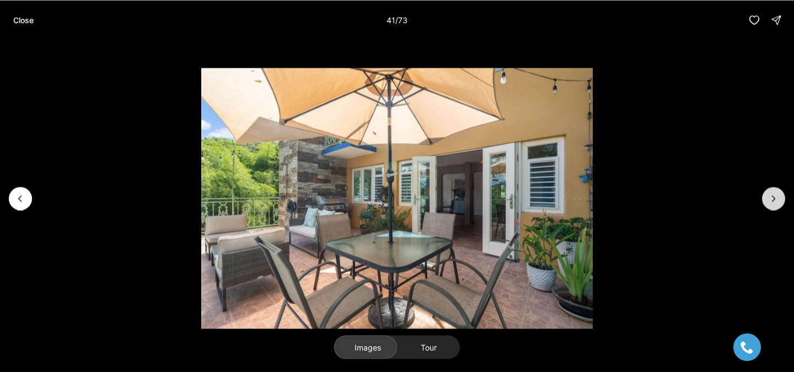
click at [778, 197] on icon "Next slide" at bounding box center [773, 198] width 11 height 11
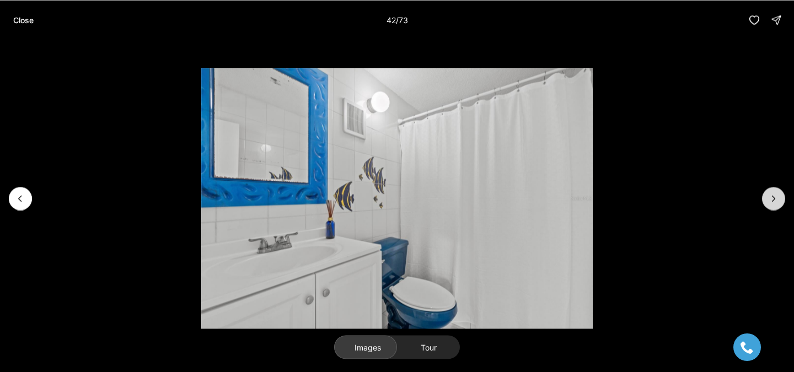
click at [778, 197] on icon "Next slide" at bounding box center [773, 198] width 11 height 11
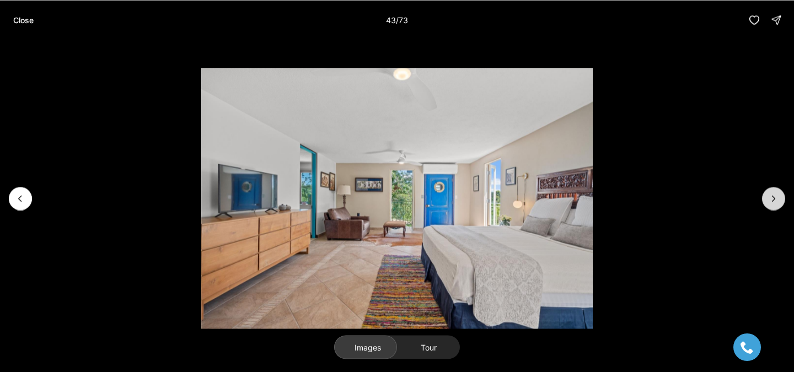
click at [778, 197] on icon "Next slide" at bounding box center [773, 198] width 11 height 11
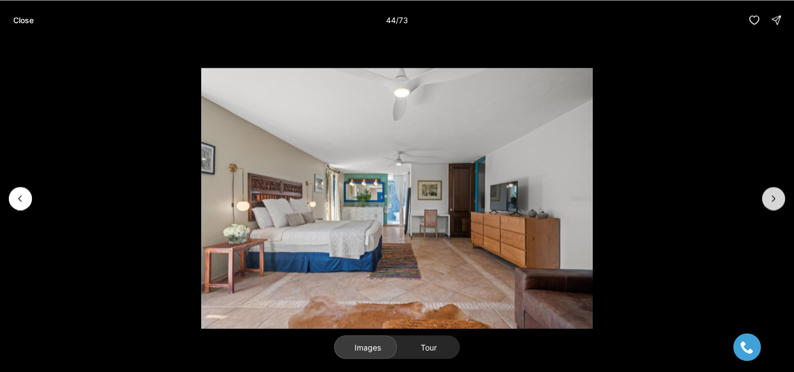
click at [778, 197] on icon "Next slide" at bounding box center [773, 198] width 11 height 11
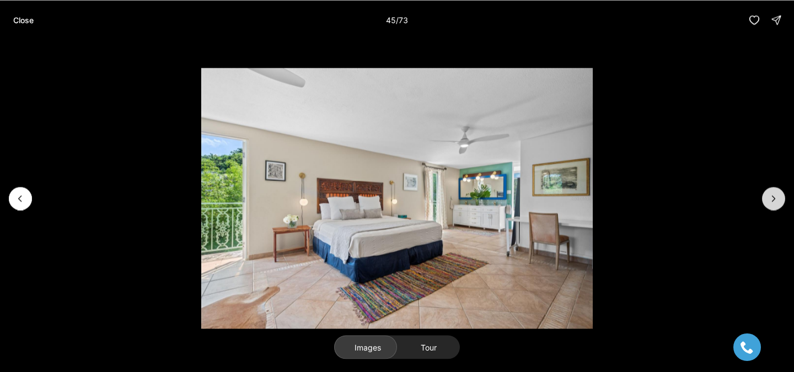
click at [778, 197] on icon "Next slide" at bounding box center [773, 198] width 11 height 11
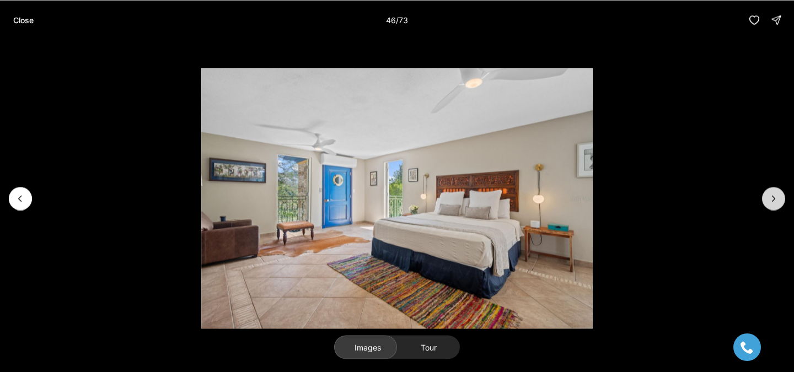
click at [778, 197] on icon "Next slide" at bounding box center [773, 198] width 11 height 11
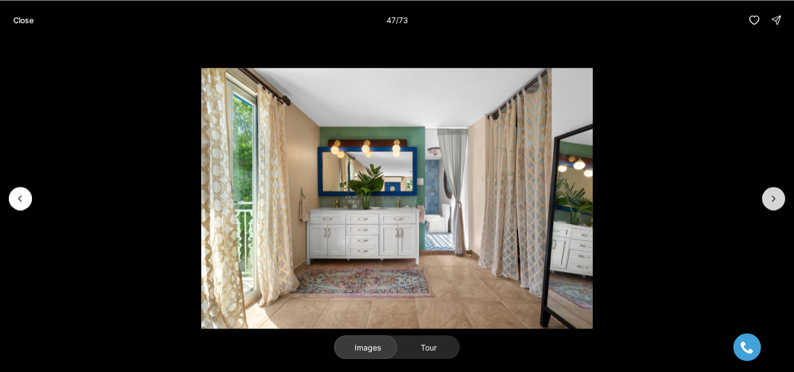
click at [778, 197] on icon "Next slide" at bounding box center [773, 198] width 11 height 11
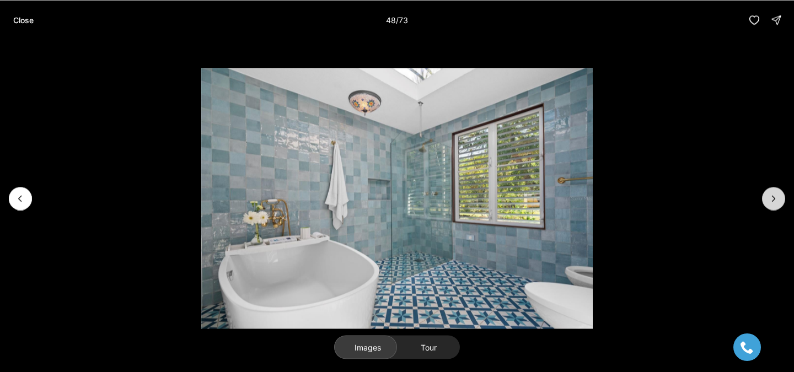
click at [778, 197] on icon "Next slide" at bounding box center [773, 198] width 11 height 11
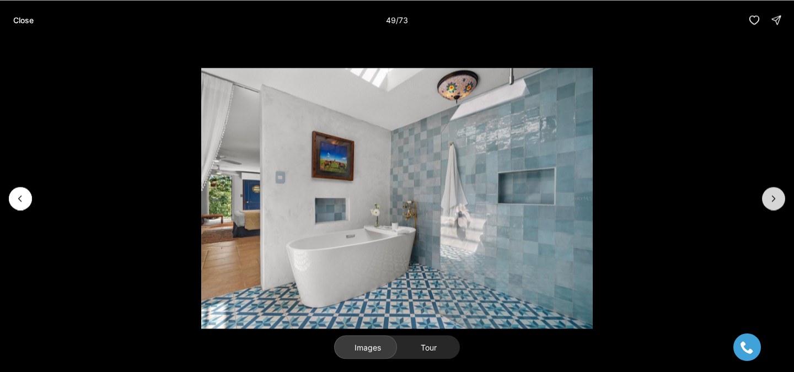
click at [778, 197] on icon "Next slide" at bounding box center [773, 198] width 11 height 11
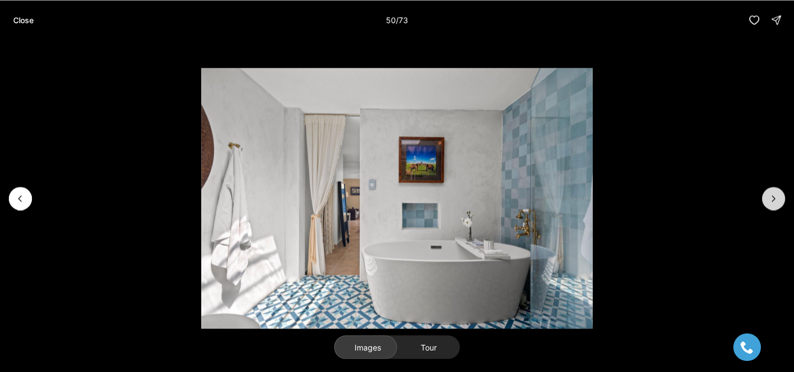
click at [778, 197] on icon "Next slide" at bounding box center [773, 198] width 11 height 11
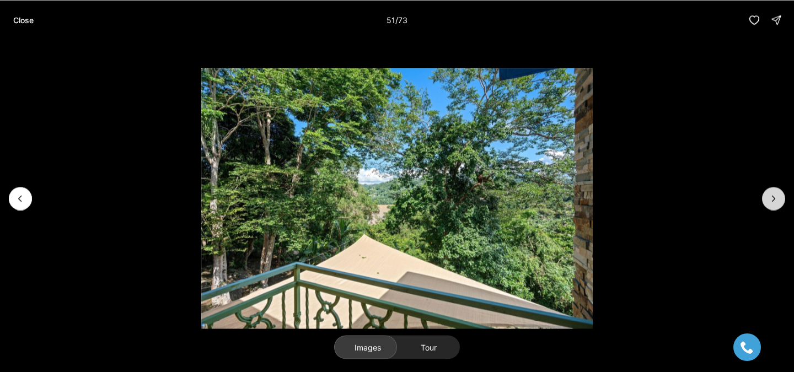
click at [778, 197] on icon "Next slide" at bounding box center [773, 198] width 11 height 11
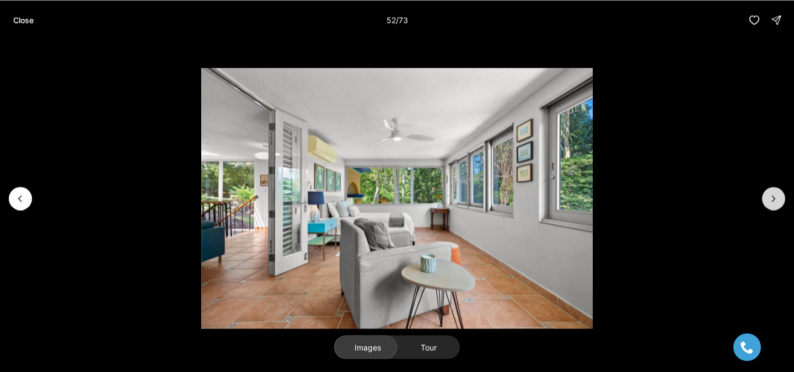
click at [778, 197] on icon "Next slide" at bounding box center [773, 198] width 11 height 11
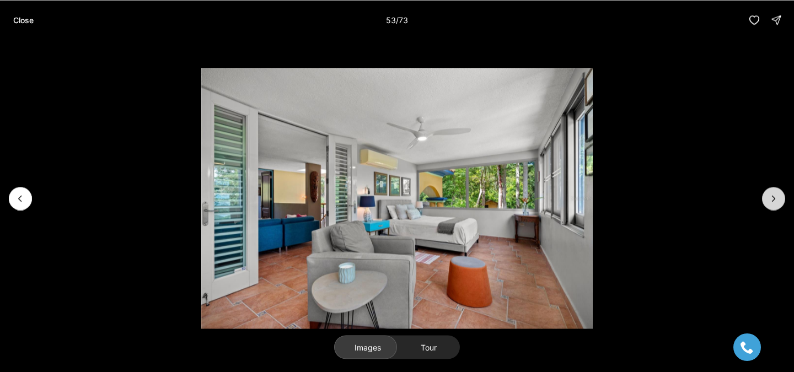
click at [778, 197] on icon "Next slide" at bounding box center [773, 198] width 11 height 11
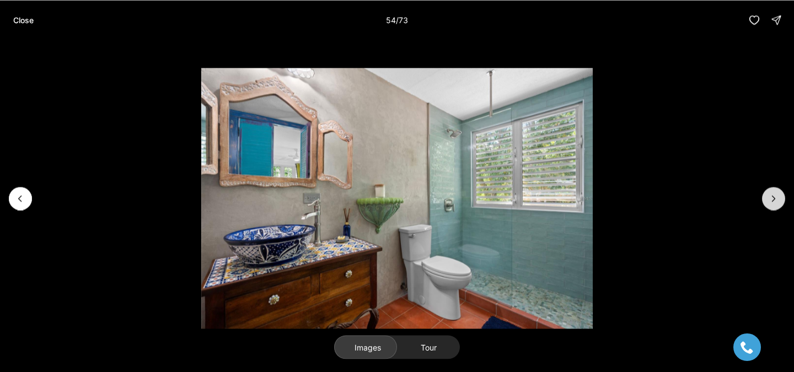
click at [778, 197] on icon "Next slide" at bounding box center [773, 198] width 11 height 11
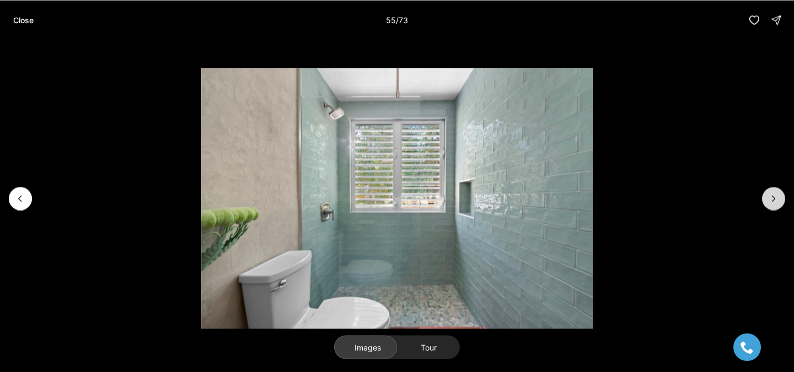
click at [778, 197] on icon "Next slide" at bounding box center [773, 198] width 11 height 11
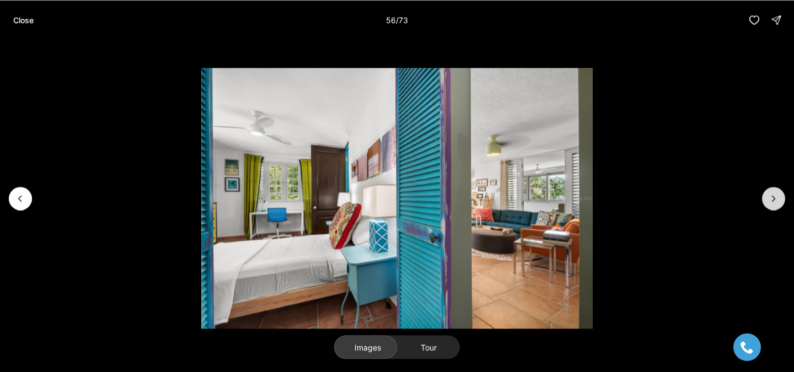
click at [778, 197] on icon "Next slide" at bounding box center [773, 198] width 11 height 11
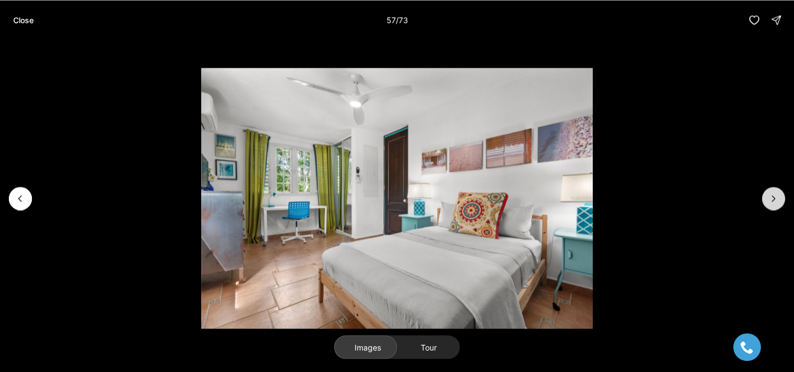
click at [778, 197] on icon "Next slide" at bounding box center [773, 198] width 11 height 11
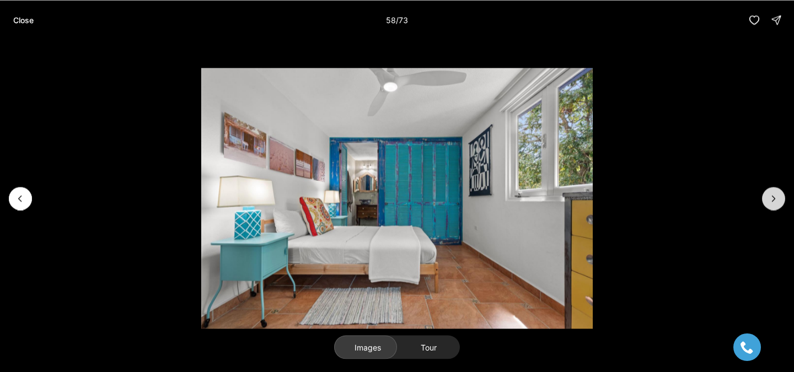
click at [778, 197] on icon "Next slide" at bounding box center [773, 198] width 11 height 11
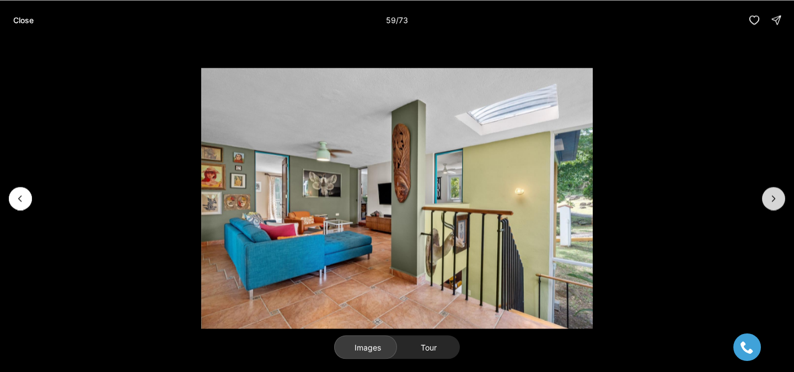
click at [778, 197] on icon "Next slide" at bounding box center [773, 198] width 11 height 11
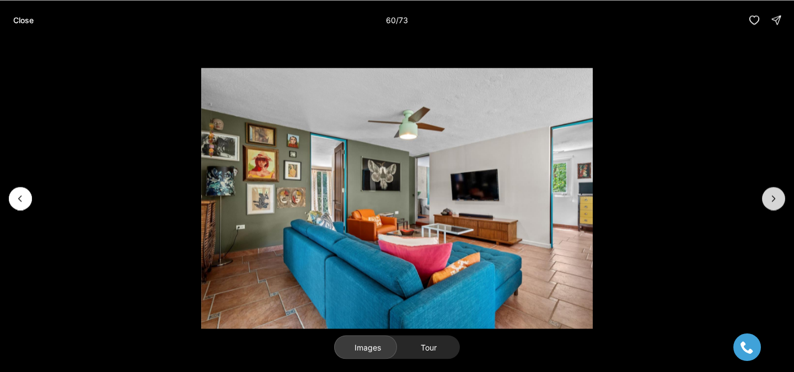
click at [778, 197] on icon "Next slide" at bounding box center [773, 198] width 11 height 11
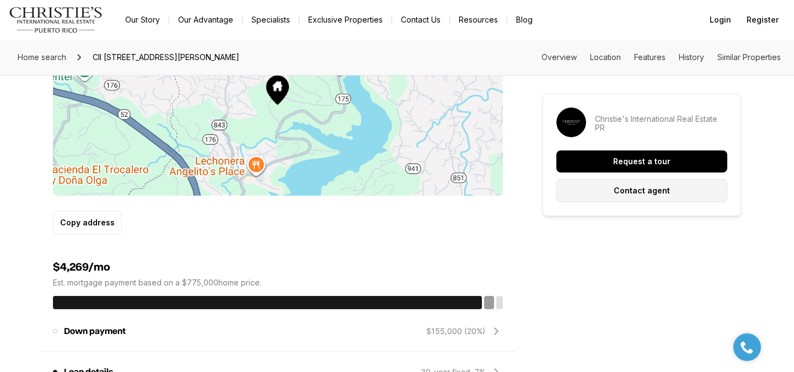
scroll to position [741, 0]
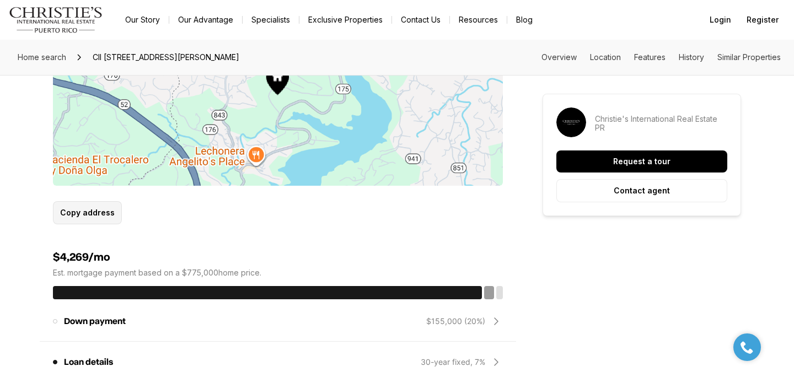
click at [94, 216] on p "Copy address" at bounding box center [87, 212] width 55 height 9
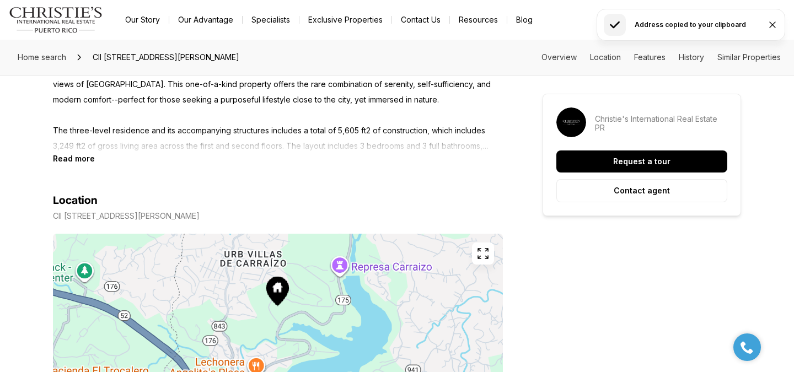
scroll to position [531, 0]
click at [94, 216] on p "Cll 301 HACIENDAS DEL LAGO 70 TRUJILLO ALTO PR, 00976" at bounding box center [126, 215] width 147 height 9
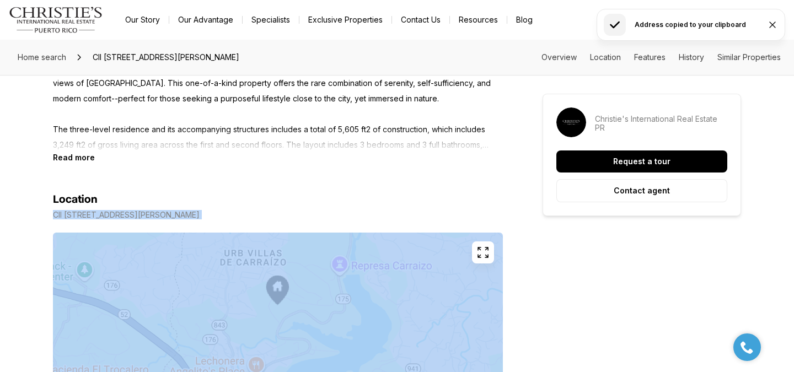
copy div "Cll 301 HACIENDAS DEL LAGO 70 TRUJILLO ALTO PR, 00976"
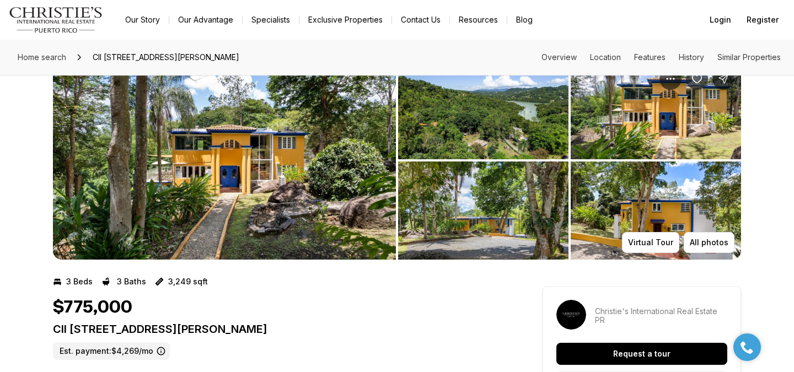
scroll to position [36, 0]
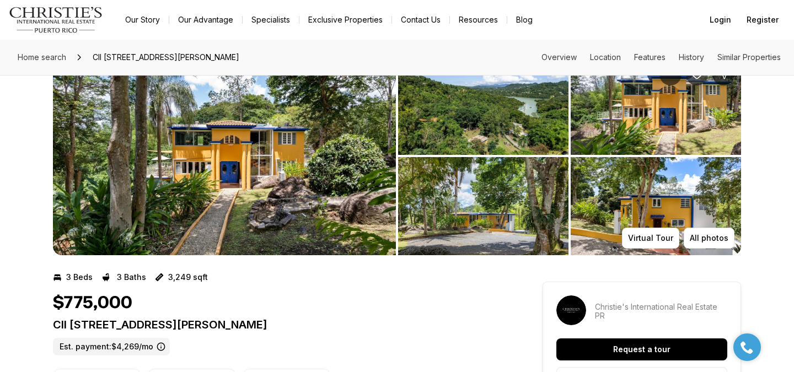
click at [139, 342] on label "Est. payment: $4,269/mo" at bounding box center [111, 347] width 117 height 18
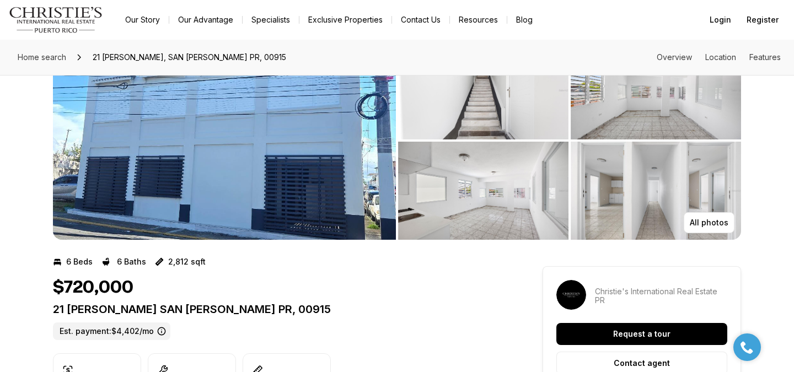
scroll to position [56, 0]
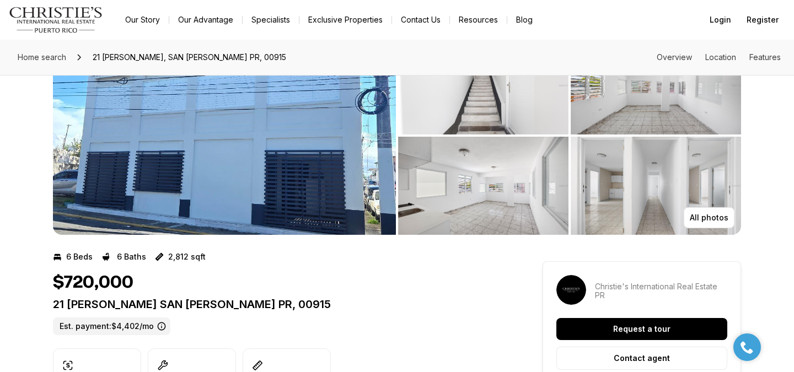
click at [364, 196] on img "View image gallery" at bounding box center [224, 135] width 343 height 198
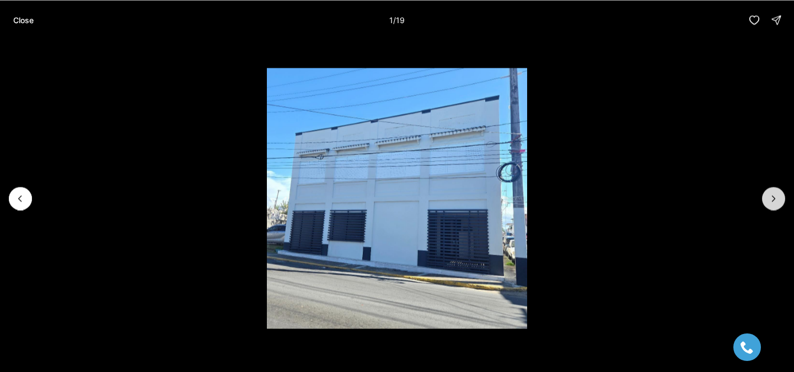
click at [766, 200] on button "Next slide" at bounding box center [773, 198] width 23 height 23
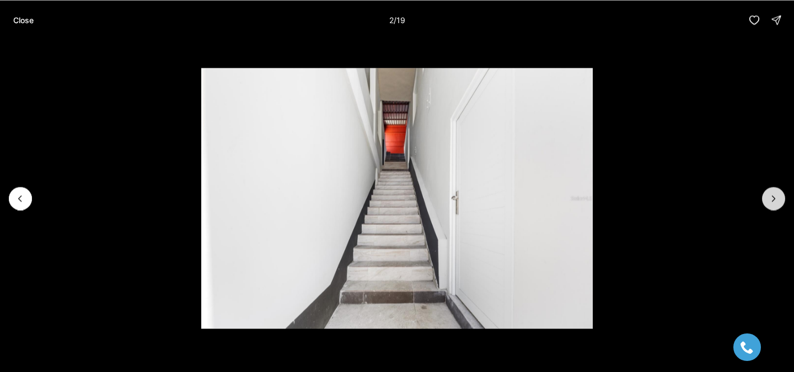
click at [766, 200] on button "Next slide" at bounding box center [773, 198] width 23 height 23
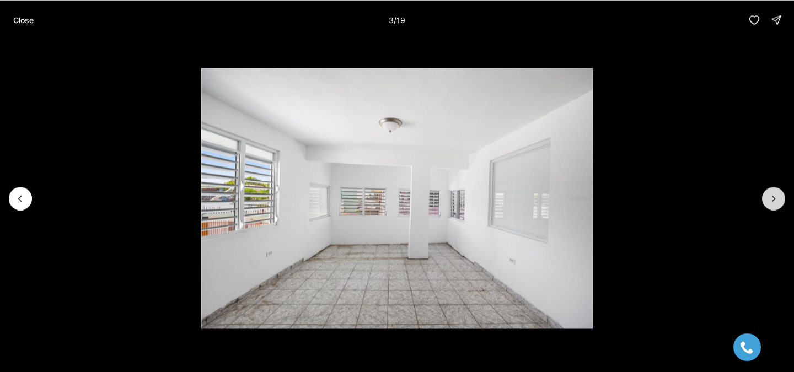
click at [766, 200] on button "Next slide" at bounding box center [773, 198] width 23 height 23
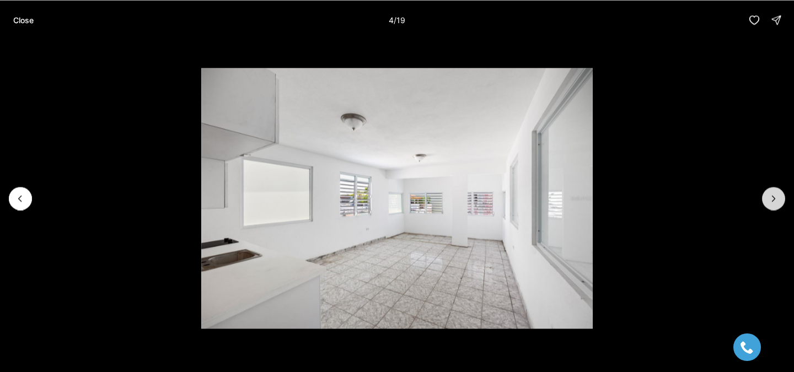
click at [766, 200] on button "Next slide" at bounding box center [773, 198] width 23 height 23
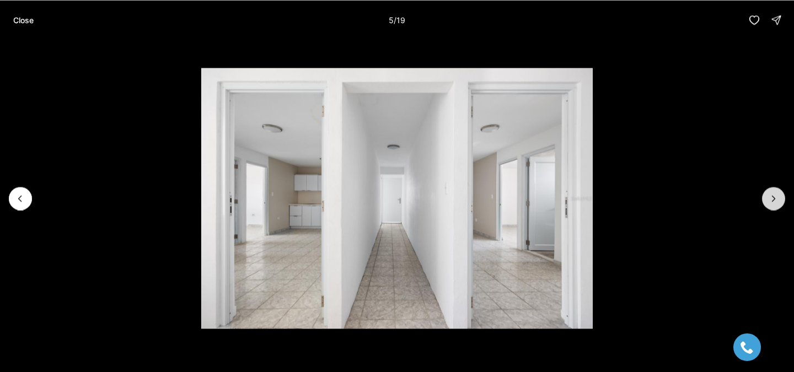
click at [766, 200] on button "Next slide" at bounding box center [773, 198] width 23 height 23
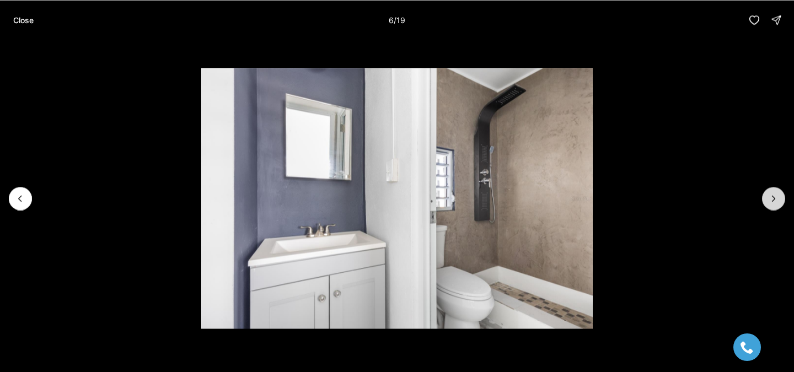
click at [766, 200] on button "Next slide" at bounding box center [773, 198] width 23 height 23
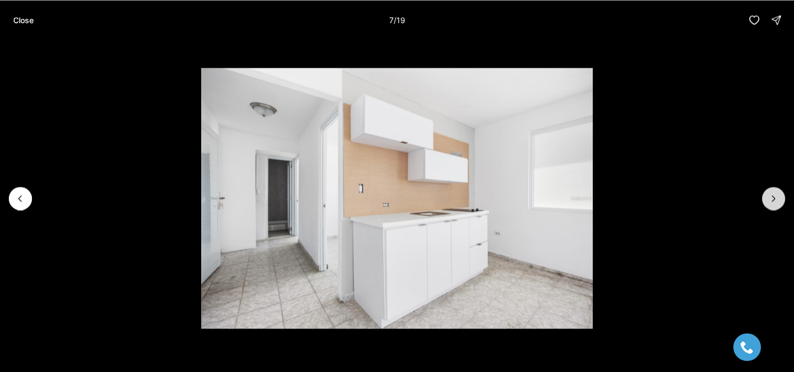
click at [766, 200] on button "Next slide" at bounding box center [773, 198] width 23 height 23
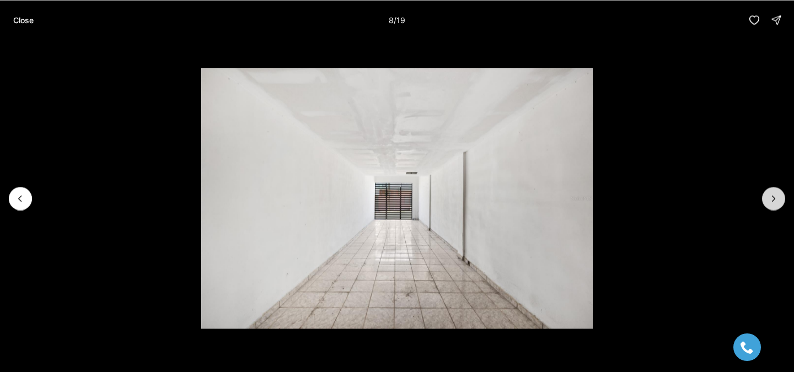
click at [766, 200] on button "Next slide" at bounding box center [773, 198] width 23 height 23
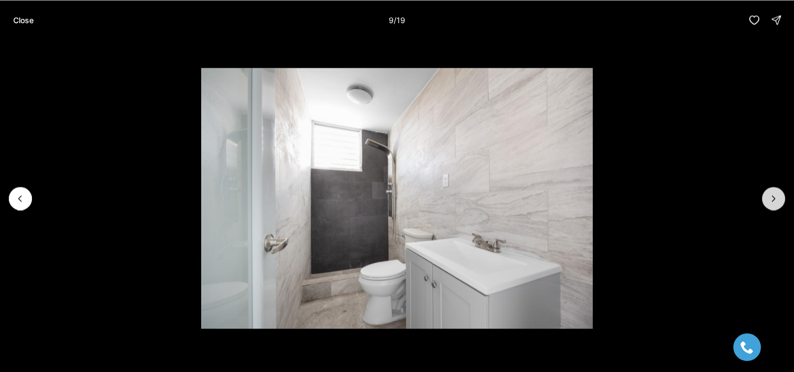
click at [766, 200] on button "Next slide" at bounding box center [773, 198] width 23 height 23
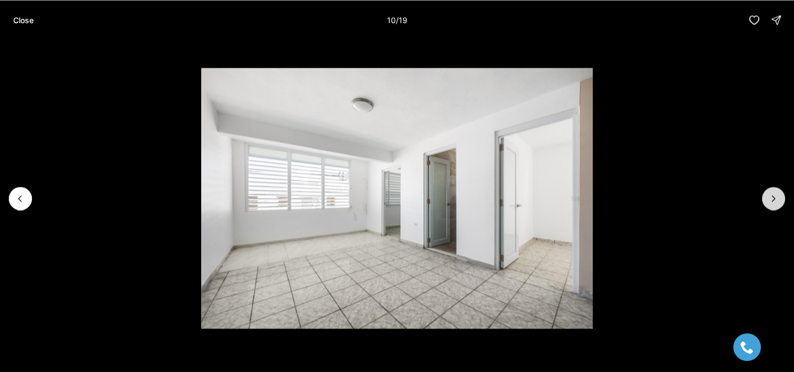
click at [766, 200] on button "Next slide" at bounding box center [773, 198] width 23 height 23
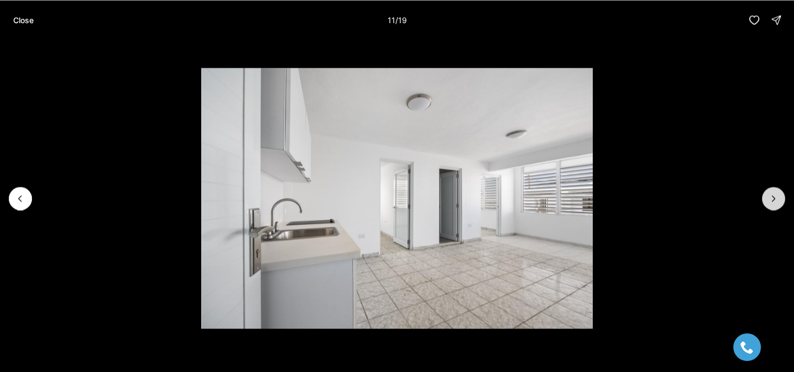
click at [766, 200] on button "Next slide" at bounding box center [773, 198] width 23 height 23
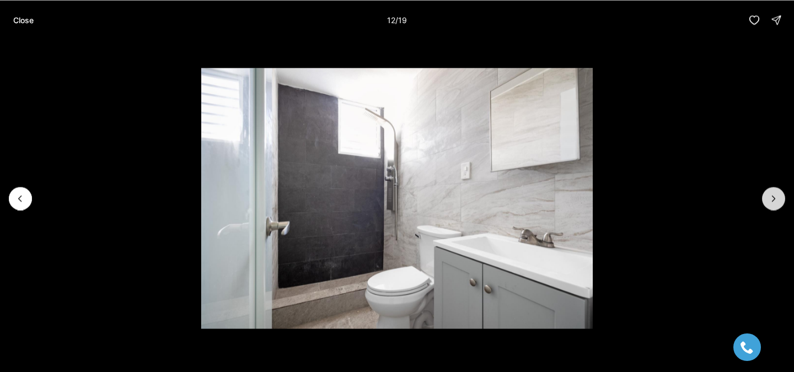
click at [766, 200] on button "Next slide" at bounding box center [773, 198] width 23 height 23
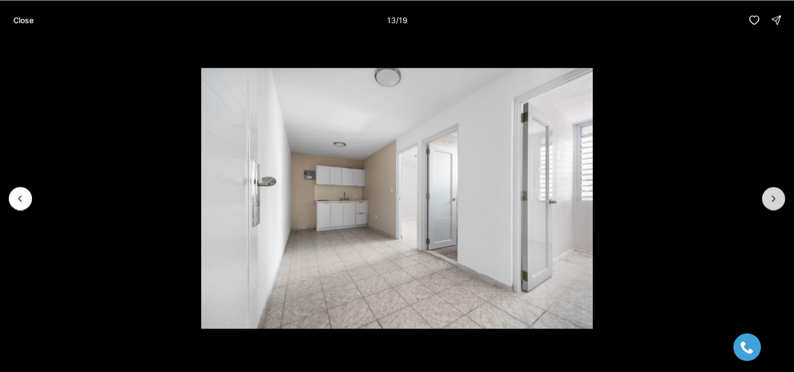
click at [766, 200] on button "Next slide" at bounding box center [773, 198] width 23 height 23
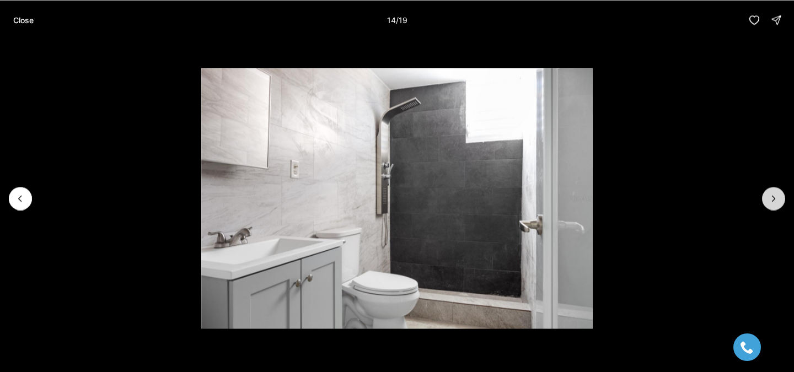
click at [766, 200] on button "Next slide" at bounding box center [773, 198] width 23 height 23
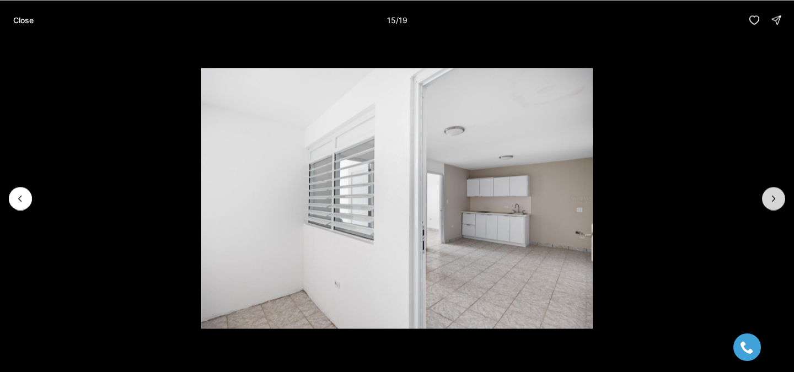
click at [766, 200] on button "Next slide" at bounding box center [773, 198] width 23 height 23
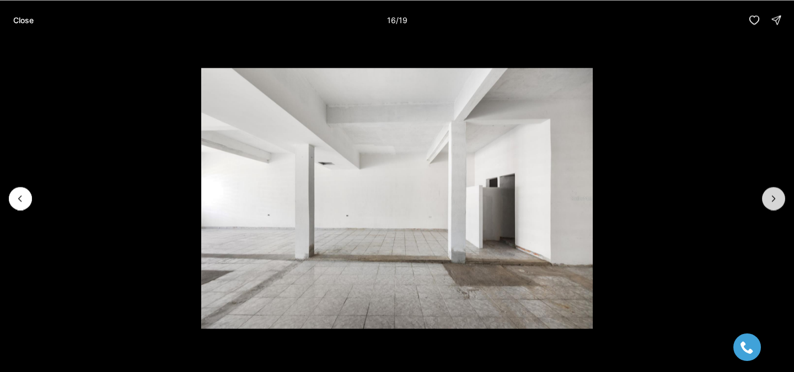
click at [766, 200] on button "Next slide" at bounding box center [773, 198] width 23 height 23
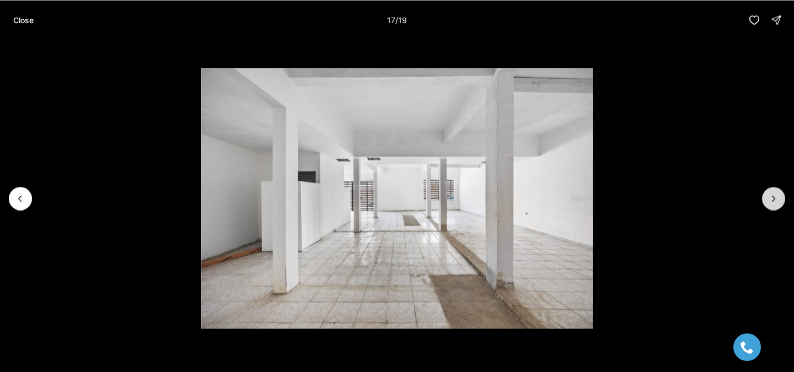
click at [766, 200] on button "Next slide" at bounding box center [773, 198] width 23 height 23
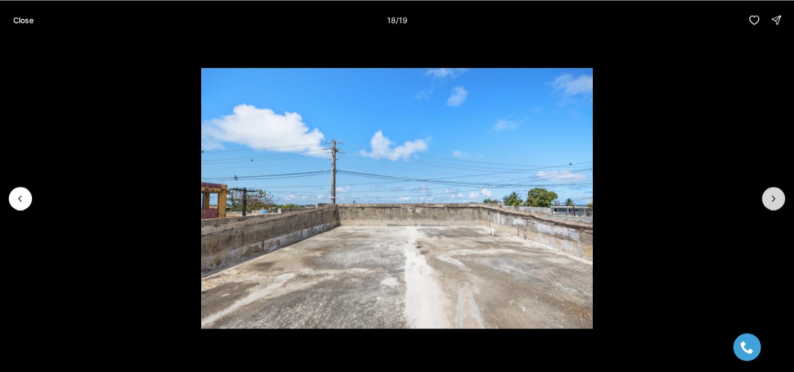
click at [766, 200] on button "Next slide" at bounding box center [773, 198] width 23 height 23
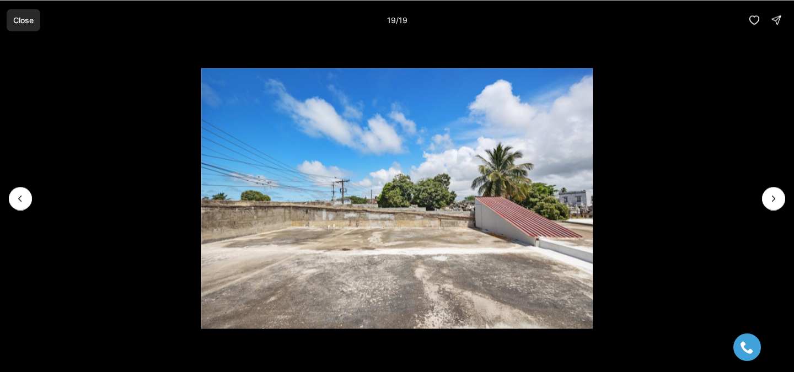
click at [28, 26] on button "Close" at bounding box center [24, 20] width 34 height 22
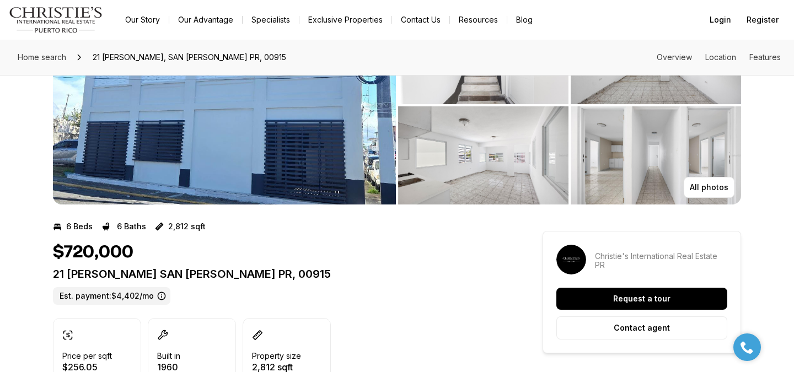
click at [183, 229] on p "2,812 sqft" at bounding box center [186, 226] width 37 height 9
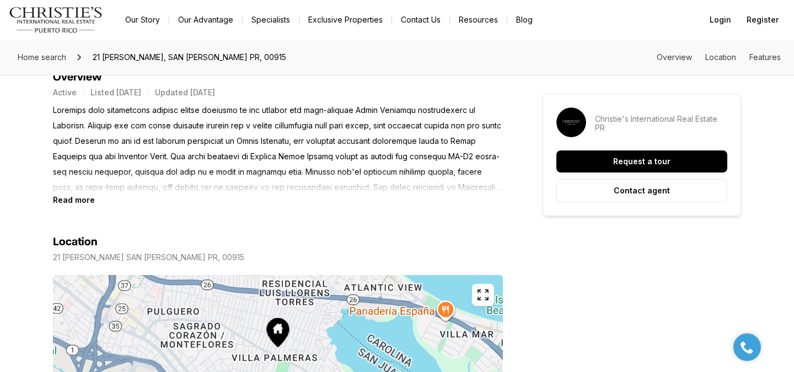
scroll to position [482, 0]
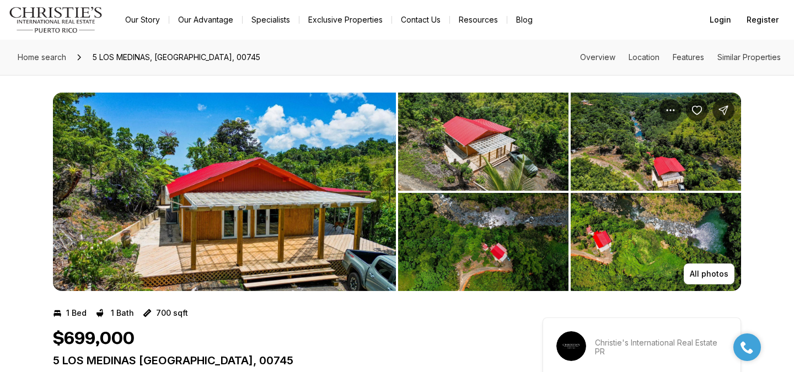
click at [536, 226] on img "View image gallery" at bounding box center [483, 242] width 170 height 98
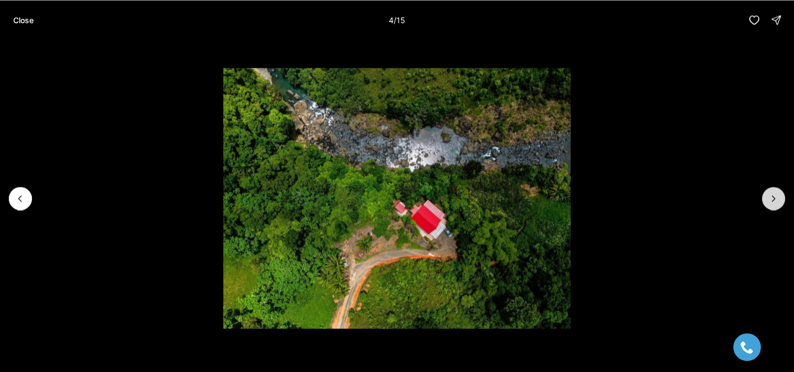
click at [777, 196] on icon "Next slide" at bounding box center [773, 198] width 11 height 11
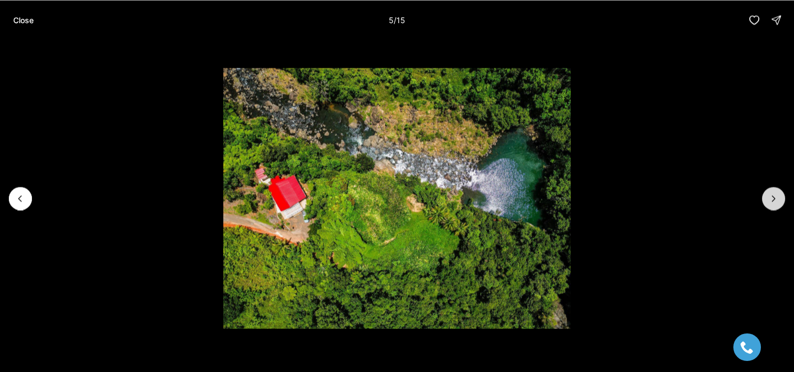
click at [777, 196] on icon "Next slide" at bounding box center [773, 198] width 11 height 11
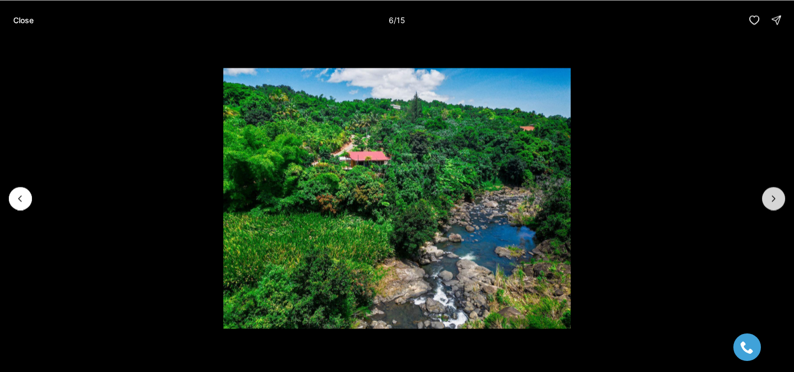
click at [777, 196] on icon "Next slide" at bounding box center [773, 198] width 11 height 11
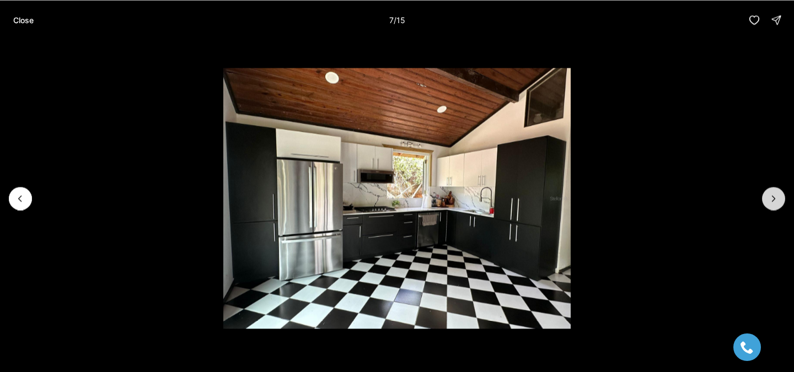
click at [777, 196] on icon "Next slide" at bounding box center [773, 198] width 11 height 11
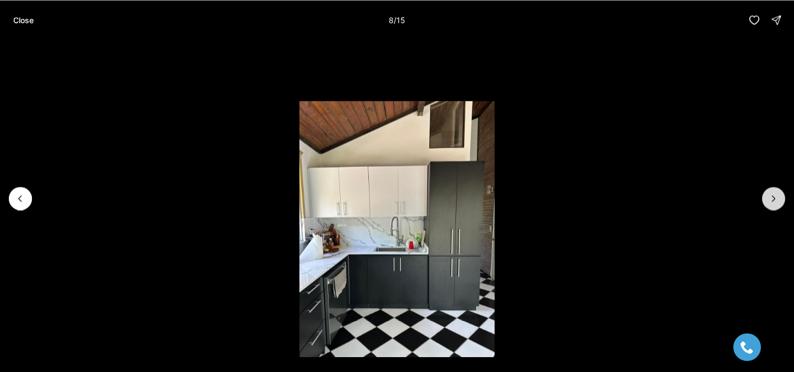
click at [777, 196] on icon "Next slide" at bounding box center [773, 198] width 11 height 11
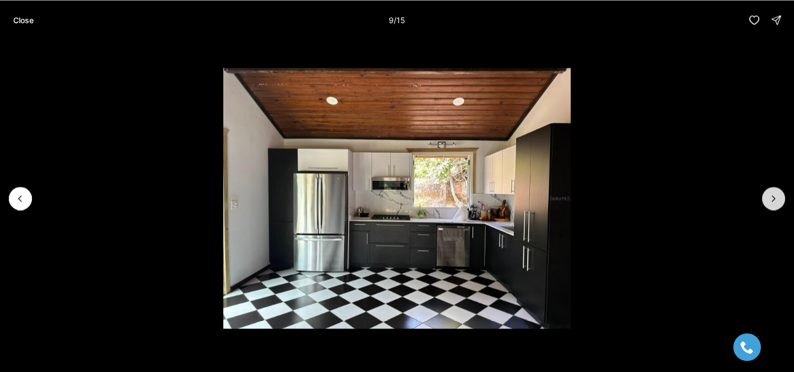
click at [777, 196] on icon "Next slide" at bounding box center [773, 198] width 11 height 11
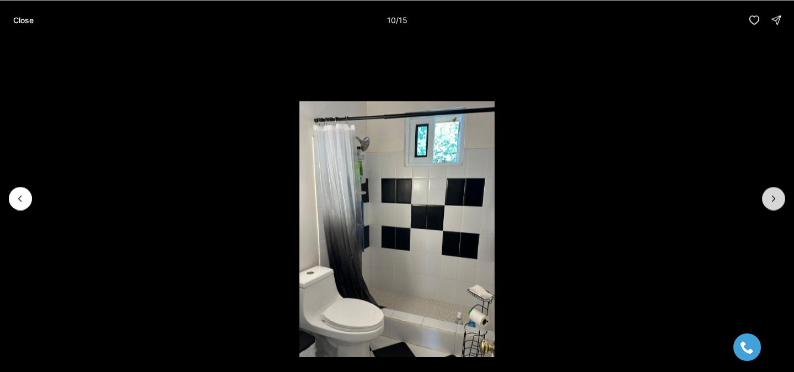
click at [777, 196] on icon "Next slide" at bounding box center [773, 198] width 11 height 11
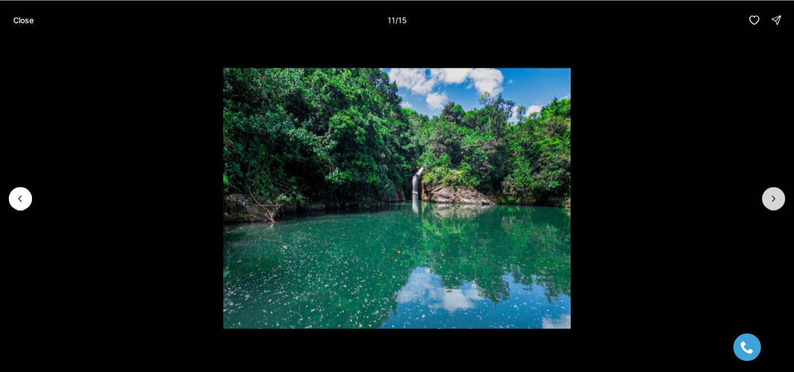
click at [777, 196] on icon "Next slide" at bounding box center [773, 198] width 11 height 11
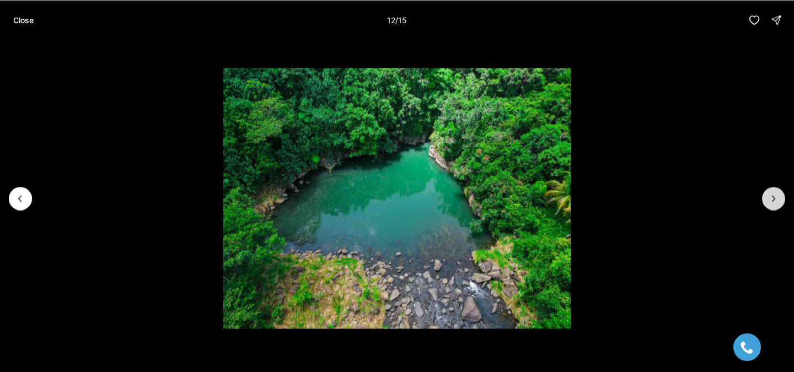
click at [777, 196] on icon "Next slide" at bounding box center [773, 198] width 11 height 11
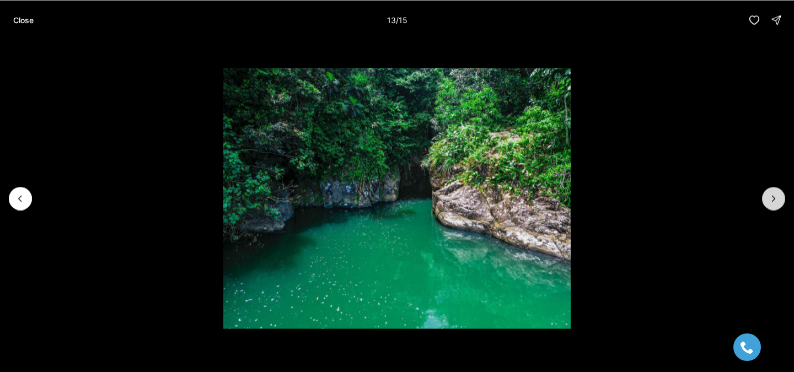
click at [777, 196] on icon "Next slide" at bounding box center [773, 198] width 11 height 11
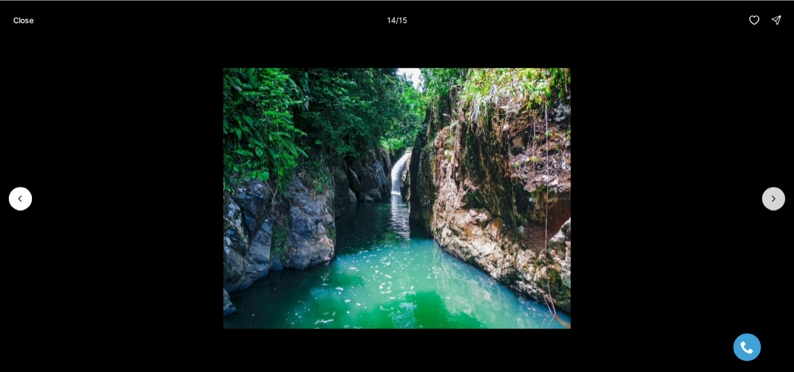
click at [777, 196] on icon "Next slide" at bounding box center [773, 198] width 11 height 11
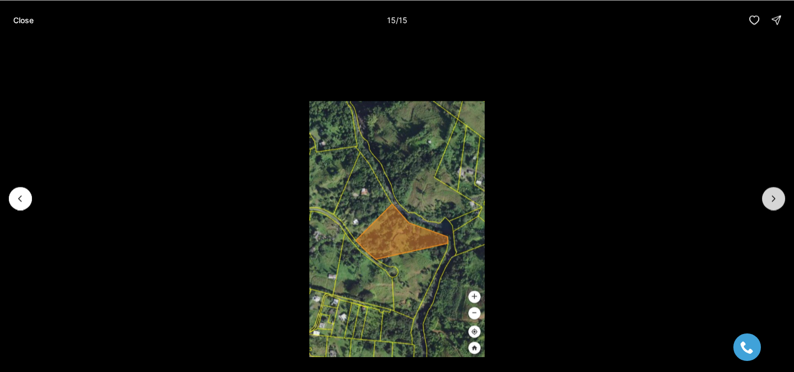
click at [777, 196] on div at bounding box center [773, 198] width 23 height 23
click at [23, 20] on p "Close" at bounding box center [23, 19] width 20 height 9
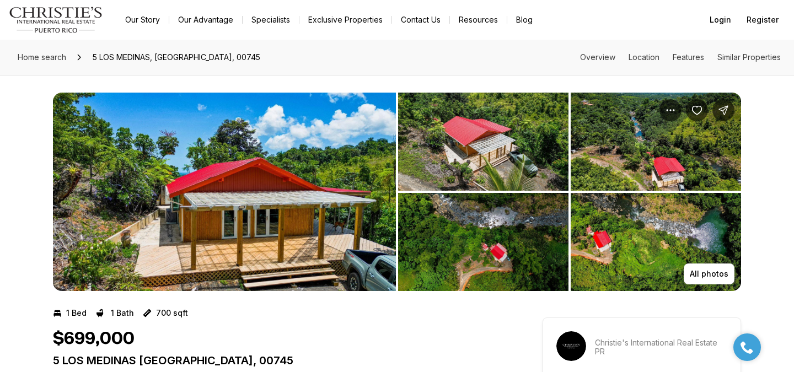
click at [85, 117] on img "View image gallery" at bounding box center [224, 192] width 343 height 198
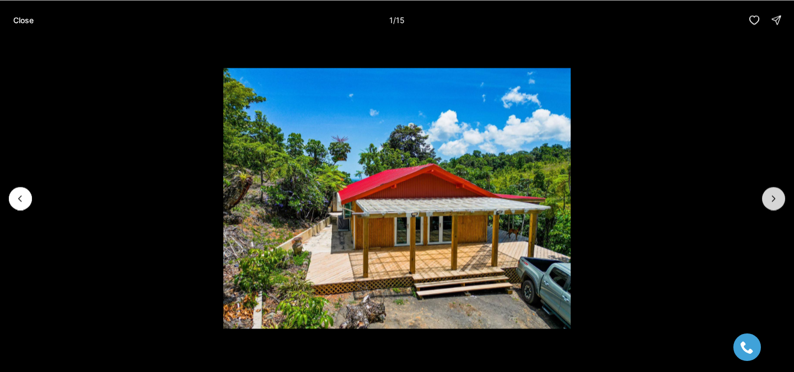
click at [780, 202] on button "Next slide" at bounding box center [773, 198] width 23 height 23
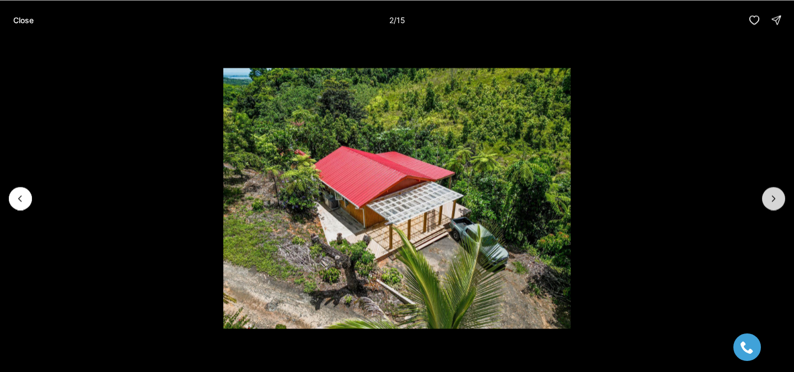
click at [780, 202] on button "Next slide" at bounding box center [773, 198] width 23 height 23
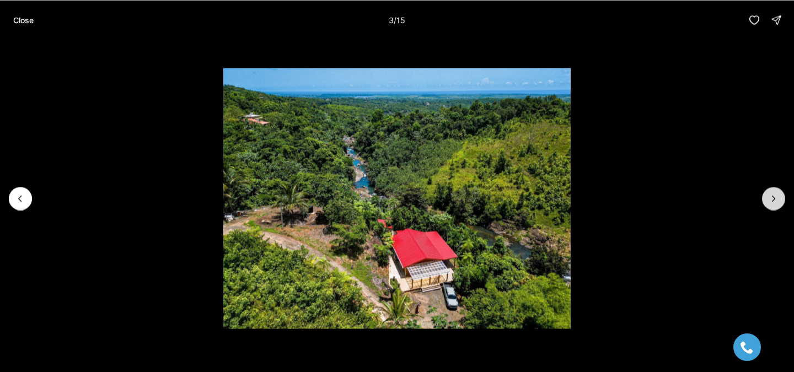
click at [780, 202] on button "Next slide" at bounding box center [773, 198] width 23 height 23
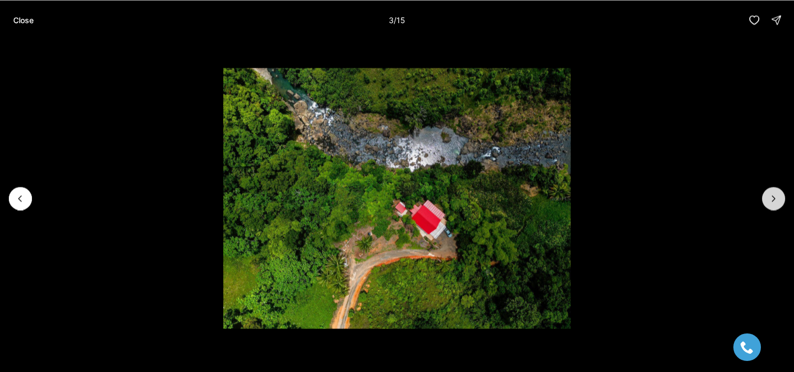
click at [780, 202] on button "Next slide" at bounding box center [773, 198] width 23 height 23
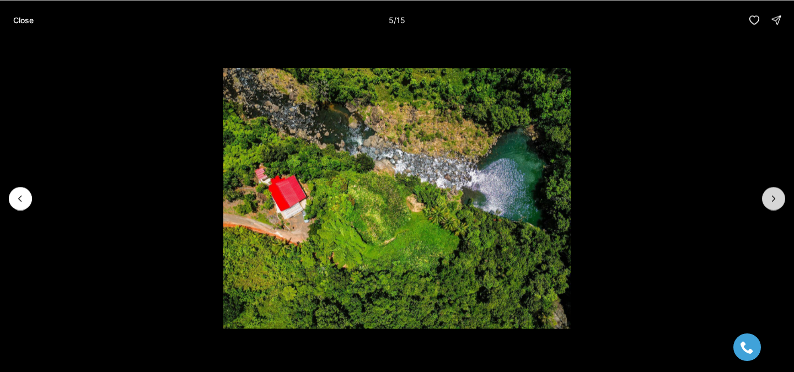
click at [780, 202] on button "Next slide" at bounding box center [773, 198] width 23 height 23
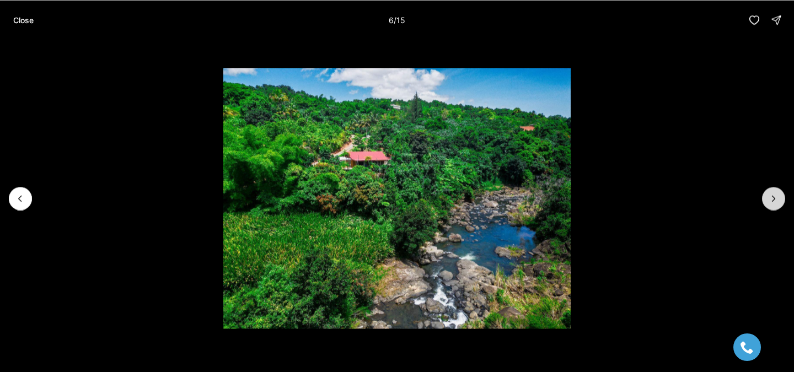
click at [780, 202] on button "Next slide" at bounding box center [773, 198] width 23 height 23
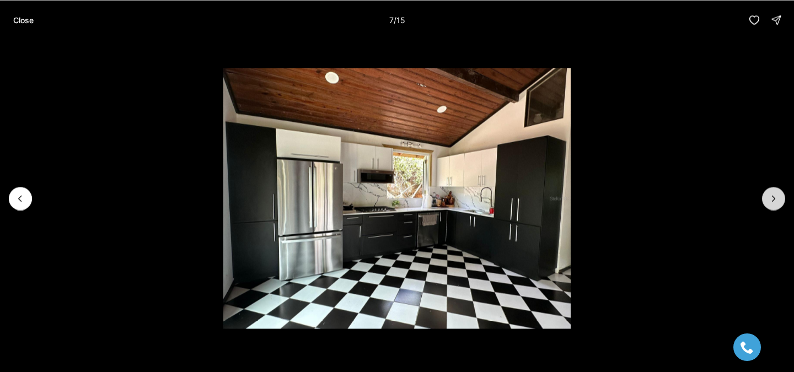
click at [780, 202] on button "Next slide" at bounding box center [773, 198] width 23 height 23
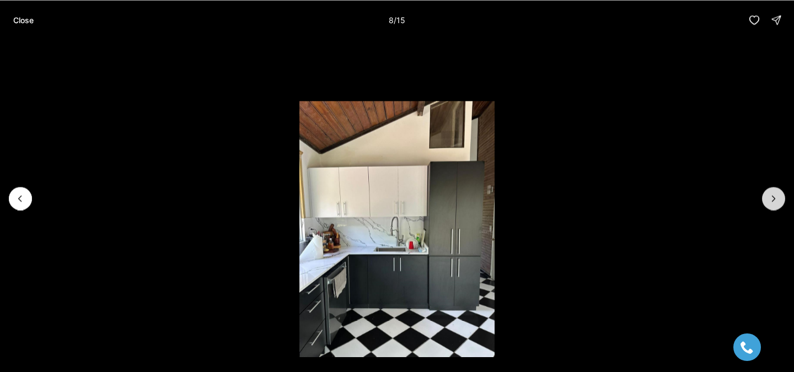
click at [780, 202] on button "Next slide" at bounding box center [773, 198] width 23 height 23
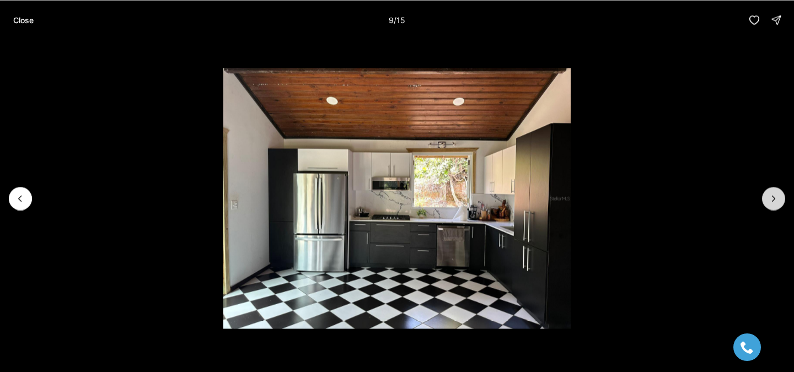
click at [780, 202] on button "Next slide" at bounding box center [773, 198] width 23 height 23
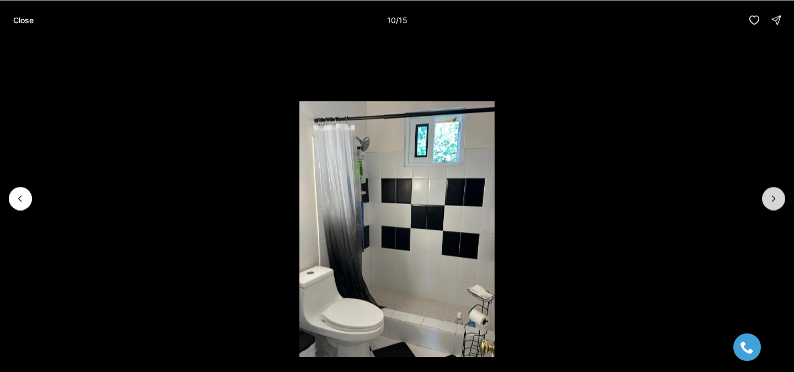
click at [780, 202] on button "Next slide" at bounding box center [773, 198] width 23 height 23
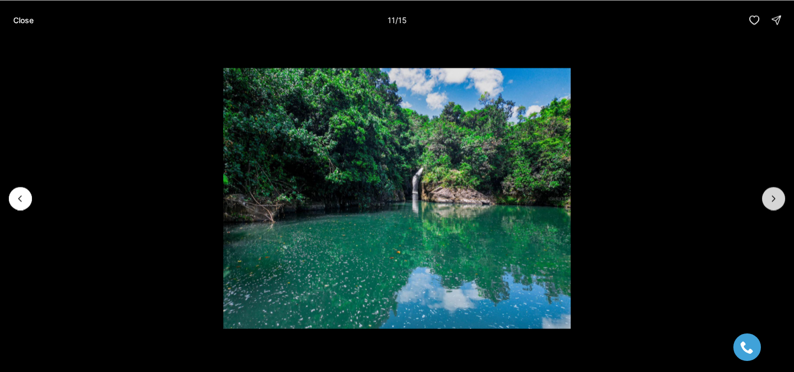
click at [780, 202] on button "Next slide" at bounding box center [773, 198] width 23 height 23
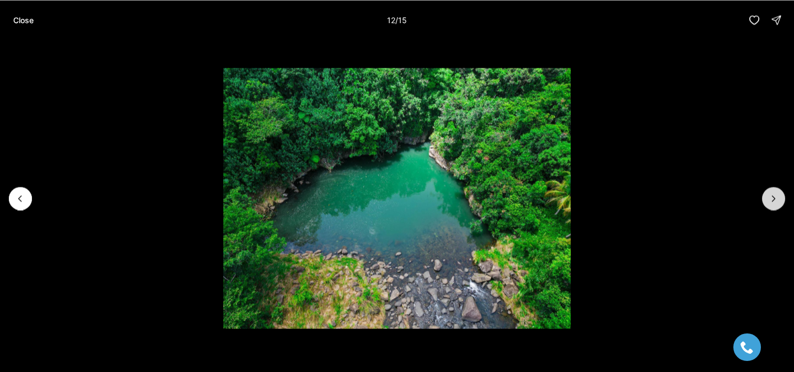
click at [780, 202] on button "Next slide" at bounding box center [773, 198] width 23 height 23
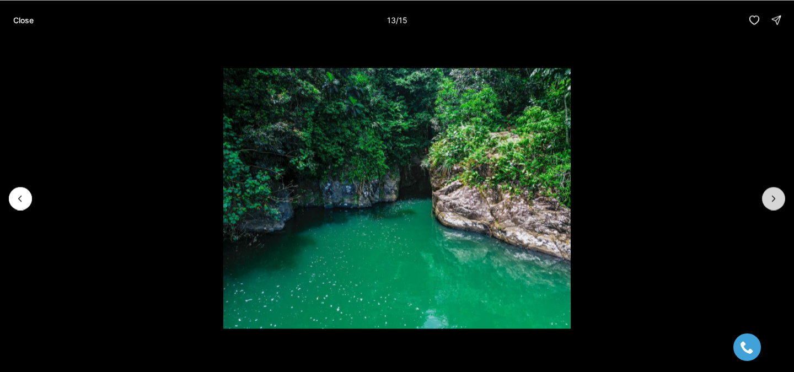
click at [780, 202] on button "Next slide" at bounding box center [773, 198] width 23 height 23
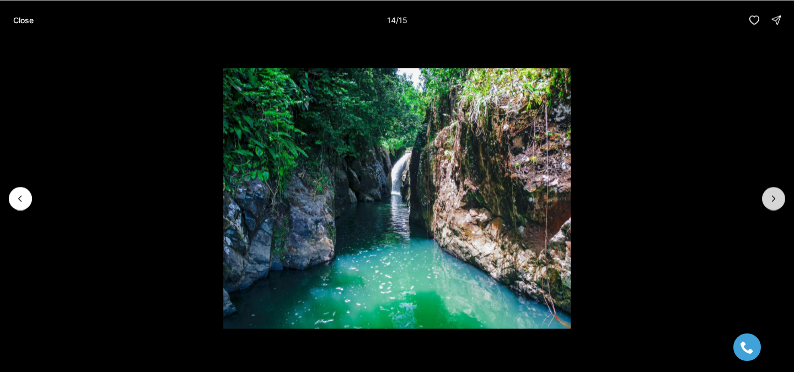
click at [780, 202] on button "Next slide" at bounding box center [773, 198] width 23 height 23
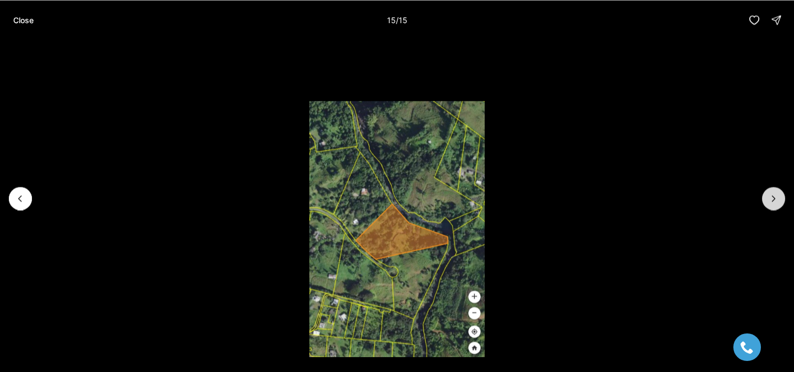
click at [780, 202] on div at bounding box center [773, 198] width 23 height 23
click at [33, 15] on p "Close" at bounding box center [23, 19] width 20 height 9
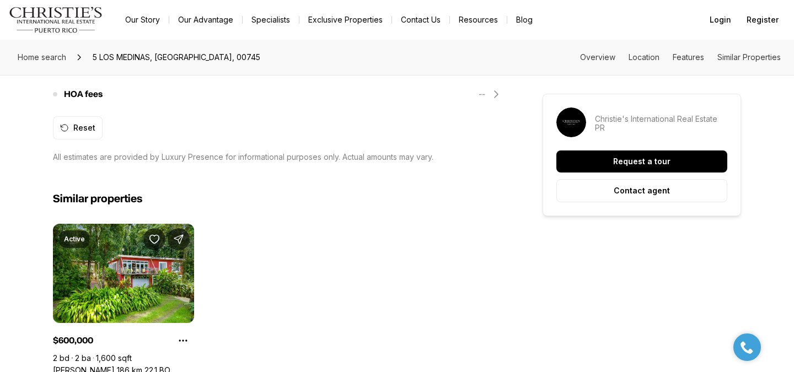
scroll to position [1093, 0]
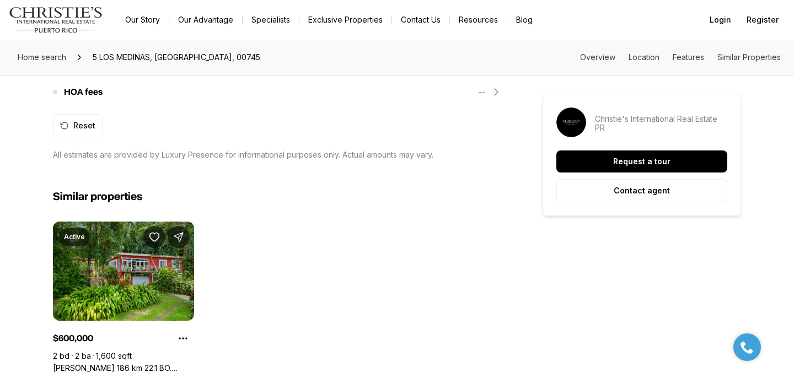
click at [161, 363] on link "Carr 186 km 22.1 BO. JIMÉNEZ #LOT 16, RIO GRANDE PR, 00745" at bounding box center [123, 368] width 141 height 10
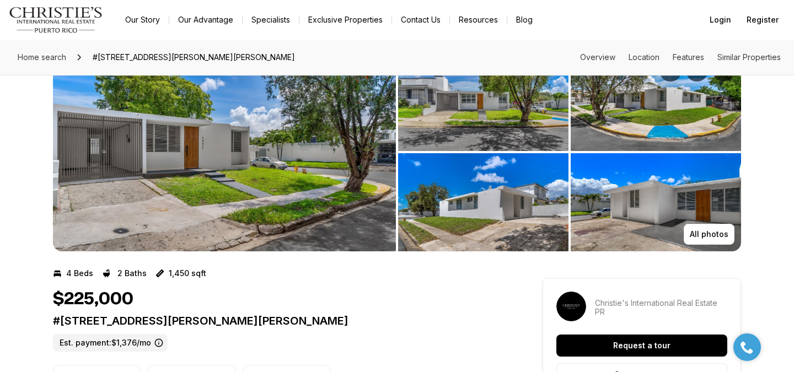
scroll to position [36, 0]
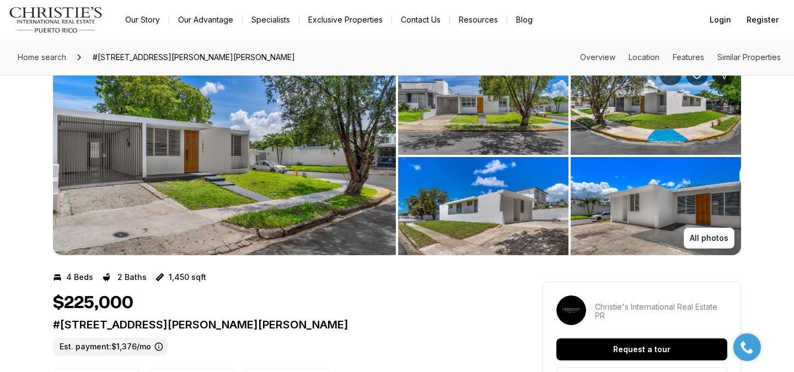
click at [345, 158] on img "View image gallery" at bounding box center [224, 156] width 343 height 198
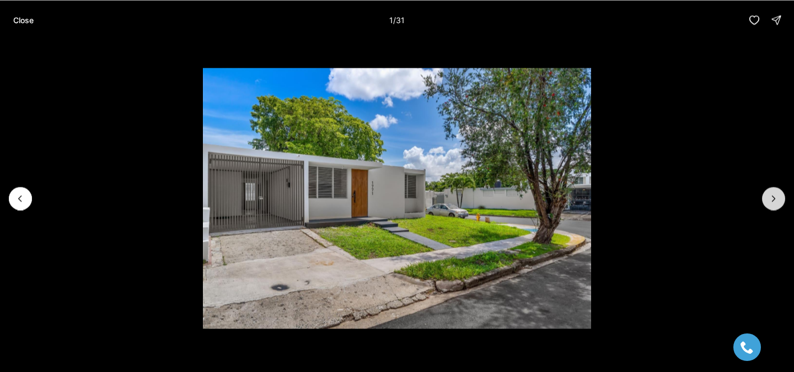
click at [768, 202] on icon "Next slide" at bounding box center [773, 198] width 11 height 11
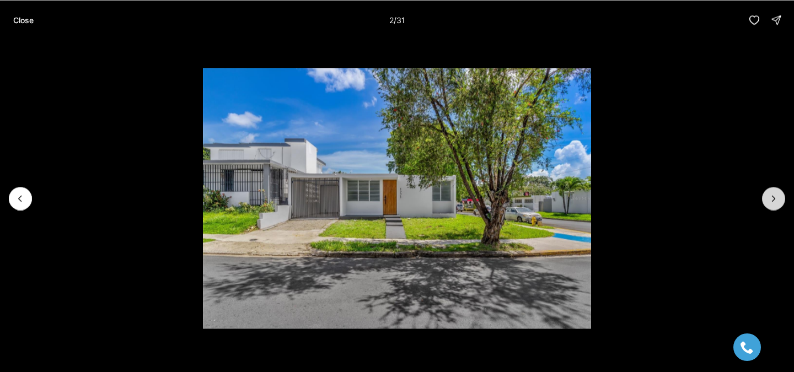
click at [768, 202] on icon "Next slide" at bounding box center [773, 198] width 11 height 11
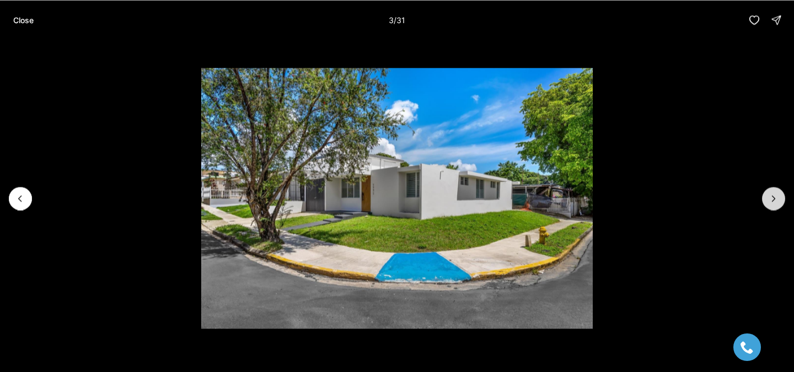
click at [768, 202] on icon "Next slide" at bounding box center [773, 198] width 11 height 11
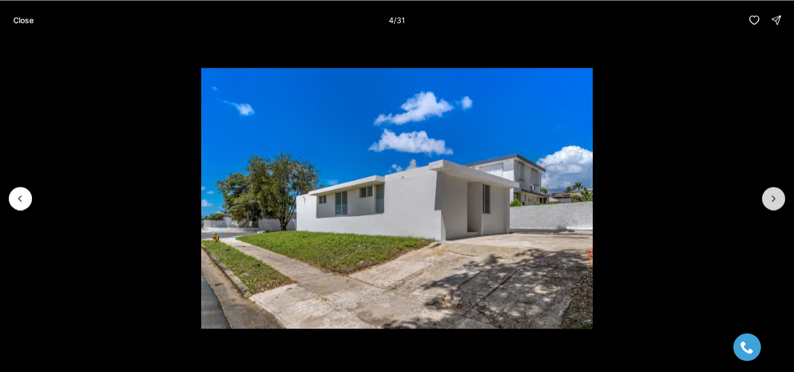
click at [768, 202] on icon "Next slide" at bounding box center [773, 198] width 11 height 11
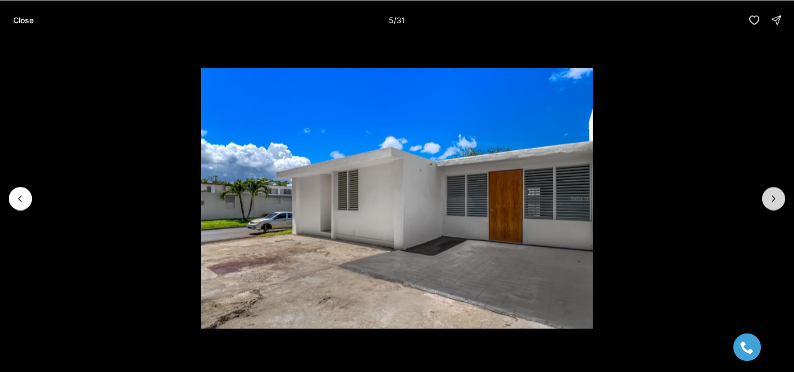
click at [768, 202] on icon "Next slide" at bounding box center [773, 198] width 11 height 11
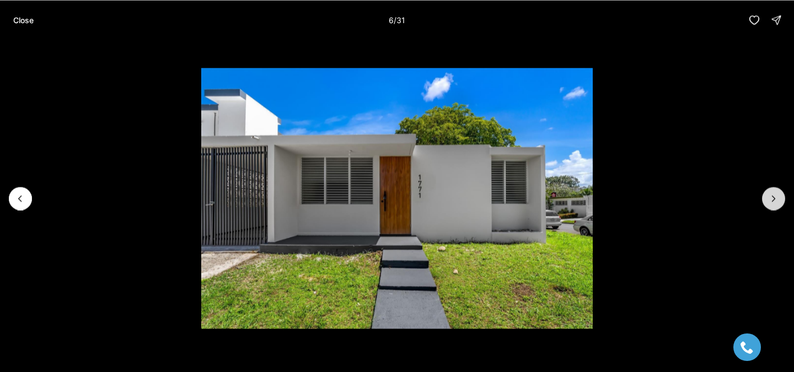
click at [768, 202] on icon "Next slide" at bounding box center [773, 198] width 11 height 11
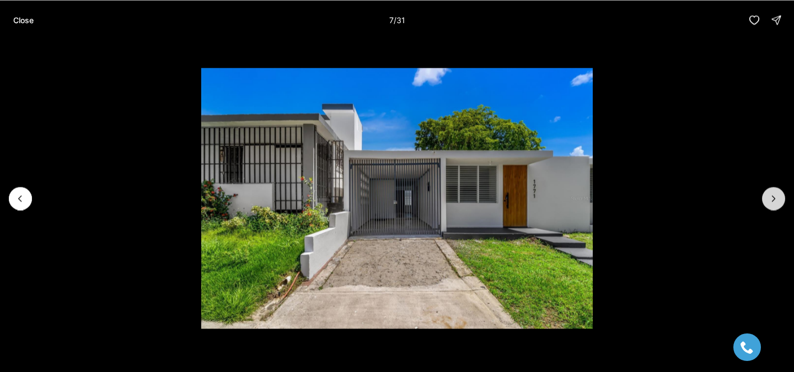
click at [768, 202] on icon "Next slide" at bounding box center [773, 198] width 11 height 11
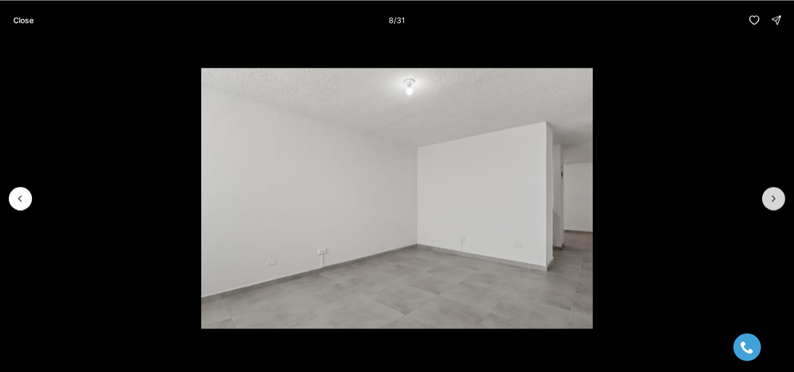
click at [768, 202] on icon "Next slide" at bounding box center [773, 198] width 11 height 11
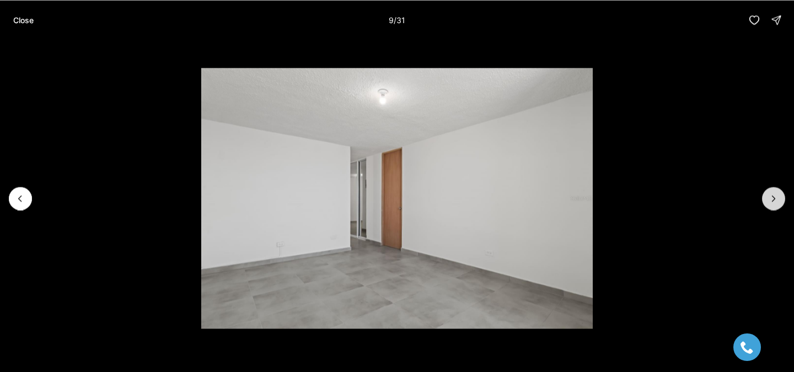
click at [768, 202] on icon "Next slide" at bounding box center [773, 198] width 11 height 11
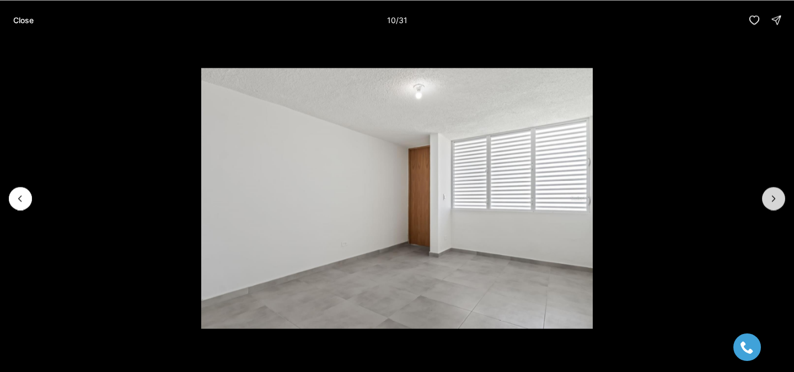
click at [768, 202] on icon "Next slide" at bounding box center [773, 198] width 11 height 11
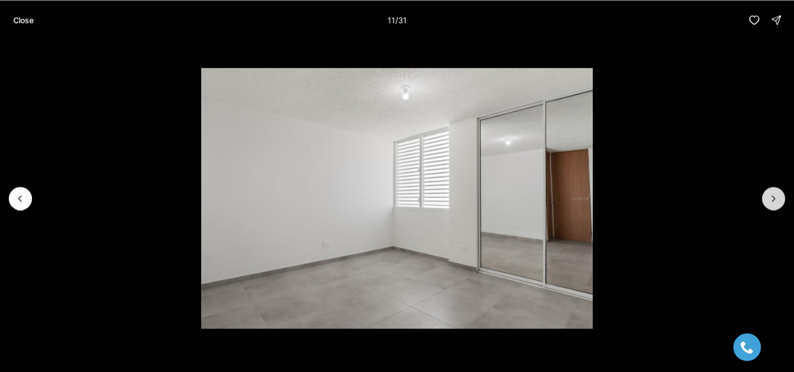
click at [768, 202] on icon "Next slide" at bounding box center [773, 198] width 11 height 11
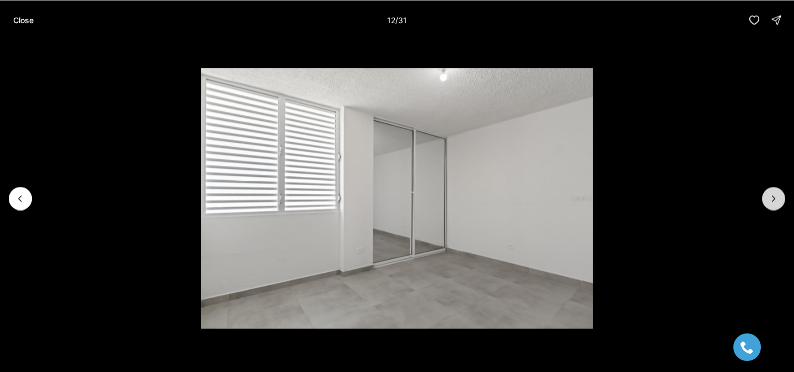
click at [768, 202] on icon "Next slide" at bounding box center [773, 198] width 11 height 11
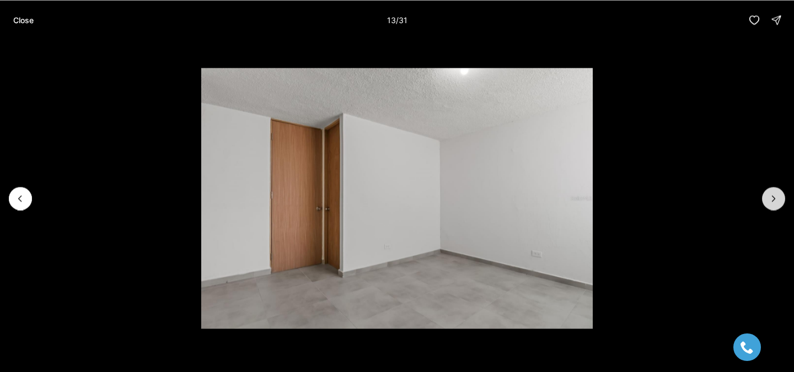
click at [768, 202] on icon "Next slide" at bounding box center [773, 198] width 11 height 11
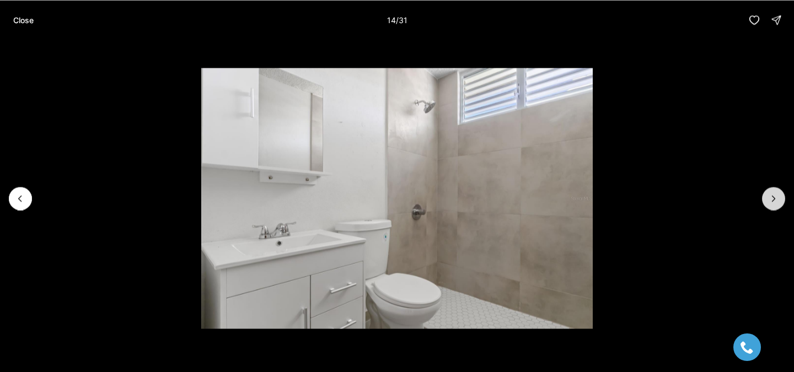
click at [768, 202] on icon "Next slide" at bounding box center [773, 198] width 11 height 11
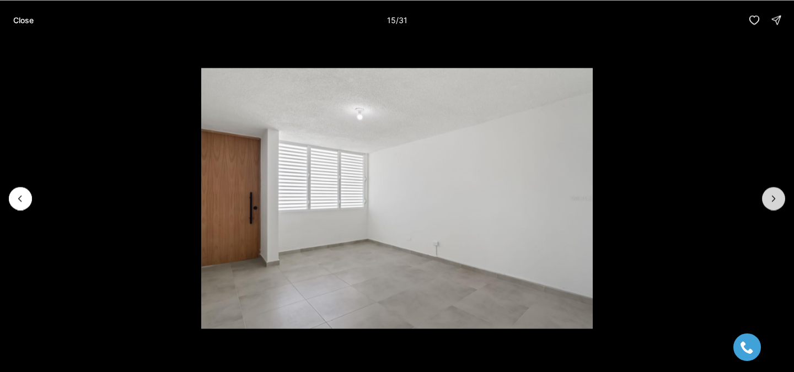
click at [768, 202] on icon "Next slide" at bounding box center [773, 198] width 11 height 11
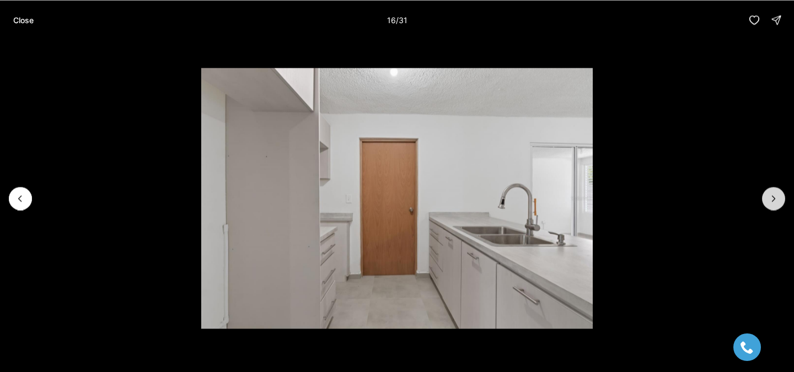
click at [768, 202] on icon "Next slide" at bounding box center [773, 198] width 11 height 11
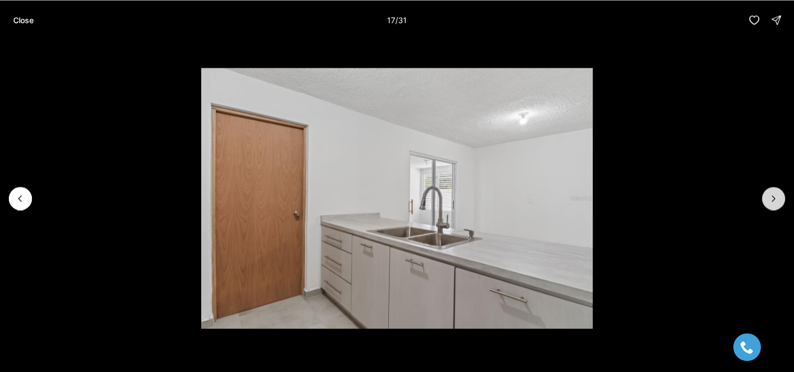
click at [768, 202] on icon "Next slide" at bounding box center [773, 198] width 11 height 11
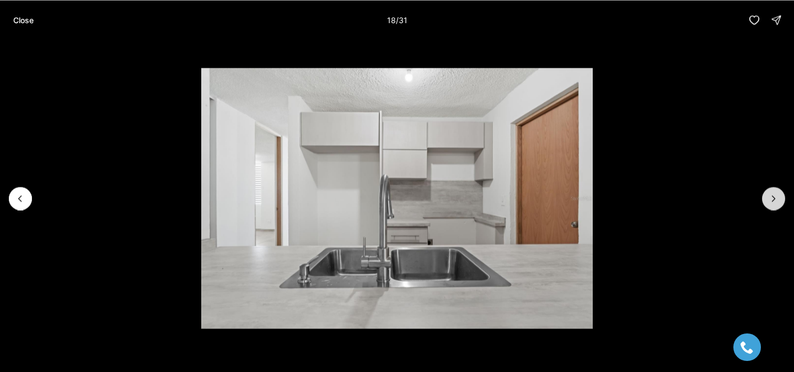
click at [768, 202] on icon "Next slide" at bounding box center [773, 198] width 11 height 11
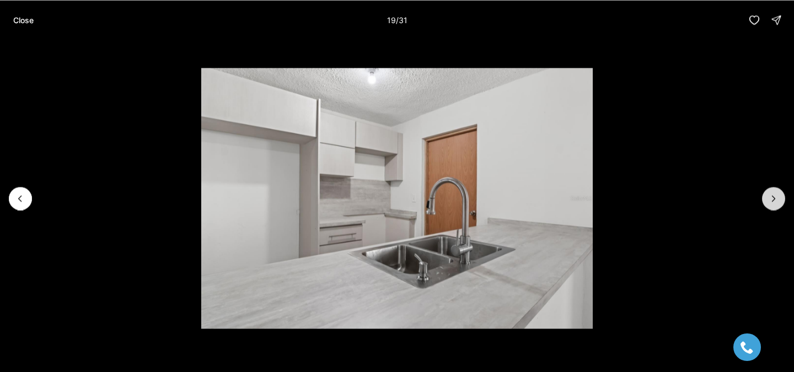
click at [768, 202] on icon "Next slide" at bounding box center [773, 198] width 11 height 11
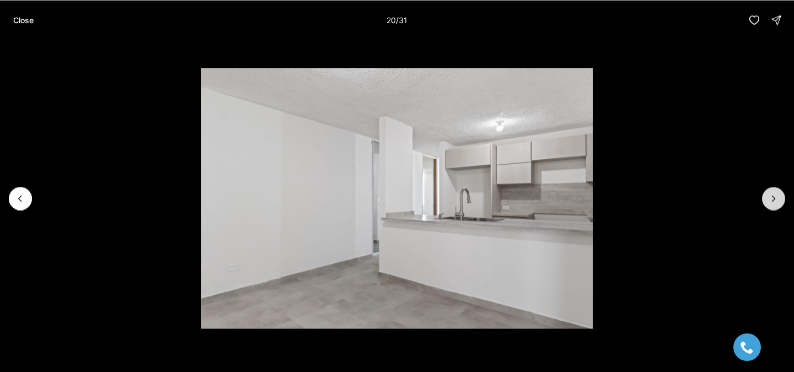
click at [768, 202] on icon "Next slide" at bounding box center [773, 198] width 11 height 11
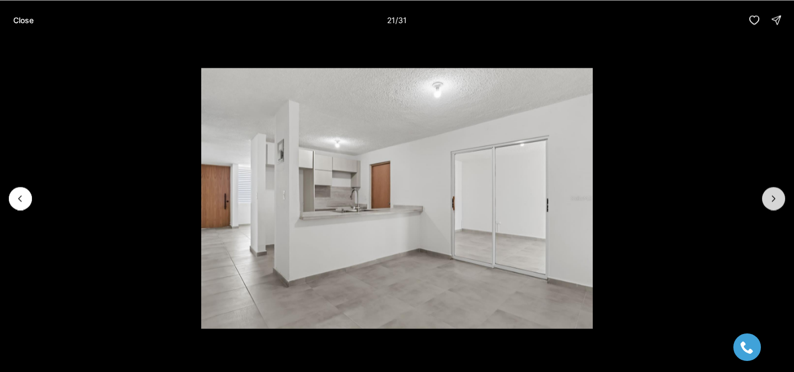
click at [768, 202] on icon "Next slide" at bounding box center [773, 198] width 11 height 11
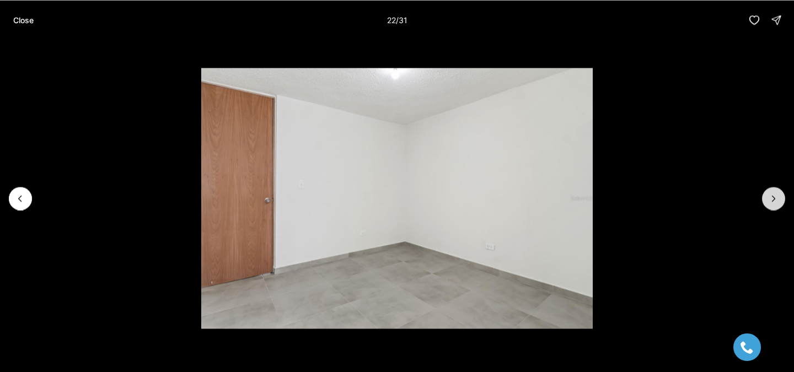
click at [768, 202] on icon "Next slide" at bounding box center [773, 198] width 11 height 11
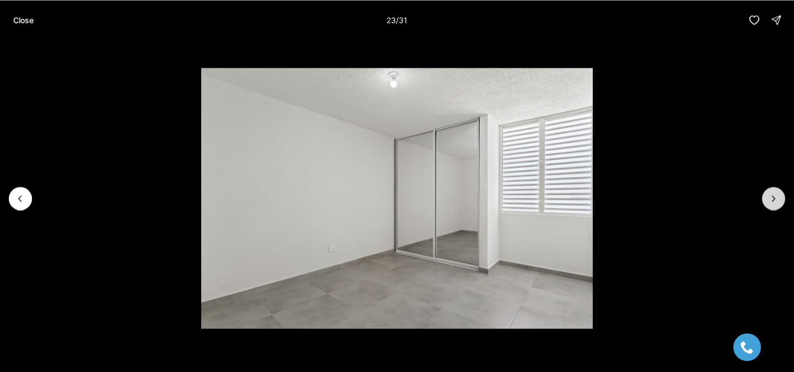
click at [768, 202] on icon "Next slide" at bounding box center [773, 198] width 11 height 11
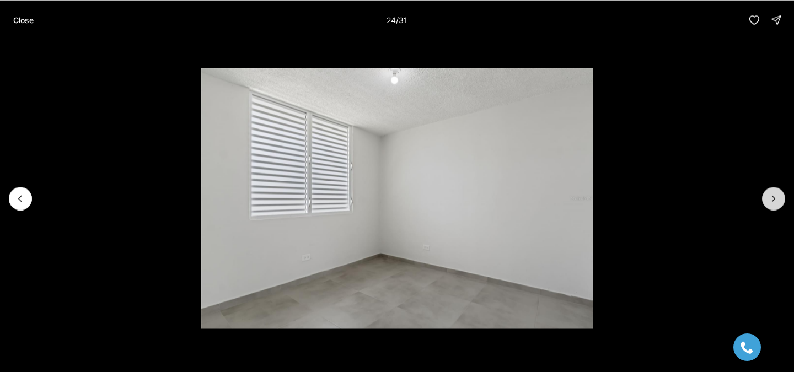
click at [768, 202] on icon "Next slide" at bounding box center [773, 198] width 11 height 11
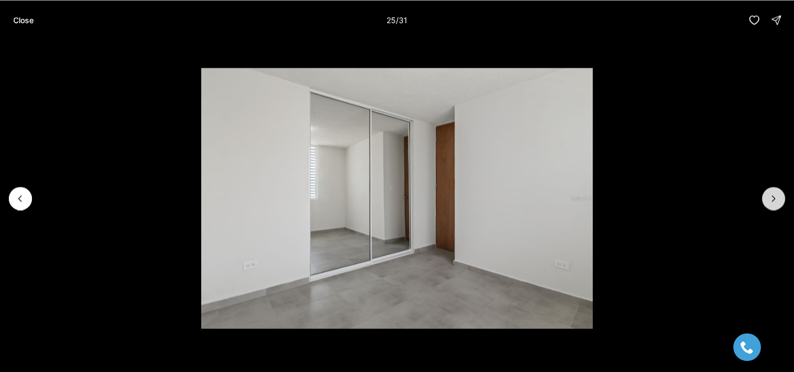
click at [768, 202] on icon "Next slide" at bounding box center [773, 198] width 11 height 11
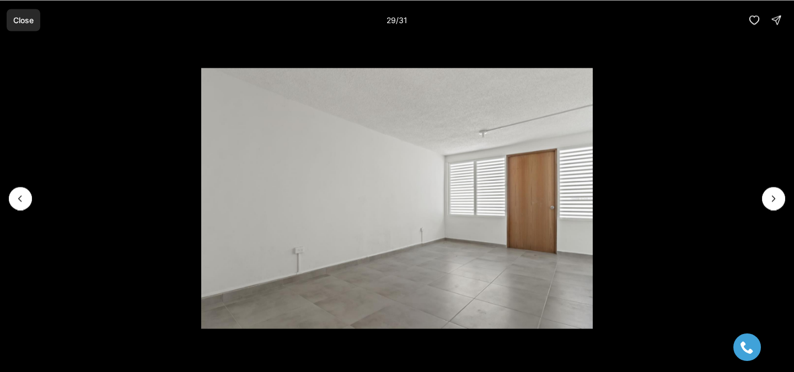
click at [15, 18] on p "Close" at bounding box center [23, 19] width 20 height 9
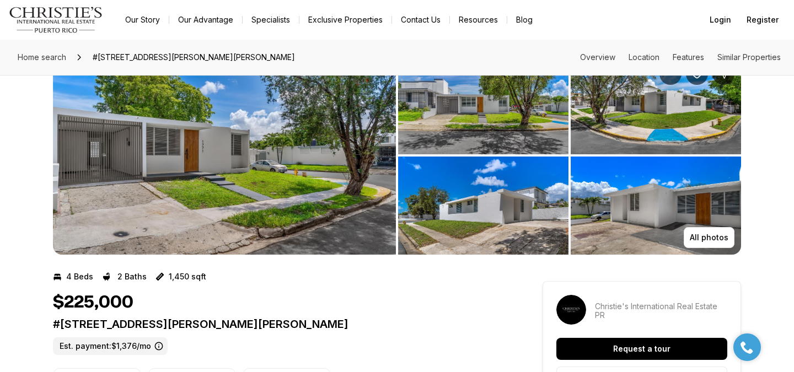
scroll to position [0, 0]
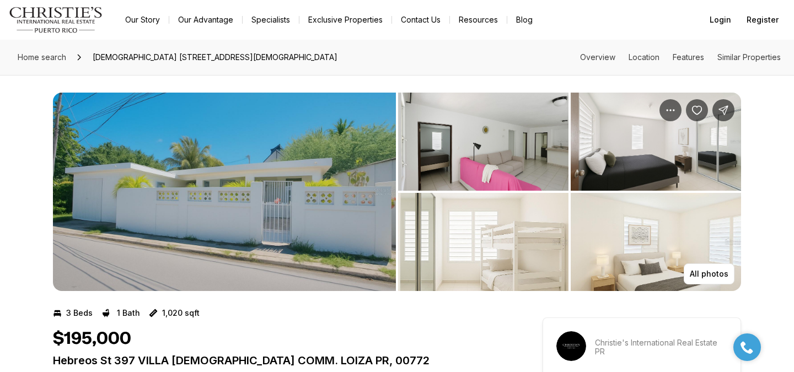
click at [300, 230] on img "View image gallery" at bounding box center [224, 192] width 343 height 198
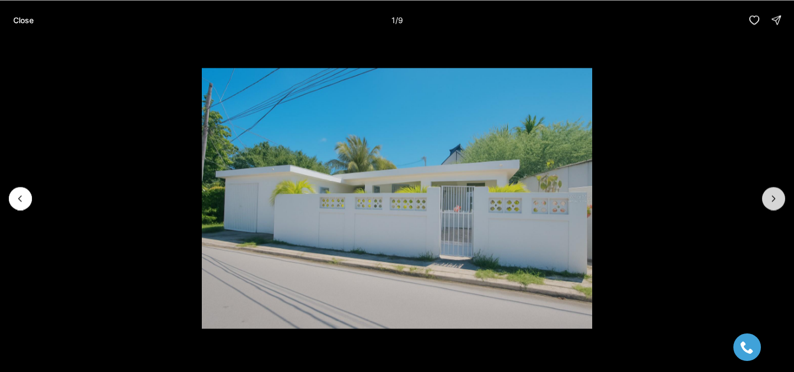
click at [769, 194] on icon "Next slide" at bounding box center [773, 198] width 11 height 11
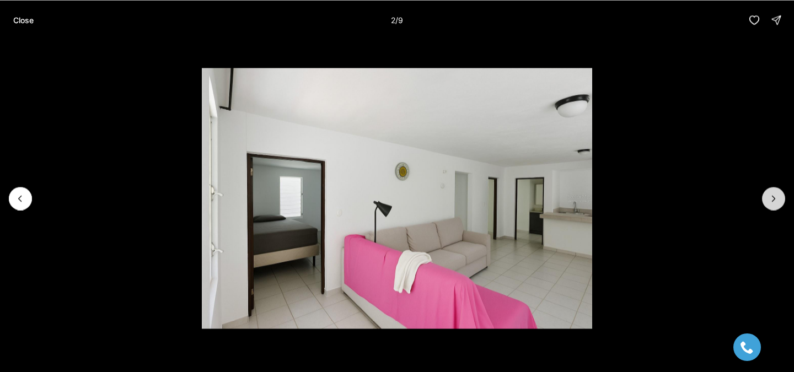
click at [769, 194] on icon "Next slide" at bounding box center [773, 198] width 11 height 11
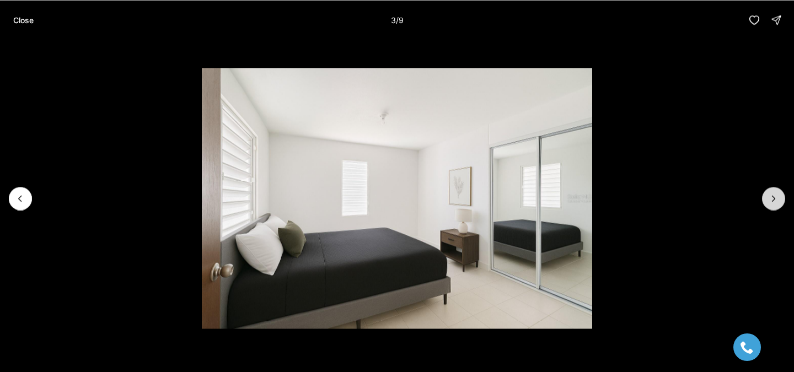
click at [769, 194] on icon "Next slide" at bounding box center [773, 198] width 11 height 11
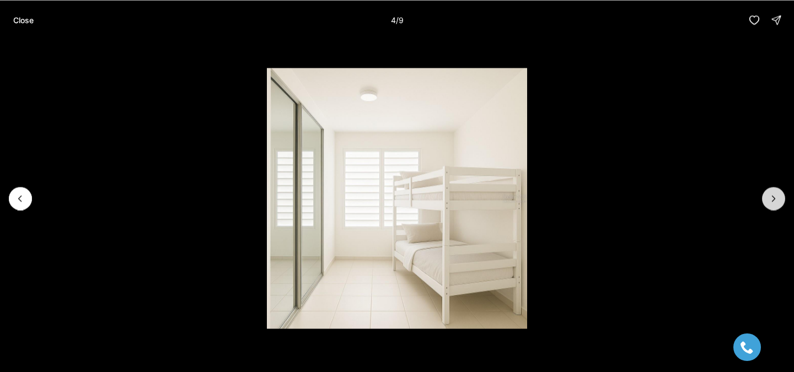
click at [769, 194] on icon "Next slide" at bounding box center [773, 198] width 11 height 11
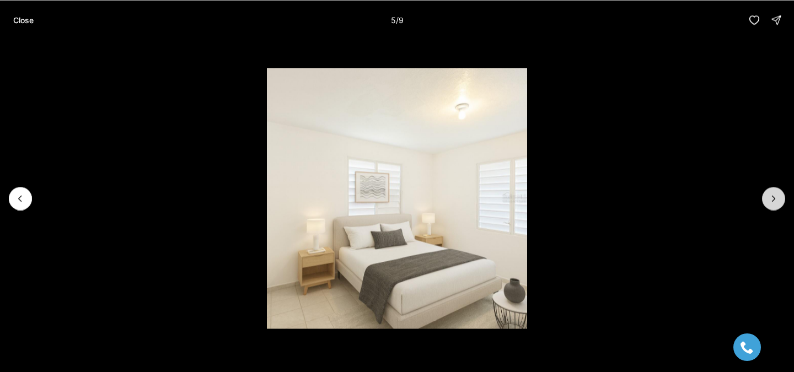
click at [769, 194] on icon "Next slide" at bounding box center [773, 198] width 11 height 11
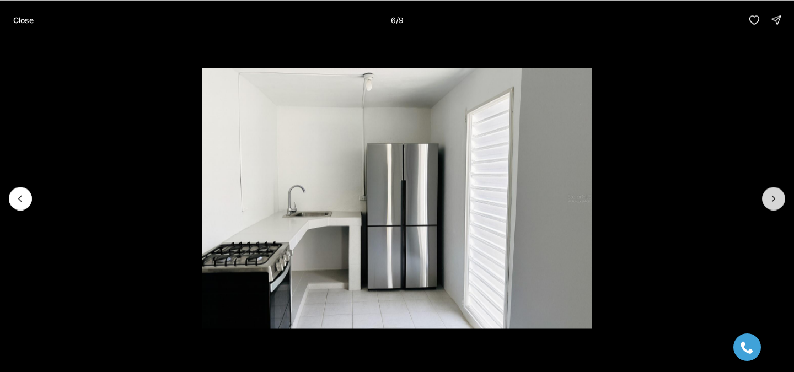
click at [769, 194] on icon "Next slide" at bounding box center [773, 198] width 11 height 11
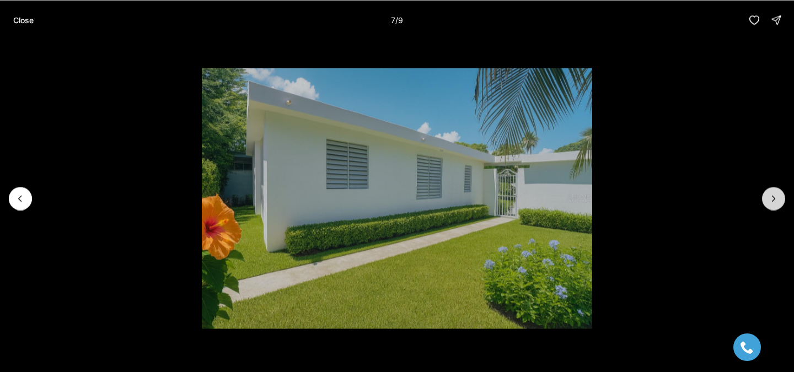
click at [769, 194] on icon "Next slide" at bounding box center [773, 198] width 11 height 11
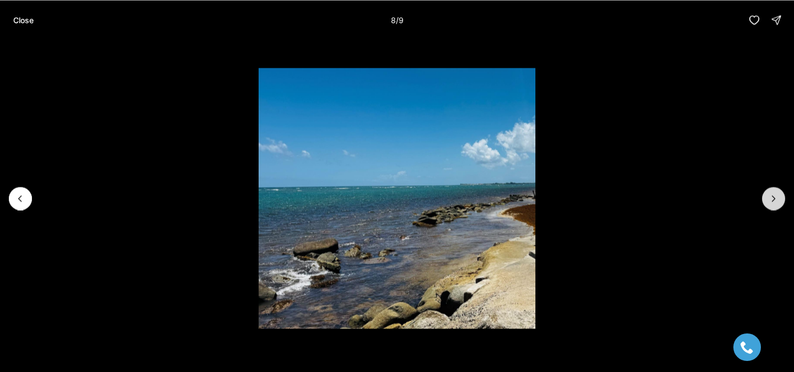
click at [769, 194] on icon "Next slide" at bounding box center [773, 198] width 11 height 11
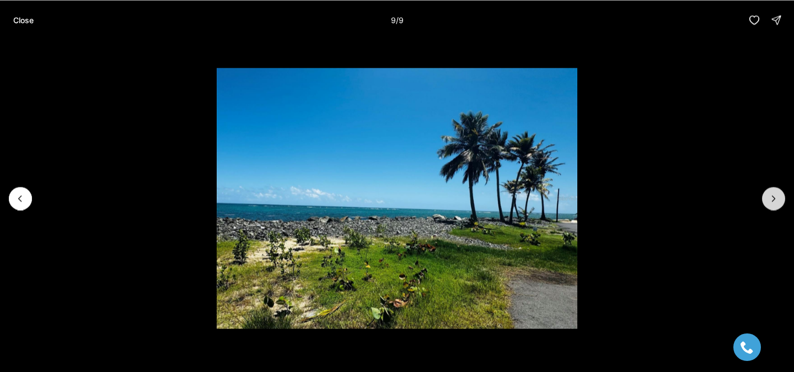
click at [769, 194] on div at bounding box center [773, 198] width 23 height 23
click at [614, 19] on div "Close 9 / 9" at bounding box center [397, 20] width 794 height 40
click at [24, 17] on p "Close" at bounding box center [23, 19] width 20 height 9
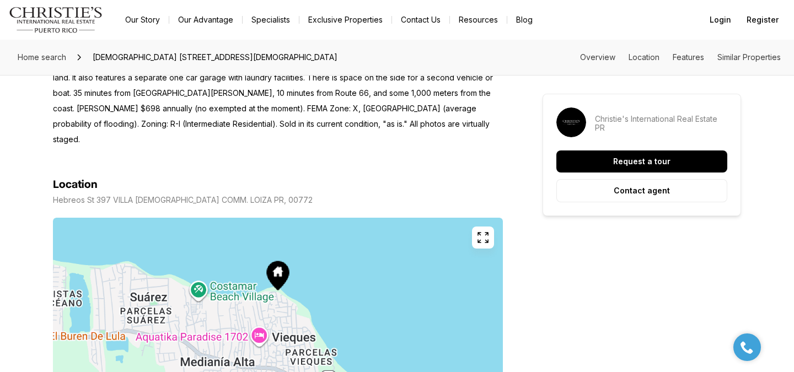
scroll to position [575, 0]
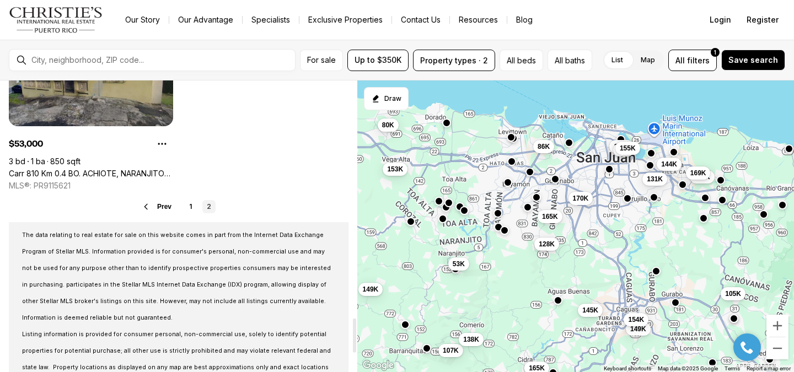
scroll to position [2024, 0]
click at [187, 211] on link "1" at bounding box center [191, 207] width 13 height 13
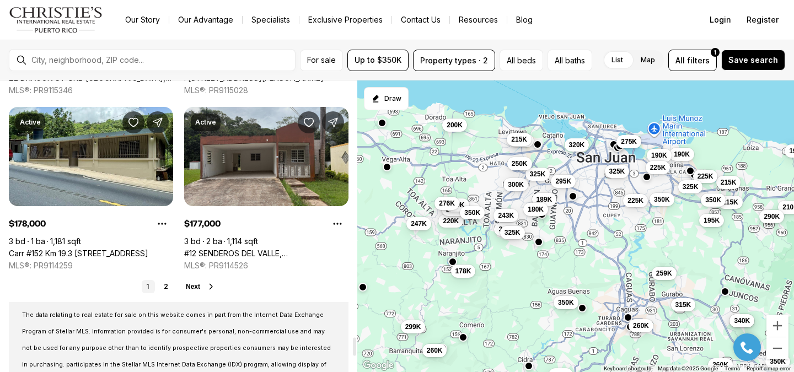
scroll to position [4048, 0]
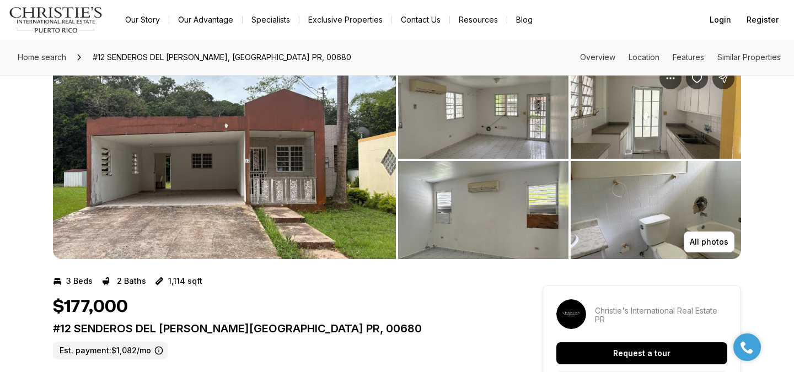
scroll to position [34, 0]
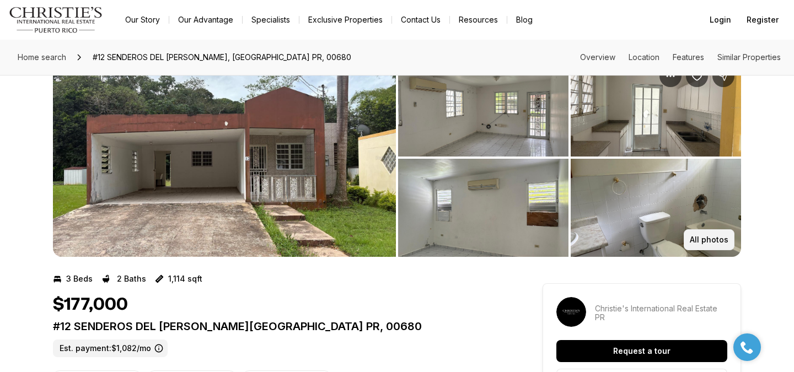
click at [692, 237] on p "All photos" at bounding box center [709, 239] width 39 height 9
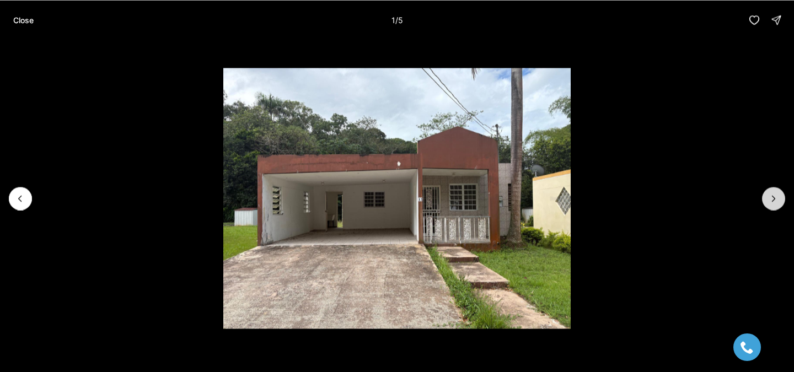
click at [777, 203] on button "Next slide" at bounding box center [773, 198] width 23 height 23
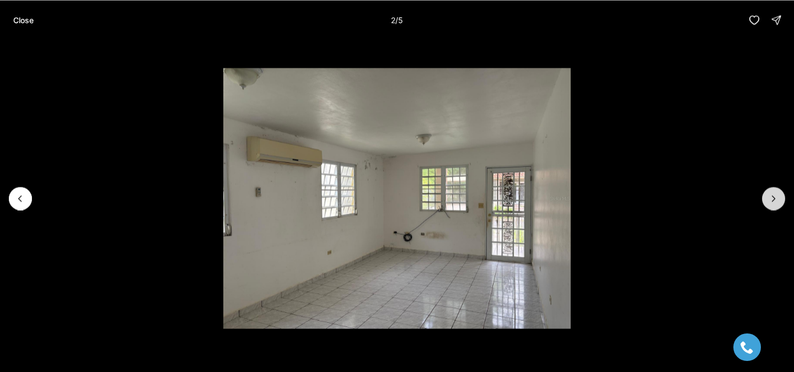
click at [777, 203] on button "Next slide" at bounding box center [773, 198] width 23 height 23
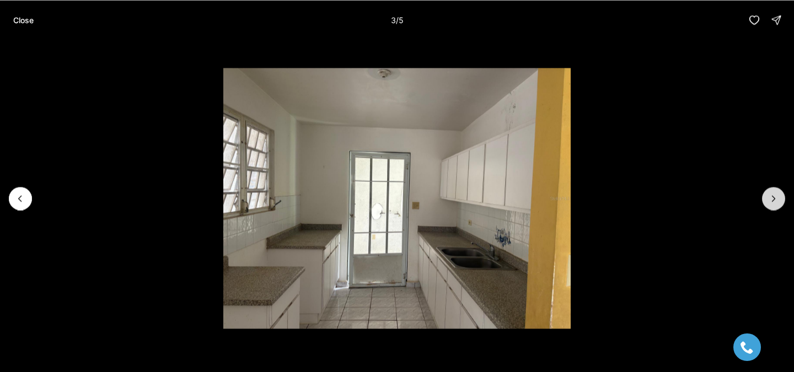
click at [777, 203] on button "Next slide" at bounding box center [773, 198] width 23 height 23
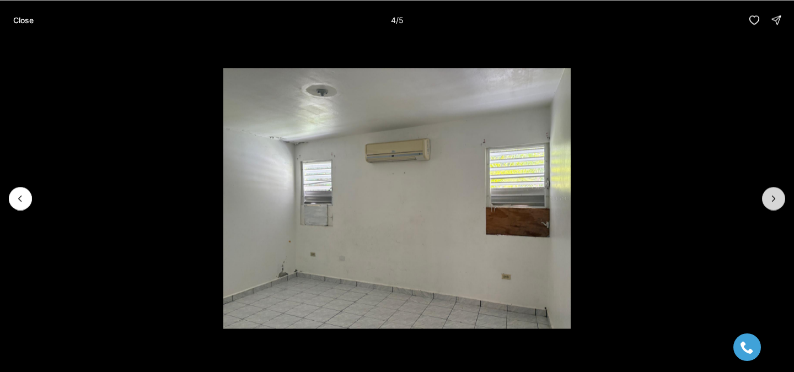
click at [777, 203] on button "Next slide" at bounding box center [773, 198] width 23 height 23
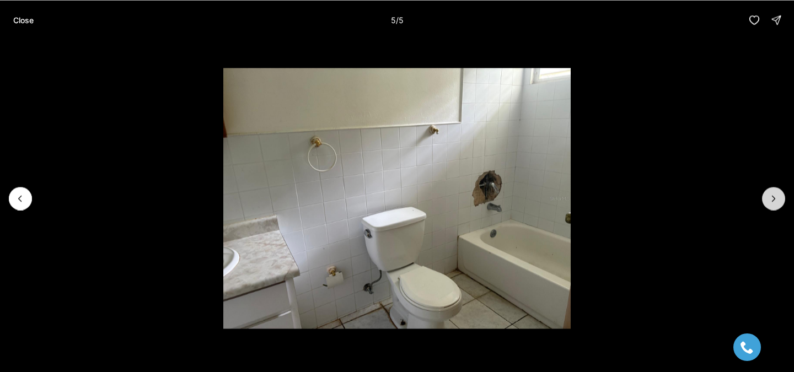
click at [777, 203] on div at bounding box center [773, 198] width 23 height 23
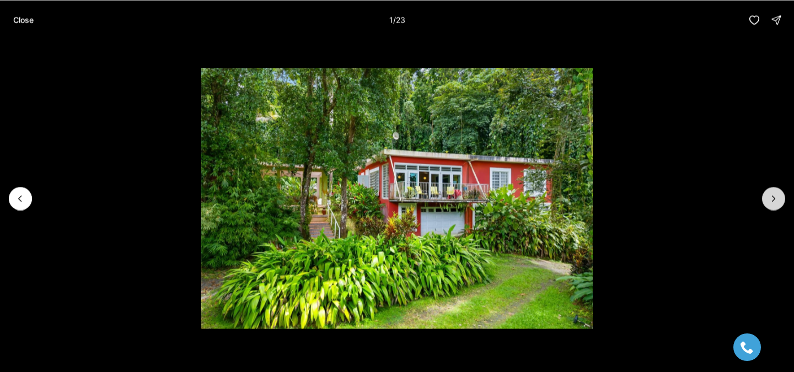
click at [774, 199] on icon "Next slide" at bounding box center [773, 199] width 3 height 6
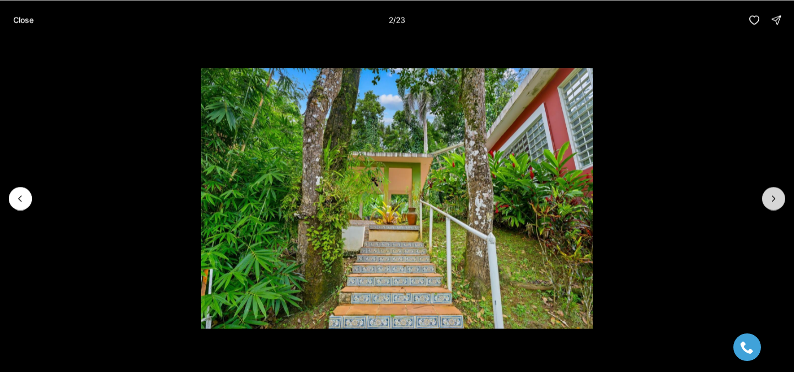
click at [774, 199] on icon "Next slide" at bounding box center [773, 199] width 3 height 6
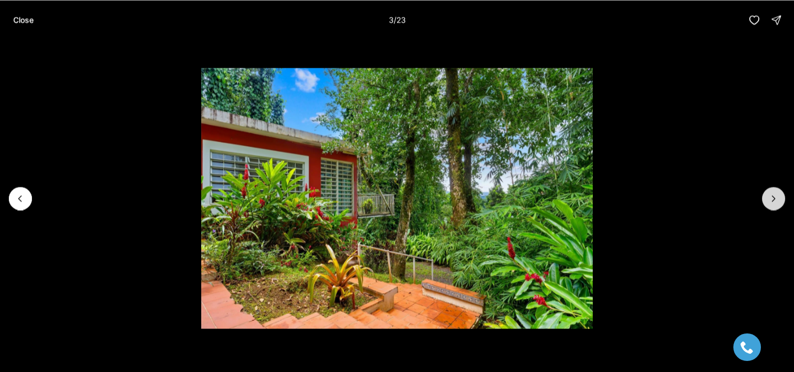
click at [774, 199] on icon "Next slide" at bounding box center [773, 199] width 3 height 6
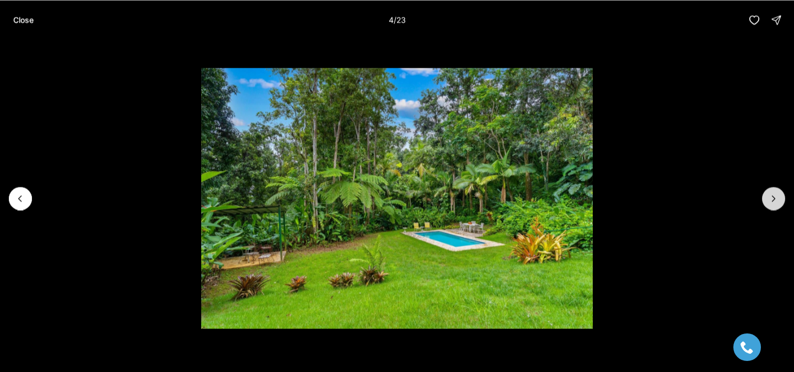
click at [774, 199] on icon "Next slide" at bounding box center [773, 199] width 3 height 6
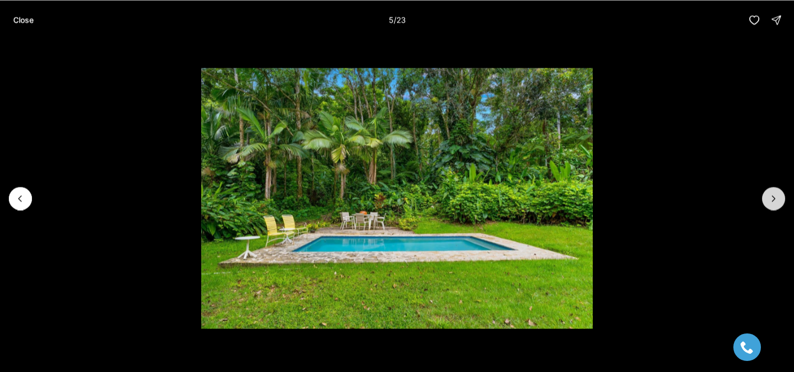
click at [774, 199] on icon "Next slide" at bounding box center [773, 199] width 3 height 6
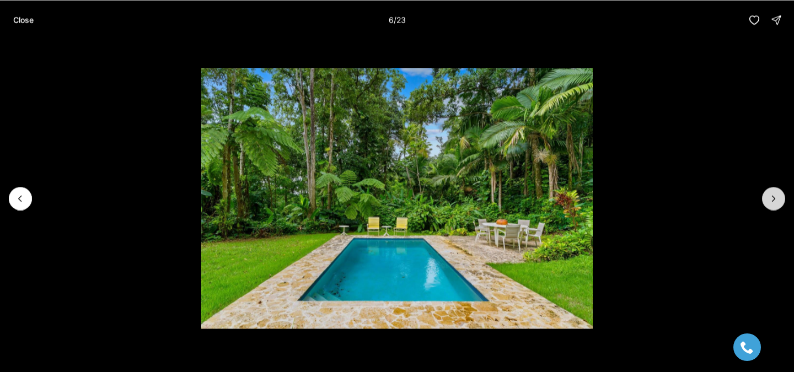
click at [774, 199] on icon "Next slide" at bounding box center [773, 199] width 3 height 6
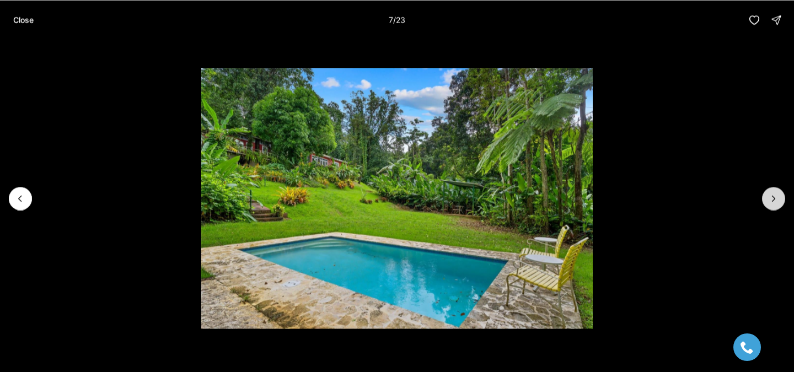
click at [774, 199] on icon "Next slide" at bounding box center [773, 199] width 3 height 6
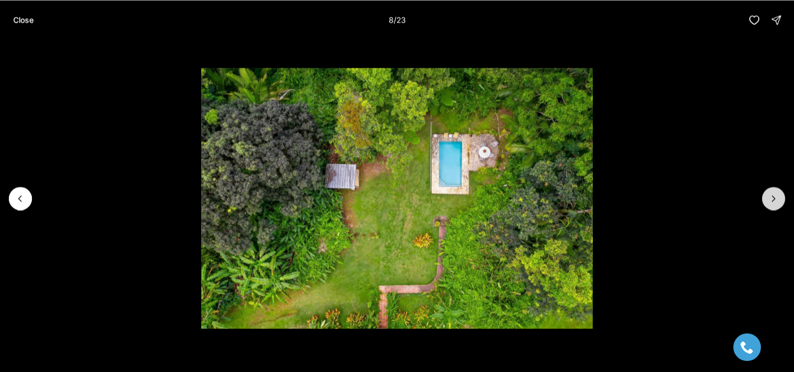
click at [774, 199] on icon "Next slide" at bounding box center [773, 199] width 3 height 6
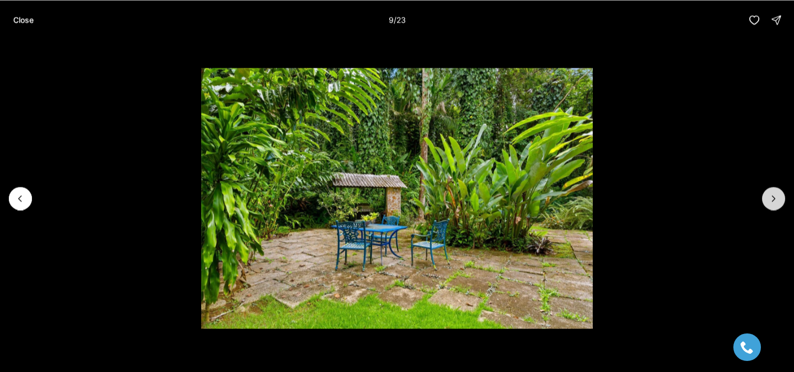
click at [774, 199] on icon "Next slide" at bounding box center [773, 199] width 3 height 6
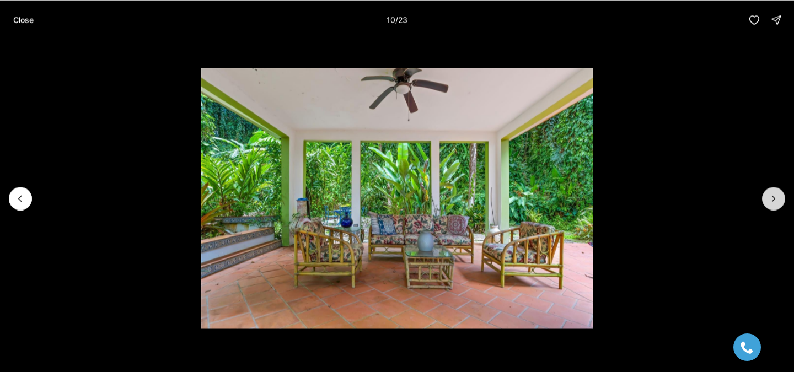
click at [774, 199] on icon "Next slide" at bounding box center [773, 199] width 3 height 6
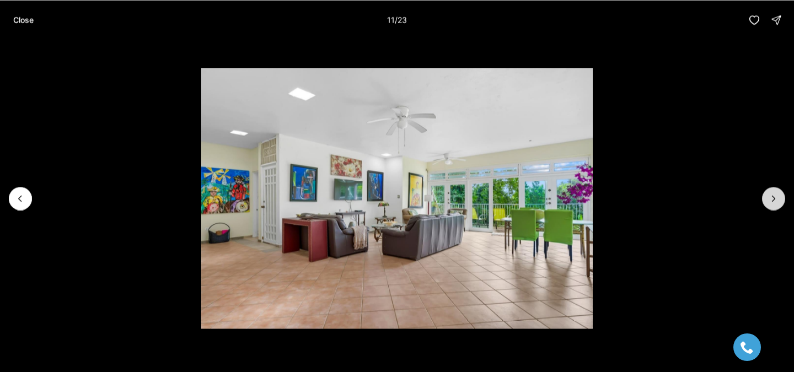
click at [774, 199] on icon "Next slide" at bounding box center [773, 199] width 3 height 6
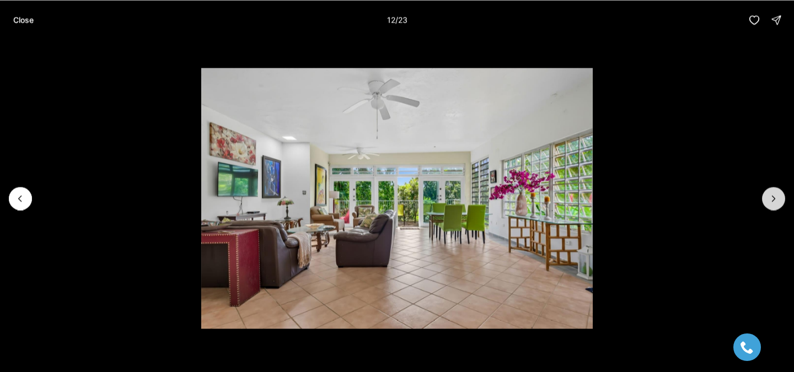
click at [774, 199] on icon "Next slide" at bounding box center [773, 199] width 3 height 6
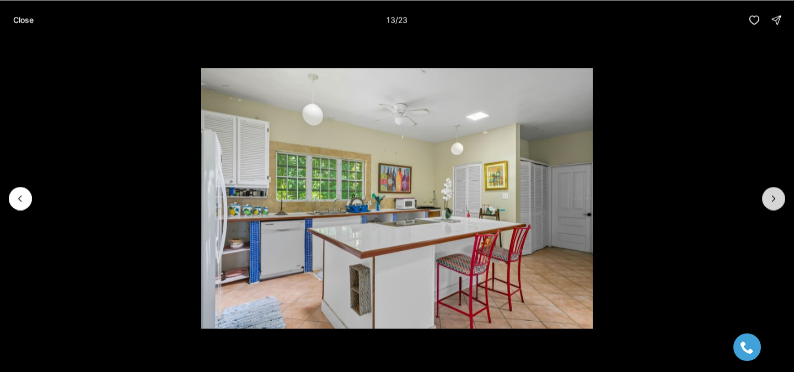
click at [774, 199] on icon "Next slide" at bounding box center [773, 199] width 3 height 6
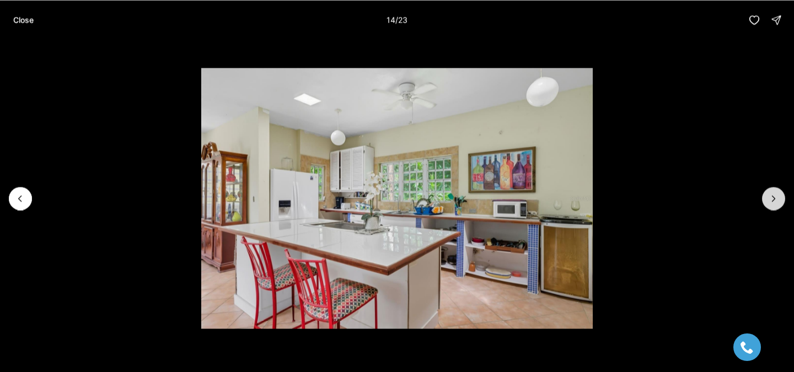
click at [774, 199] on icon "Next slide" at bounding box center [773, 199] width 3 height 6
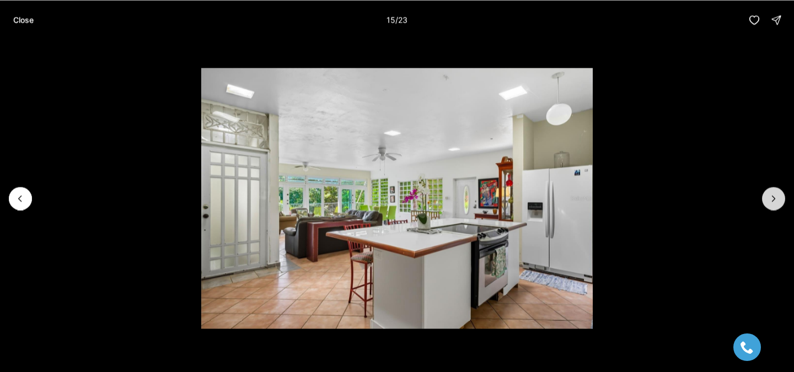
click at [774, 199] on icon "Next slide" at bounding box center [773, 199] width 3 height 6
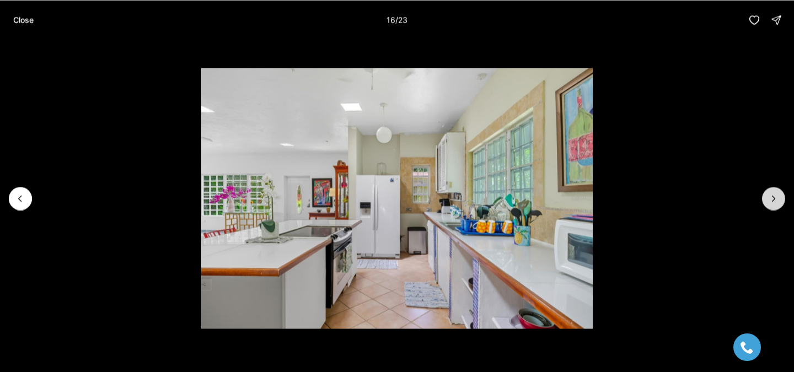
click at [774, 199] on icon "Next slide" at bounding box center [773, 199] width 3 height 6
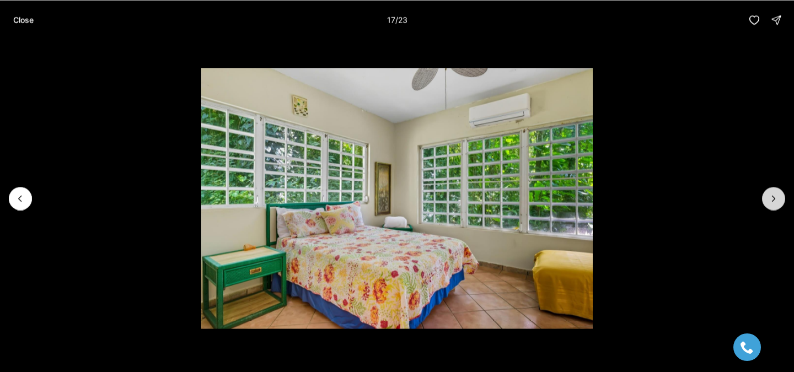
click at [774, 199] on icon "Next slide" at bounding box center [773, 199] width 3 height 6
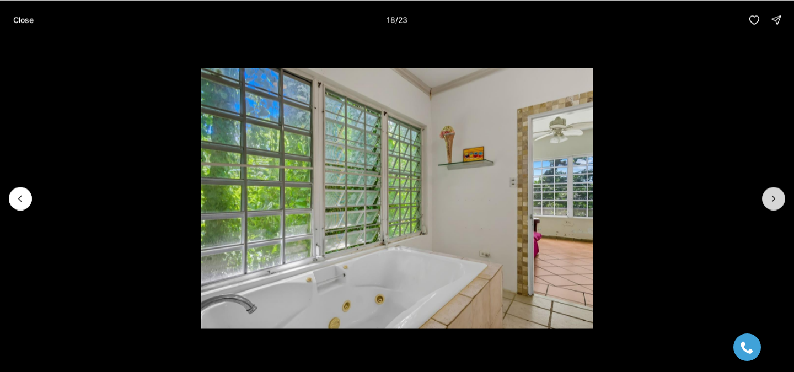
click at [774, 199] on icon "Next slide" at bounding box center [773, 199] width 3 height 6
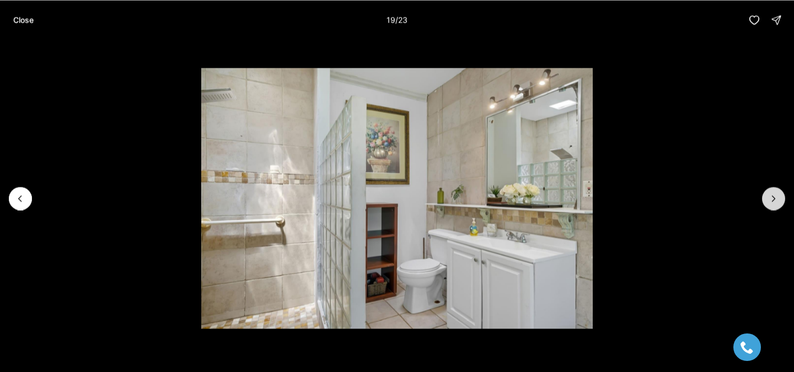
click at [774, 199] on icon "Next slide" at bounding box center [773, 199] width 3 height 6
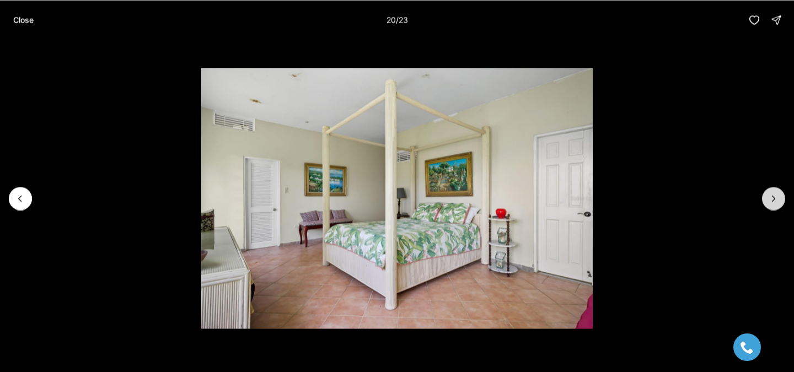
click at [774, 199] on icon "Next slide" at bounding box center [773, 199] width 3 height 6
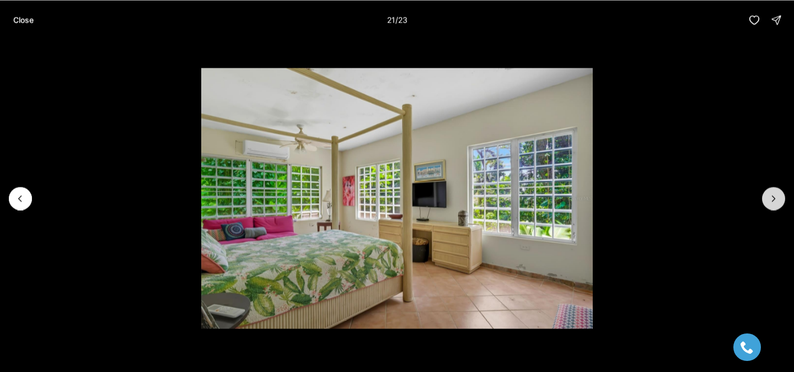
click at [774, 199] on icon "Next slide" at bounding box center [773, 199] width 3 height 6
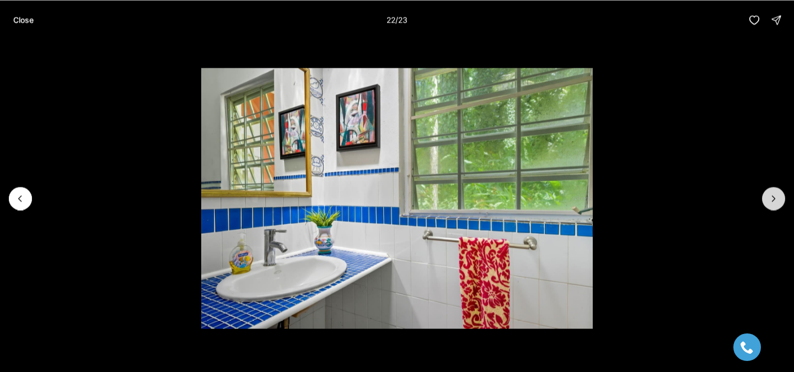
click at [774, 199] on icon "Next slide" at bounding box center [773, 199] width 3 height 6
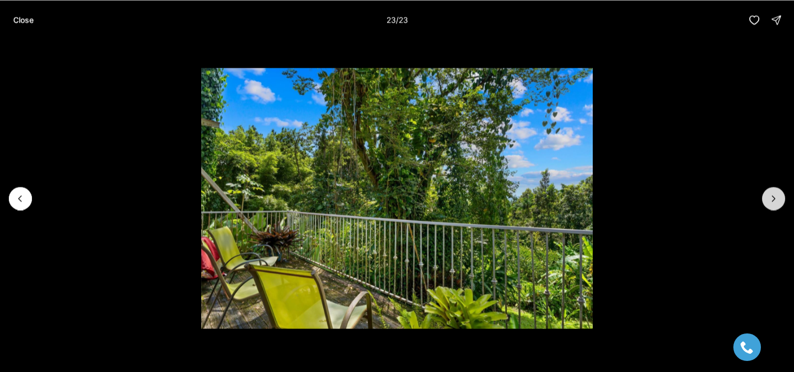
click at [774, 199] on div at bounding box center [773, 198] width 23 height 23
click at [20, 19] on p "Close" at bounding box center [23, 19] width 20 height 9
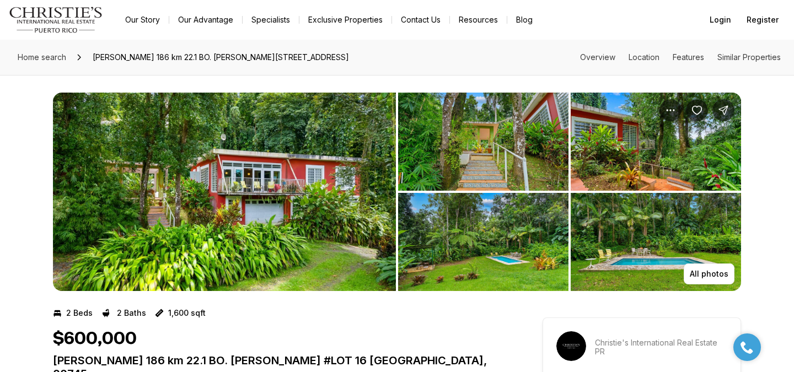
click at [131, 151] on img "View image gallery" at bounding box center [224, 192] width 343 height 198
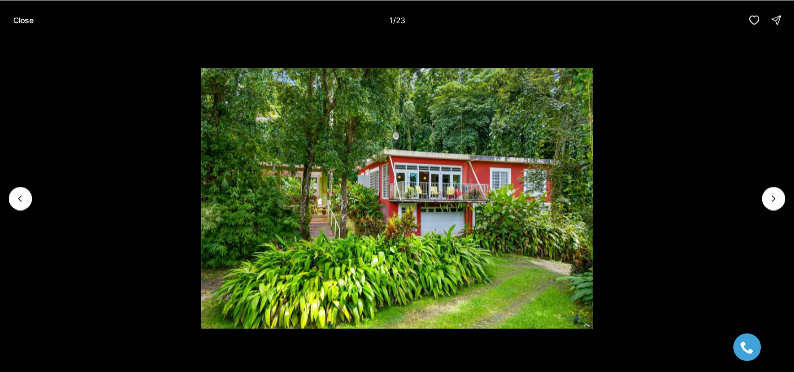
click at [784, 205] on li "1 of 23" at bounding box center [397, 198] width 794 height 317
click at [777, 190] on button "Next slide" at bounding box center [773, 198] width 23 height 23
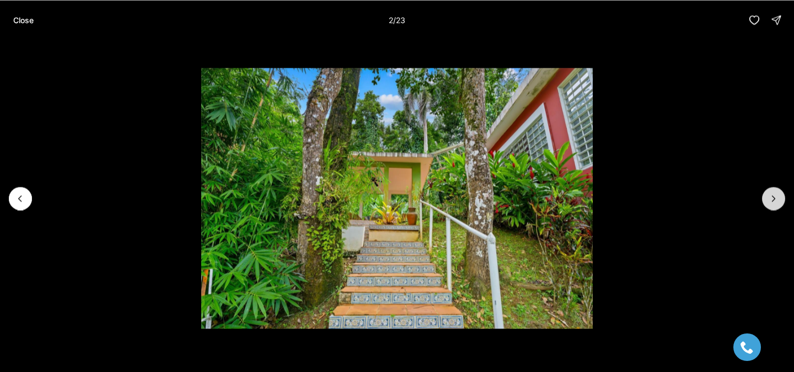
click at [777, 190] on button "Next slide" at bounding box center [773, 198] width 23 height 23
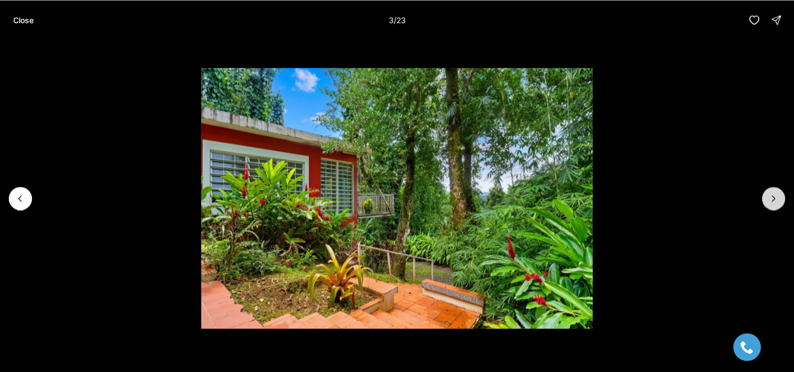
click at [777, 190] on button "Next slide" at bounding box center [773, 198] width 23 height 23
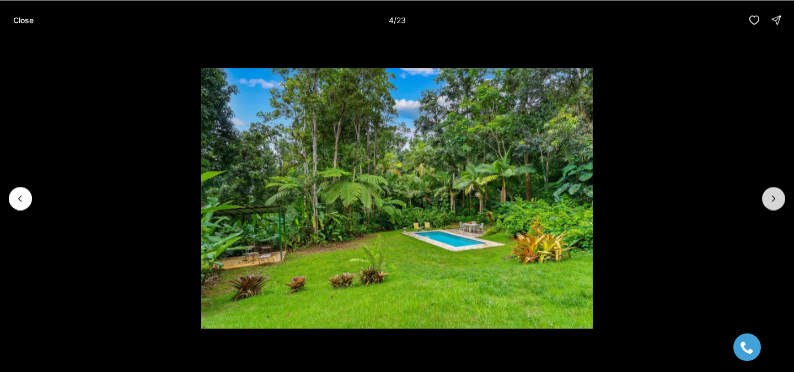
click at [777, 190] on button "Next slide" at bounding box center [773, 198] width 23 height 23
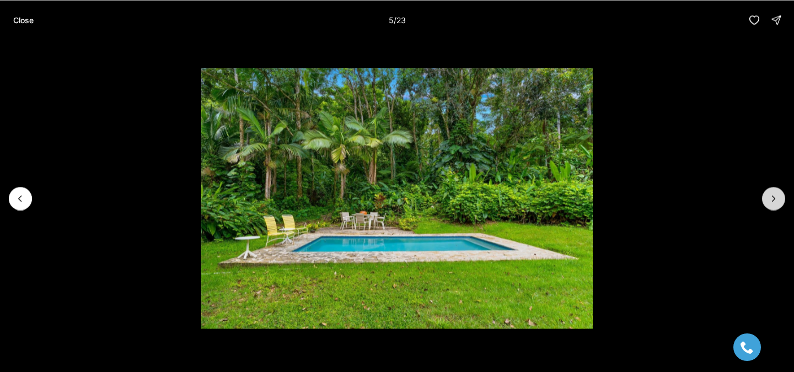
click at [777, 190] on button "Next slide" at bounding box center [773, 198] width 23 height 23
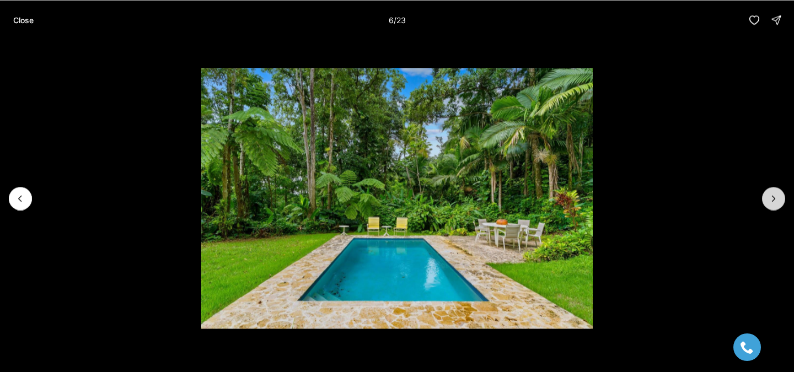
click at [777, 190] on button "Next slide" at bounding box center [773, 198] width 23 height 23
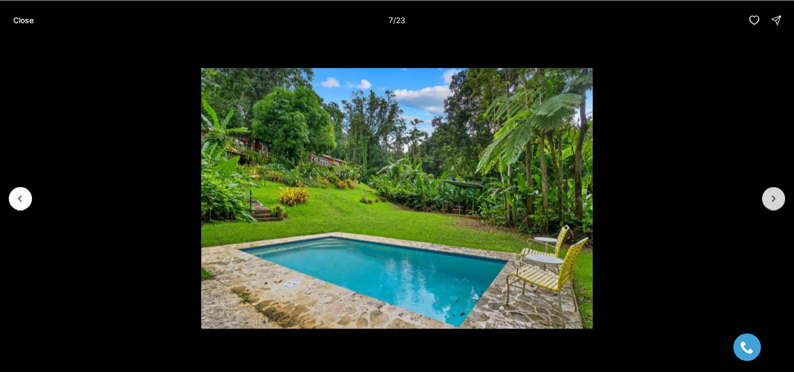
click at [777, 190] on button "Next slide" at bounding box center [773, 198] width 23 height 23
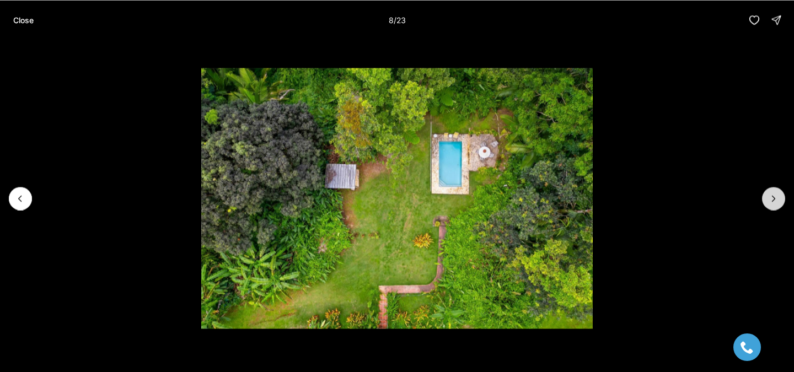
click at [777, 190] on button "Next slide" at bounding box center [773, 198] width 23 height 23
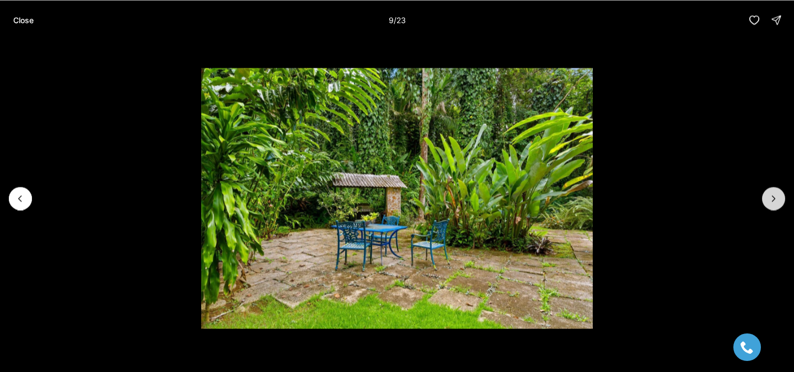
click at [777, 190] on button "Next slide" at bounding box center [773, 198] width 23 height 23
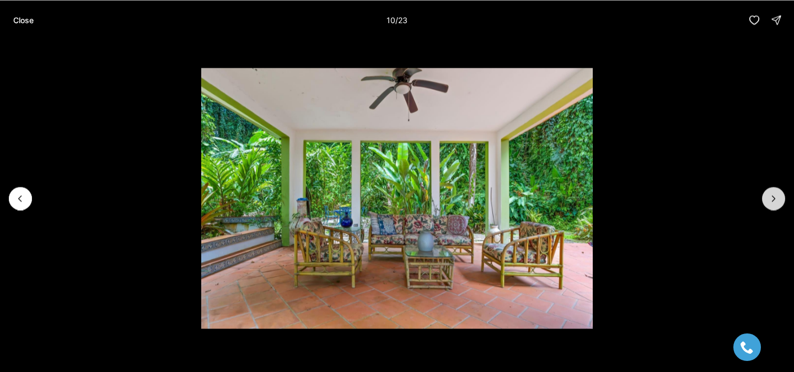
click at [777, 190] on button "Next slide" at bounding box center [773, 198] width 23 height 23
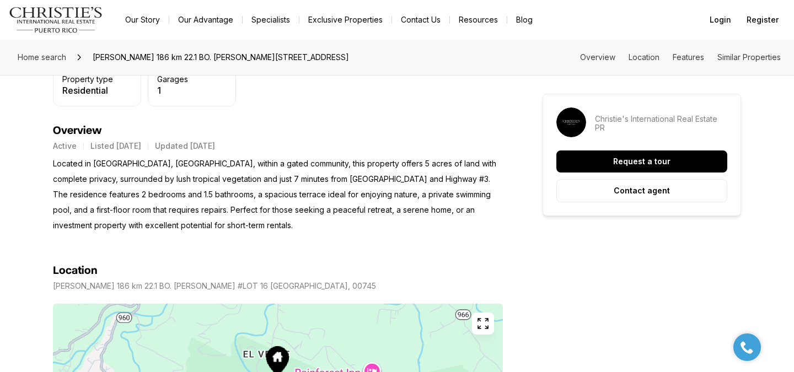
scroll to position [439, 0]
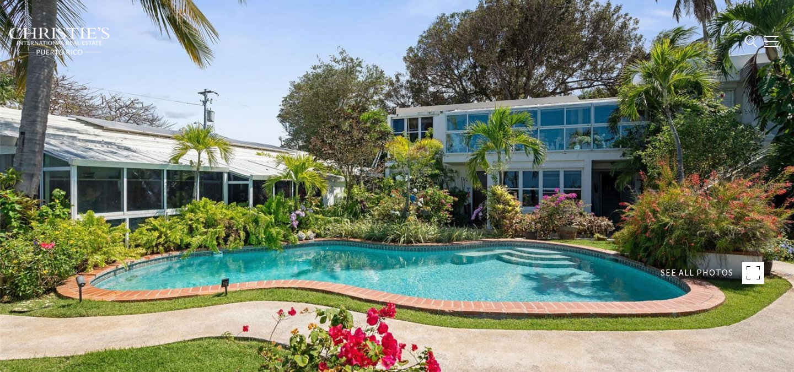
click at [755, 276] on rect at bounding box center [753, 273] width 22 height 22
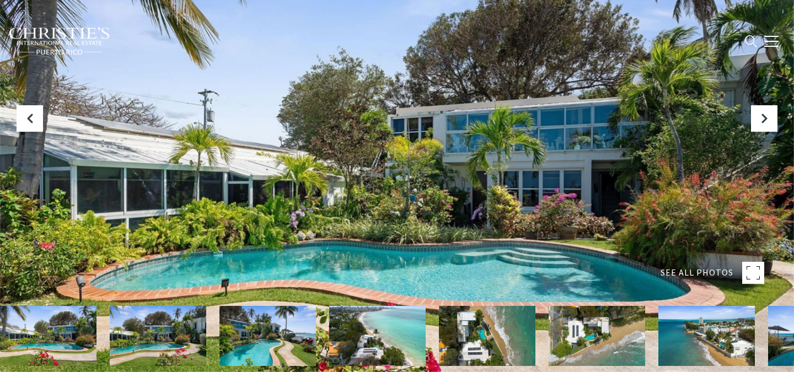
type input "**********"
type input "***"
type input "**********"
type input "**"
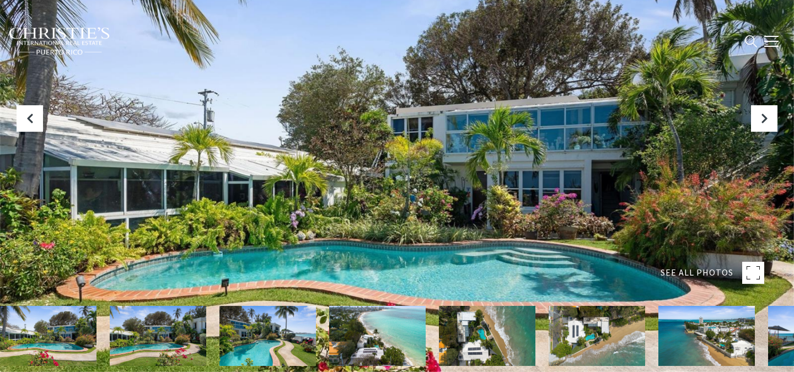
type input "********"
click at [609, 306] on img at bounding box center [596, 336] width 96 height 60
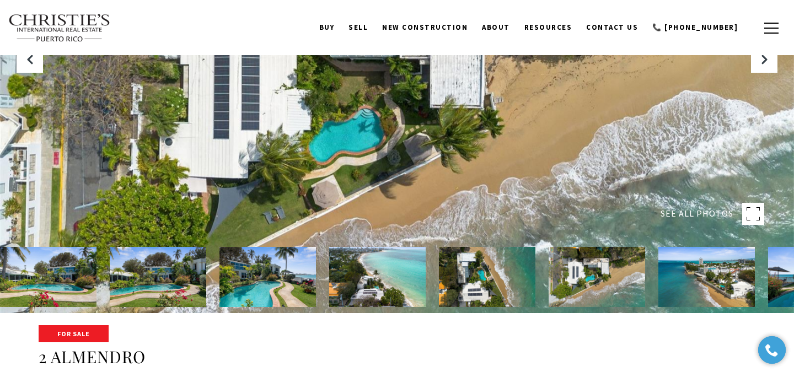
click at [388, 277] on img at bounding box center [377, 277] width 96 height 60
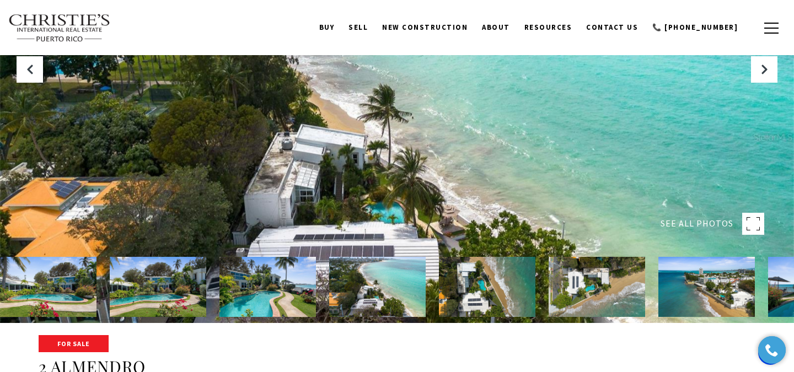
click at [690, 296] on img at bounding box center [706, 287] width 96 height 60
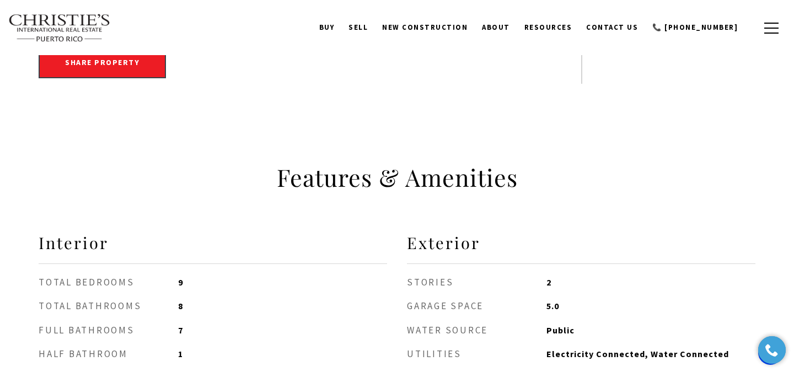
scroll to position [457, 0]
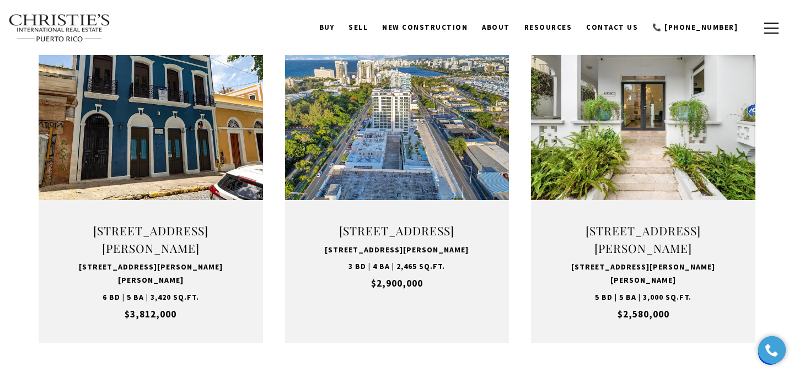
scroll to position [1105, 0]
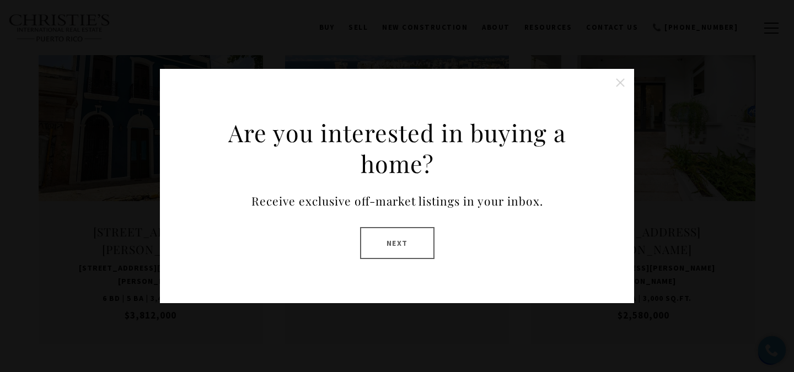
click at [625, 84] on button "Close this option" at bounding box center [620, 83] width 22 height 22
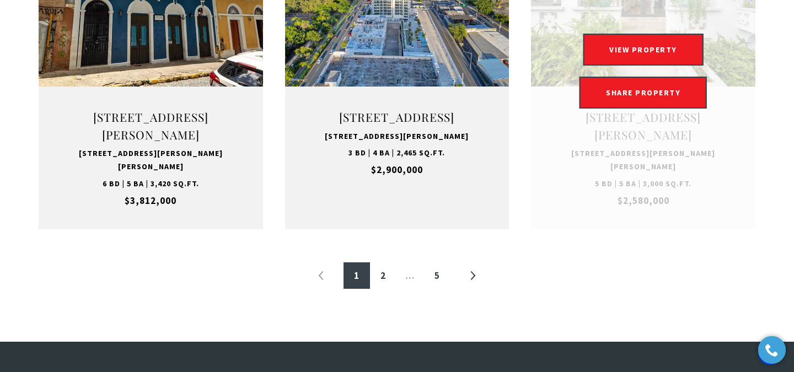
scroll to position [1249, 0]
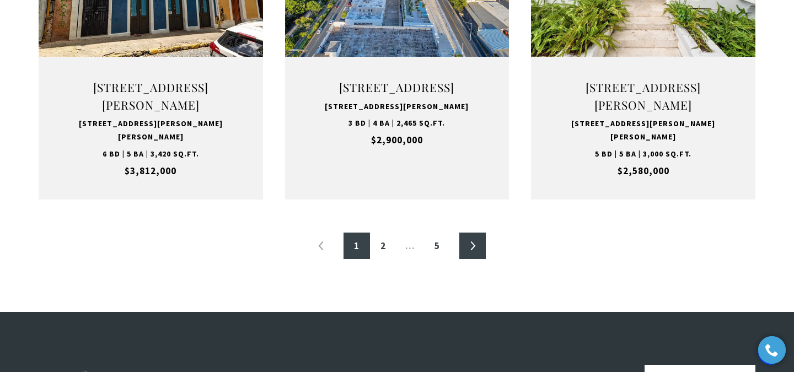
click at [470, 259] on link "»" at bounding box center [472, 246] width 26 height 26
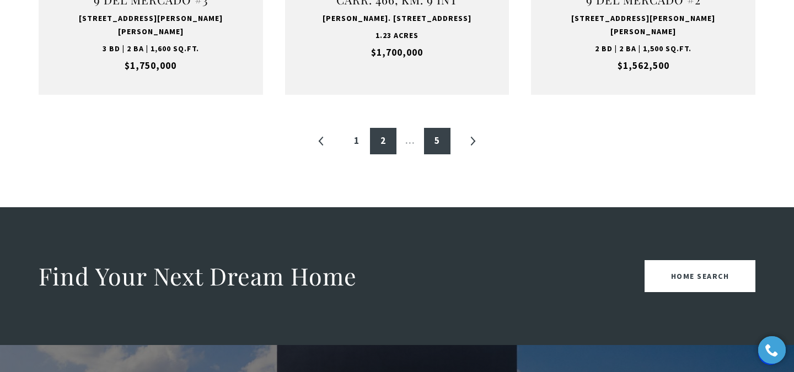
scroll to position [1355, 0]
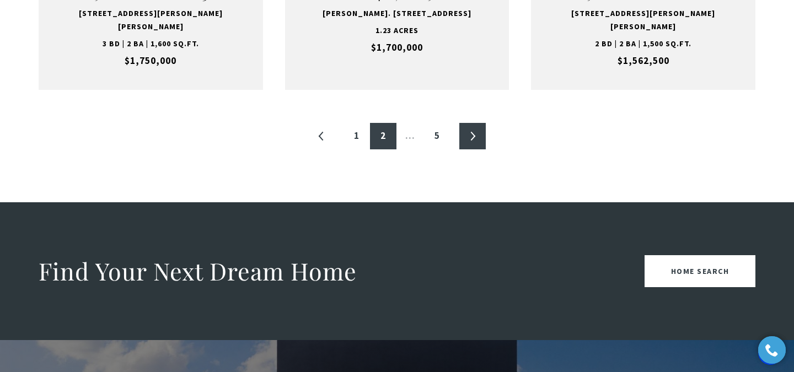
click at [476, 123] on link "»" at bounding box center [472, 136] width 26 height 26
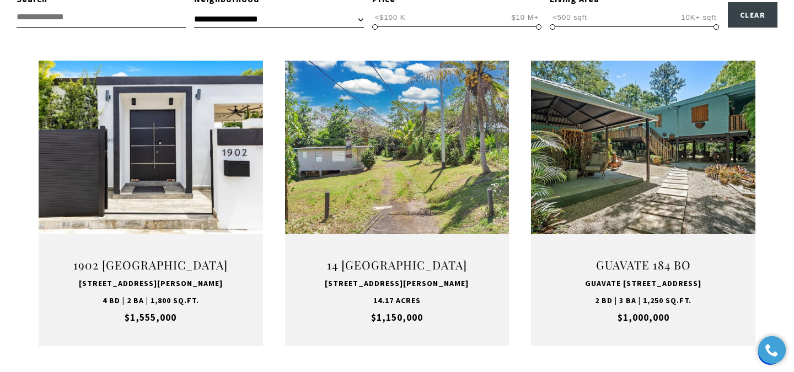
scroll to position [392, 0]
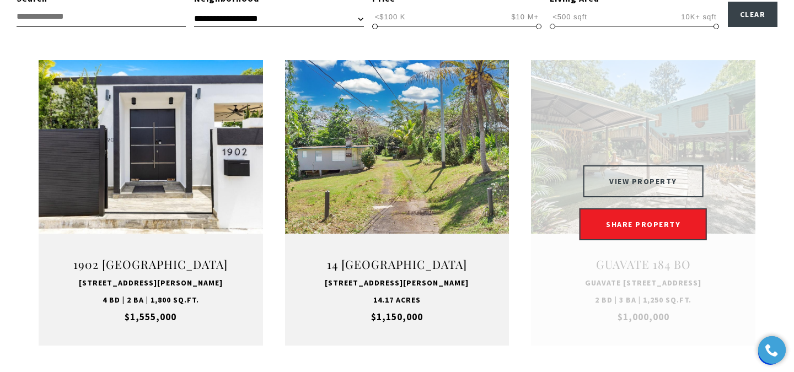
click at [675, 197] on button "VIEW PROPERTY" at bounding box center [643, 181] width 121 height 32
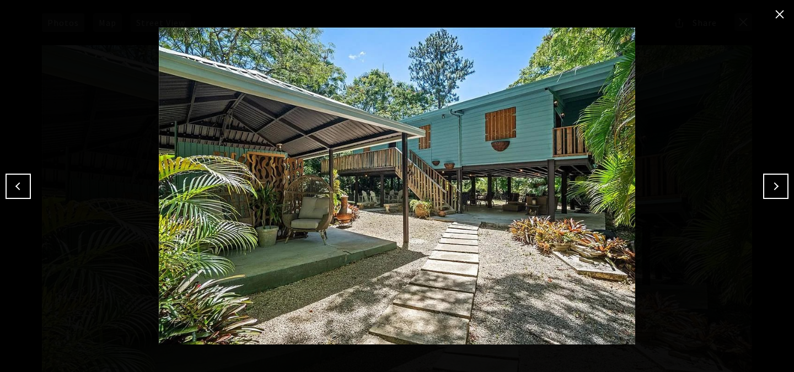
click at [777, 193] on button "Next" at bounding box center [775, 186] width 25 height 25
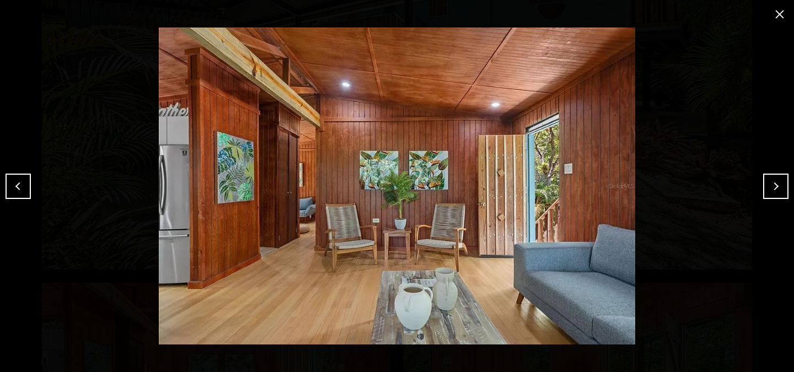
scroll to position [173, 0]
click at [777, 193] on button "Next" at bounding box center [775, 186] width 25 height 25
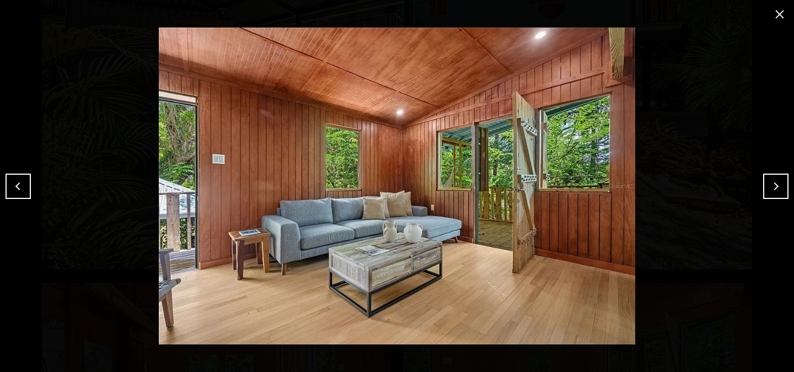
scroll to position [0, 0]
click at [777, 193] on button "Next" at bounding box center [775, 186] width 25 height 25
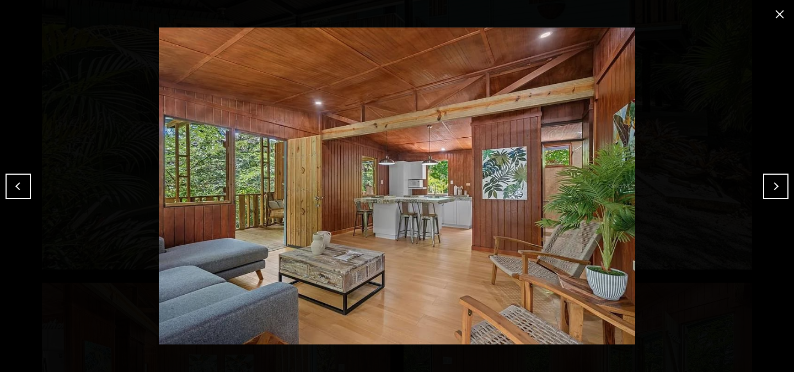
click at [777, 193] on button "Next" at bounding box center [775, 186] width 25 height 25
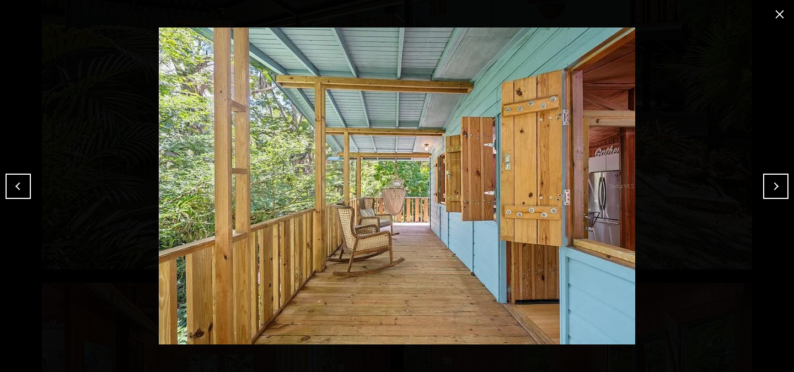
click at [777, 193] on button "Next" at bounding box center [775, 186] width 25 height 25
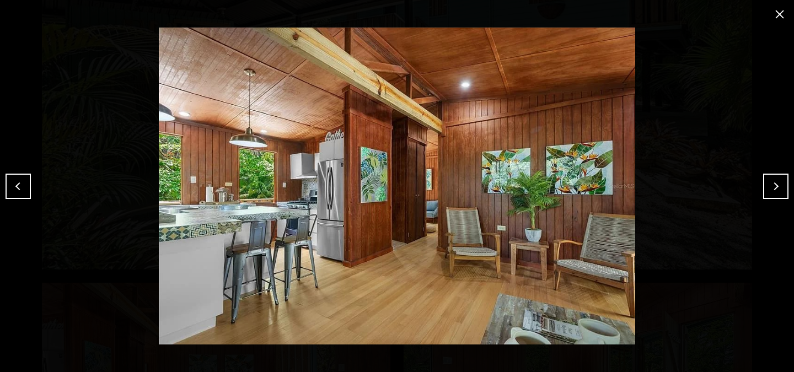
click at [777, 193] on button "Next" at bounding box center [775, 186] width 25 height 25
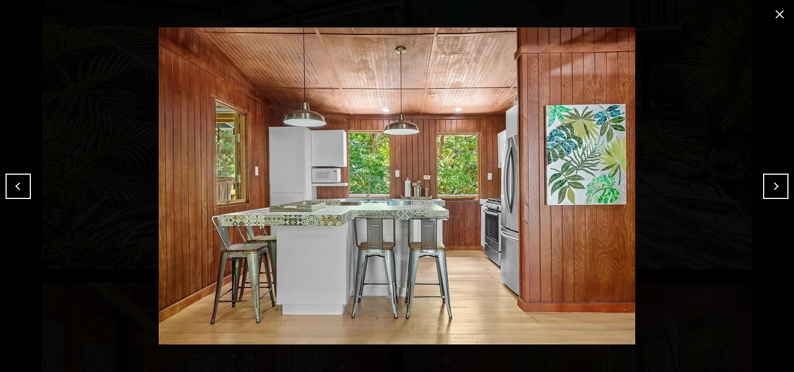
click at [777, 193] on button "Next" at bounding box center [775, 186] width 25 height 25
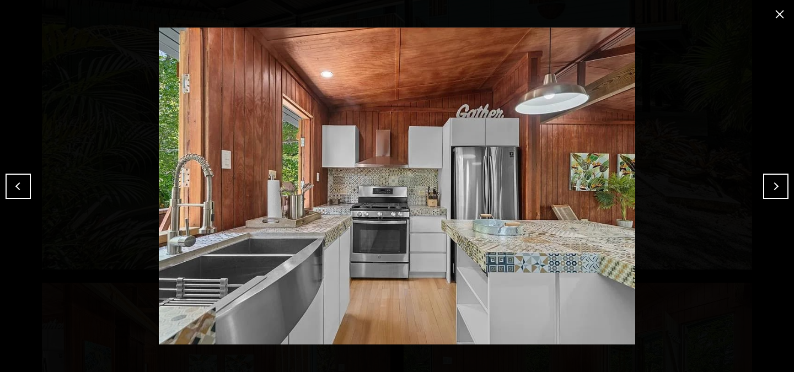
click at [777, 193] on button "Next" at bounding box center [775, 186] width 25 height 25
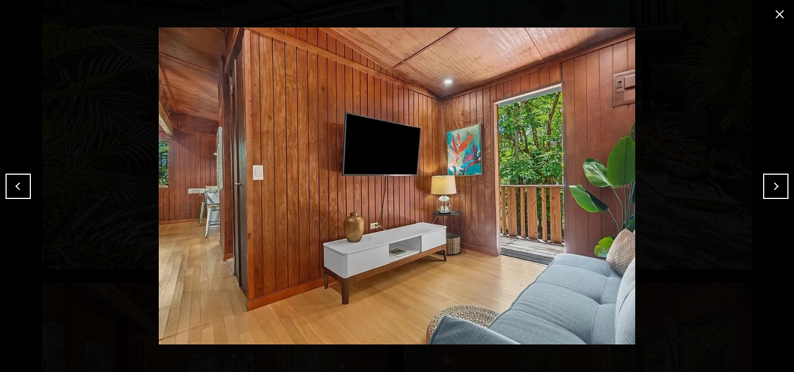
click at [777, 193] on button "Next" at bounding box center [775, 186] width 25 height 25
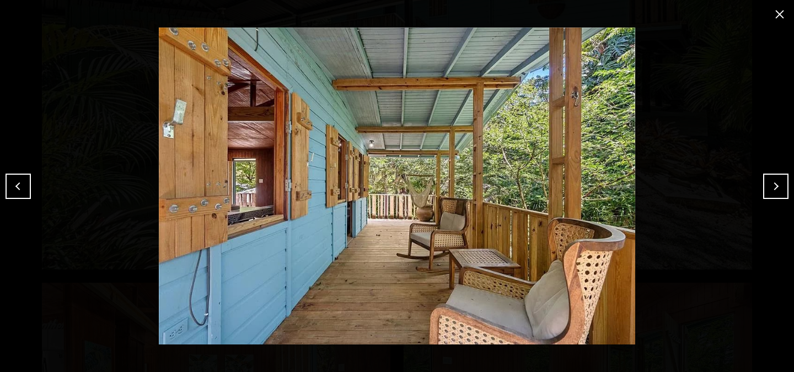
click at [777, 193] on button "Next" at bounding box center [775, 186] width 25 height 25
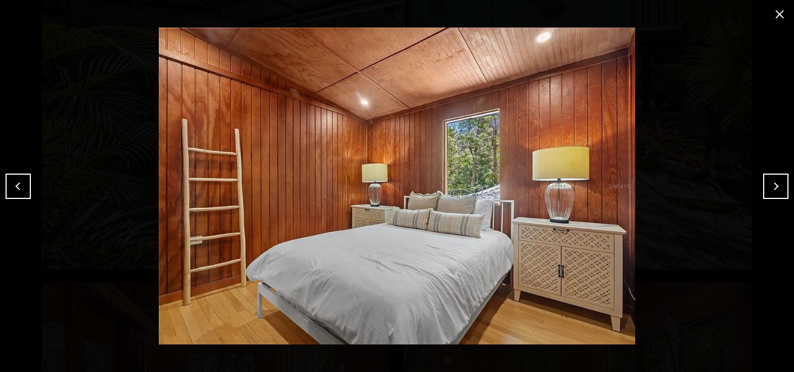
click at [777, 193] on button "Next" at bounding box center [775, 186] width 25 height 25
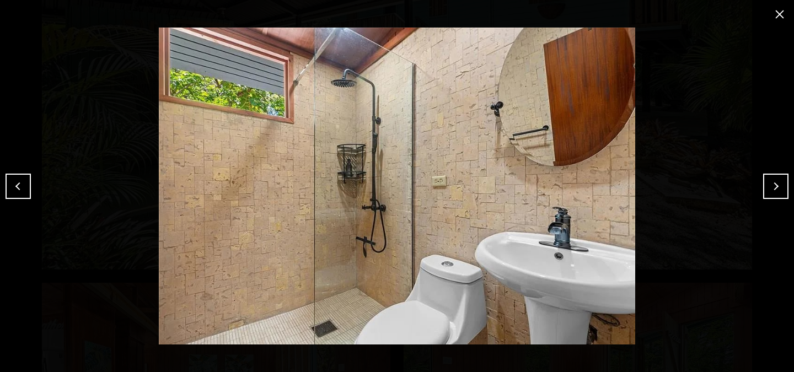
click at [777, 193] on button "Next" at bounding box center [775, 186] width 25 height 25
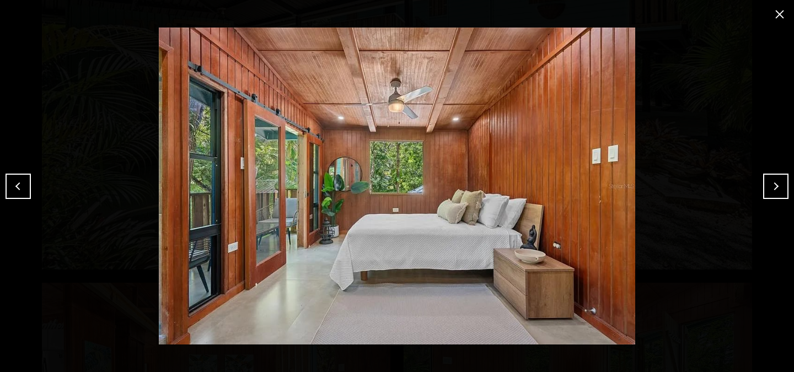
click at [777, 193] on button "Next" at bounding box center [775, 186] width 25 height 25
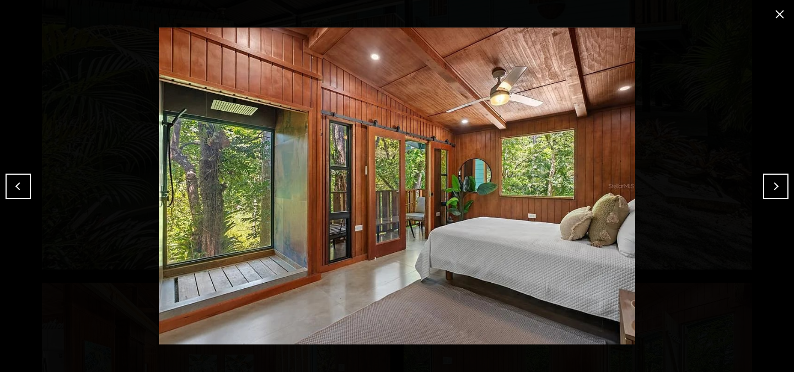
click at [777, 193] on button "Next" at bounding box center [775, 186] width 25 height 25
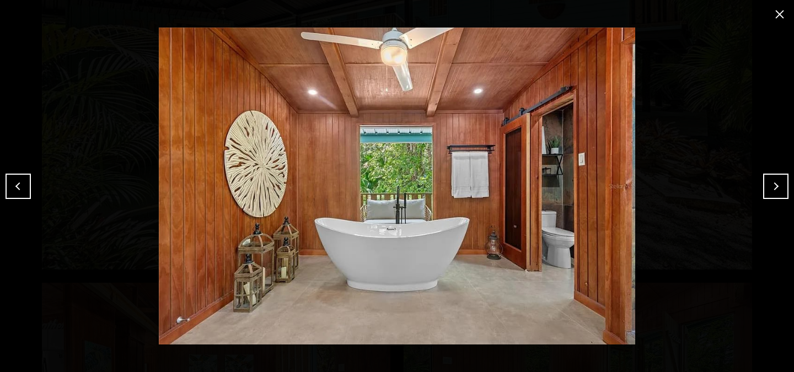
click at [777, 193] on button "Next" at bounding box center [775, 186] width 25 height 25
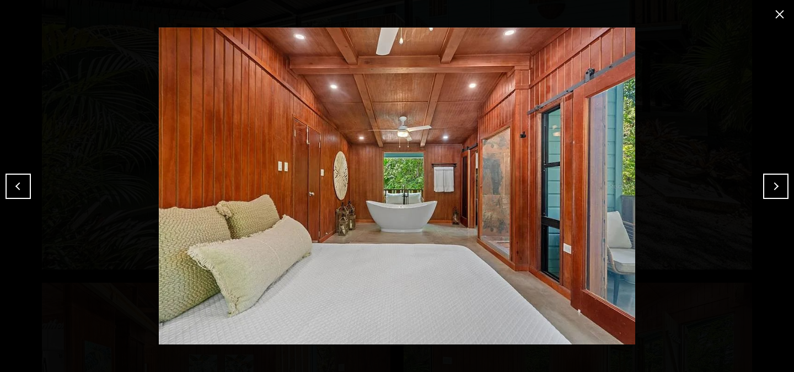
click at [777, 193] on button "Next" at bounding box center [775, 186] width 25 height 25
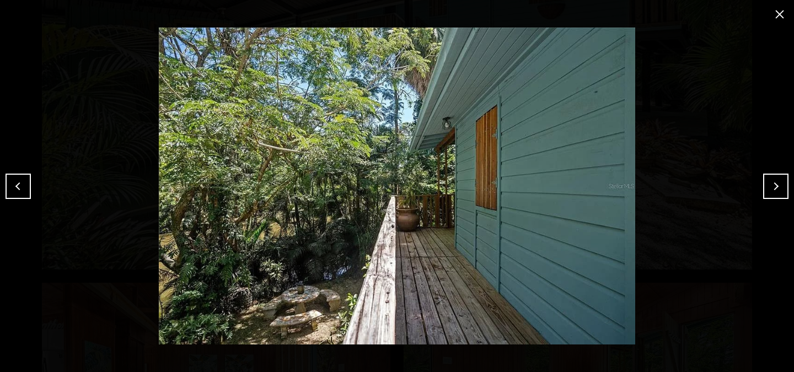
click at [777, 193] on button "Next" at bounding box center [775, 186] width 25 height 25
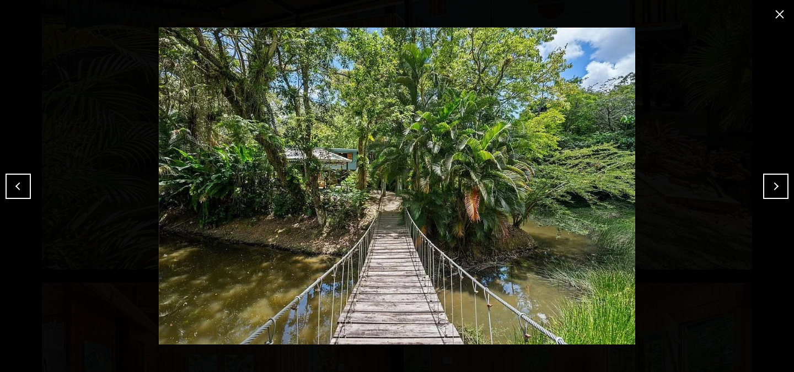
click at [777, 193] on button "Next" at bounding box center [775, 186] width 25 height 25
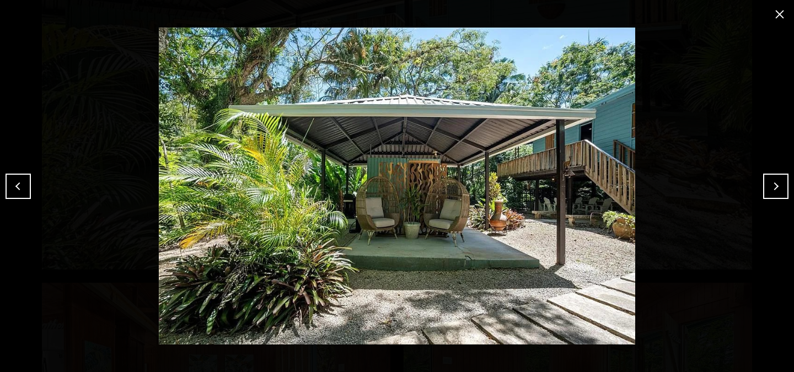
click at [777, 193] on button "Next" at bounding box center [775, 186] width 25 height 25
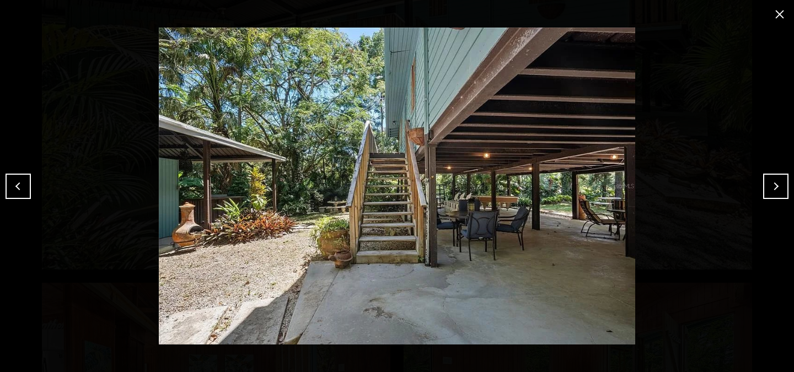
click at [777, 193] on button "Next" at bounding box center [775, 186] width 25 height 25
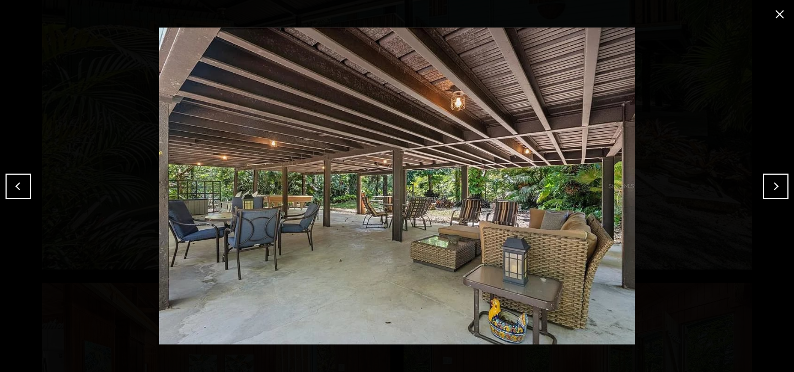
click at [777, 193] on button "Next" at bounding box center [775, 186] width 25 height 25
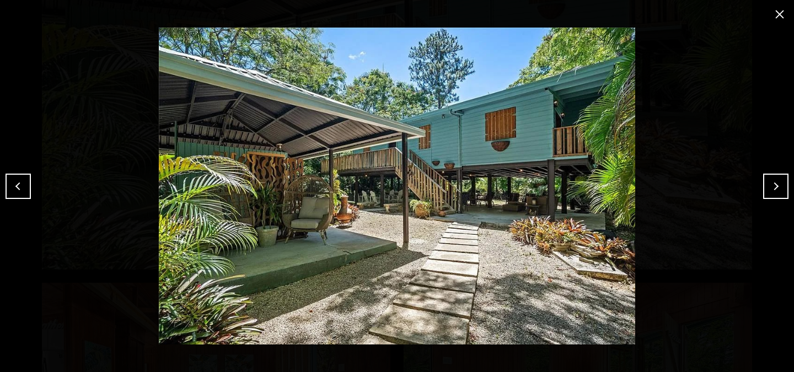
click at [777, 193] on button "Next" at bounding box center [775, 186] width 25 height 25
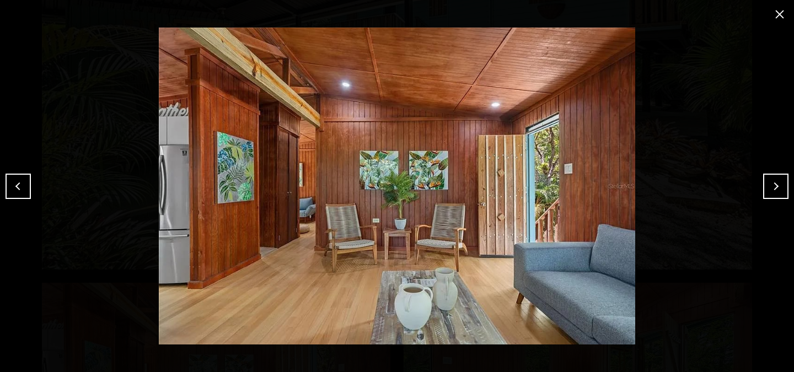
click at [777, 193] on button "Next" at bounding box center [775, 186] width 25 height 25
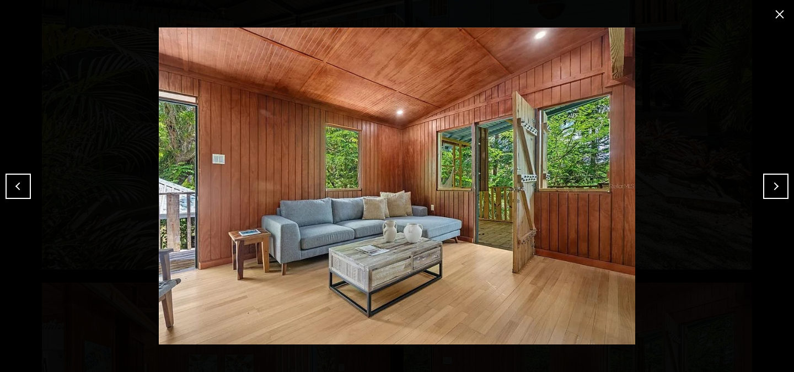
click at [786, 12] on button "close modal" at bounding box center [780, 15] width 18 height 18
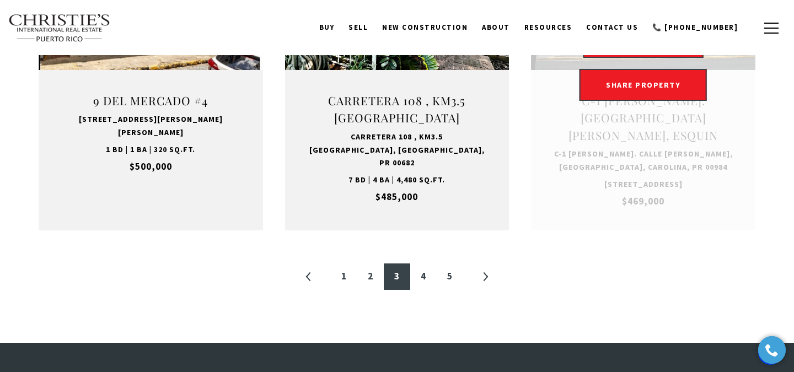
scroll to position [1199, 0]
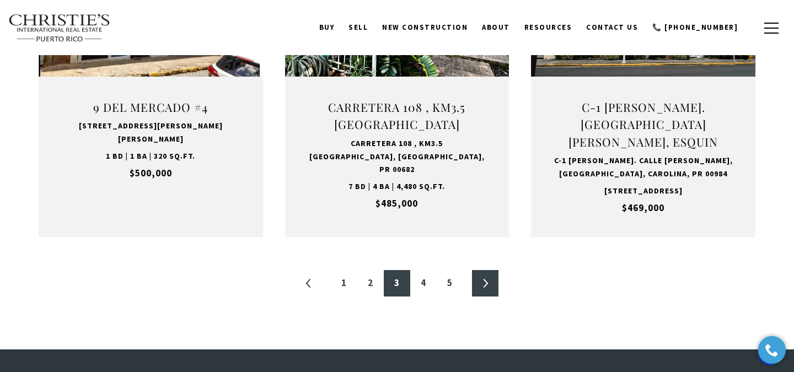
click at [483, 297] on link "»" at bounding box center [485, 283] width 26 height 26
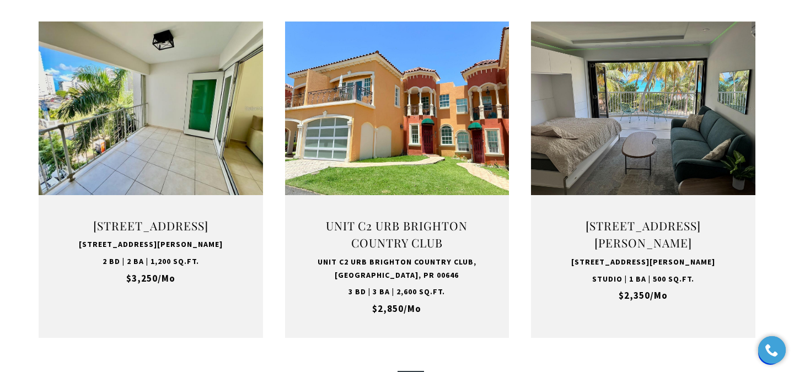
scroll to position [1139, 0]
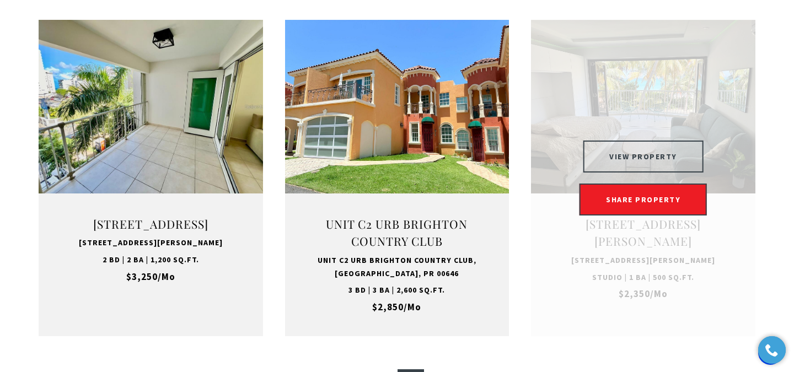
click at [678, 141] on button "VIEW PROPERTY" at bounding box center [643, 157] width 121 height 32
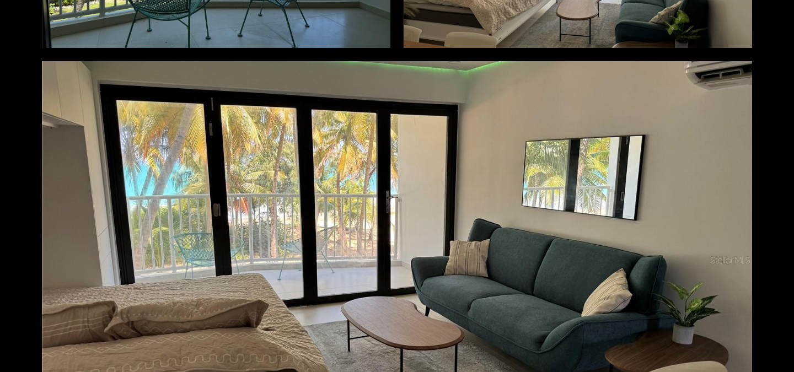
scroll to position [569, 0]
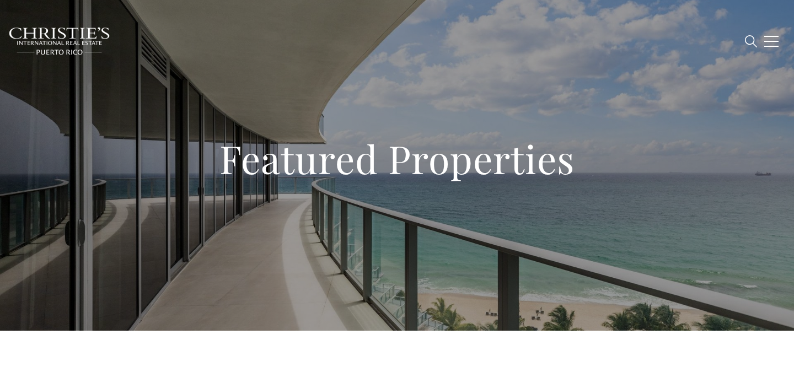
type input "**********"
type input "*********"
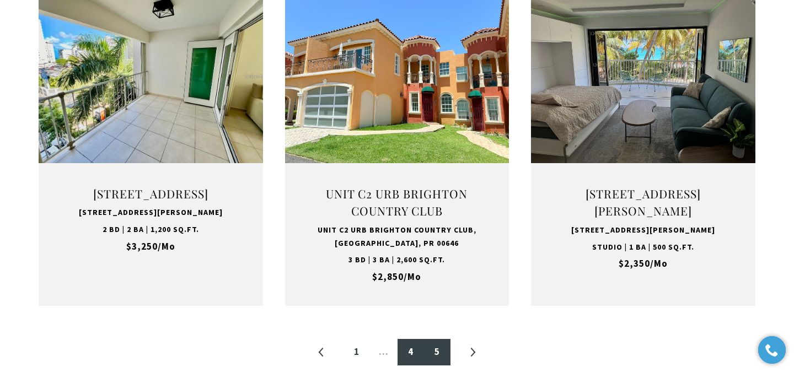
click at [433, 339] on link "5" at bounding box center [437, 352] width 26 height 26
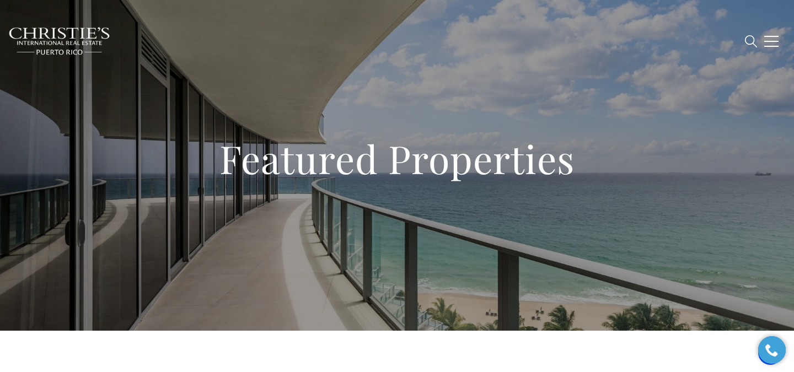
click at [430, 43] on span "New Construction" at bounding box center [424, 40] width 85 height 9
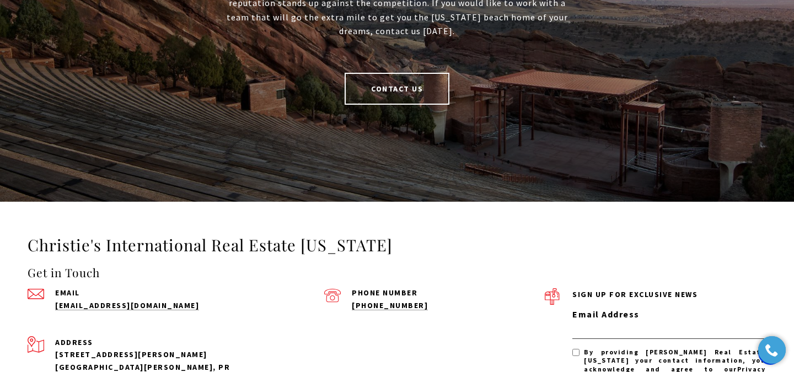
scroll to position [2430, 0]
